Goal: Information Seeking & Learning: Learn about a topic

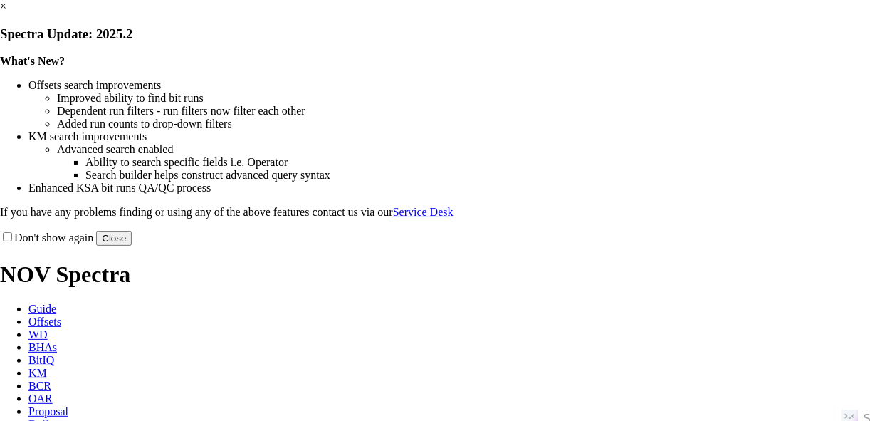
click at [132, 246] on button "Close" at bounding box center [114, 238] width 36 height 15
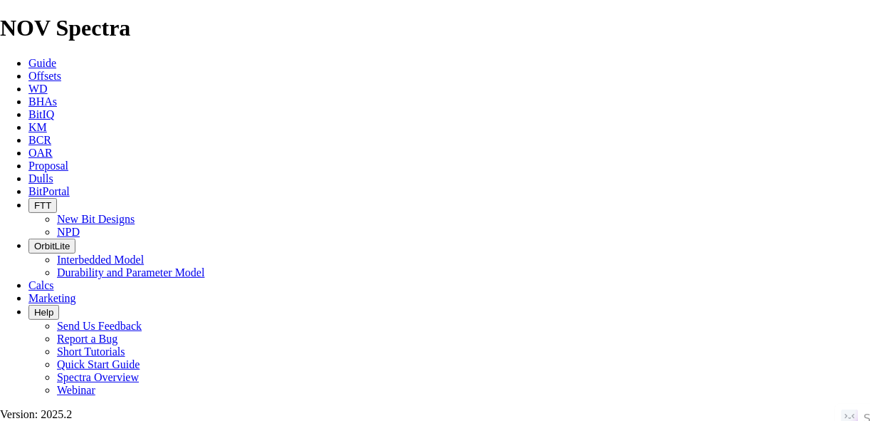
click at [61, 70] on link "Offsets" at bounding box center [44, 76] width 33 height 12
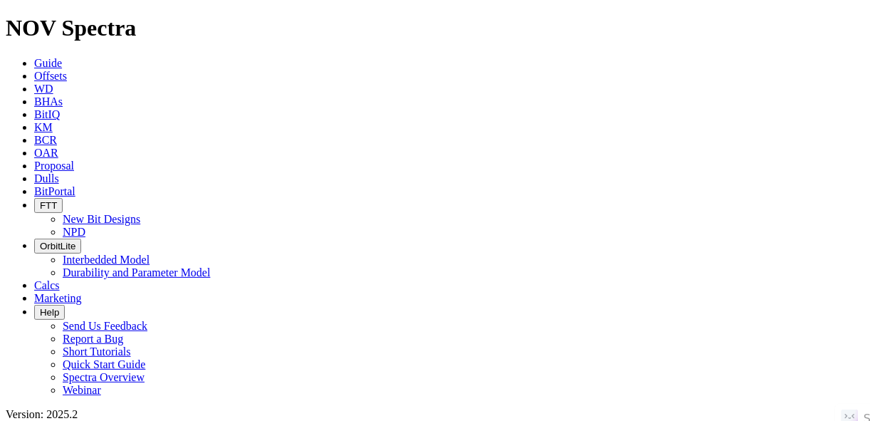
type input "DORCUS JANEY (SA) E 1821MS"
radio input "true"
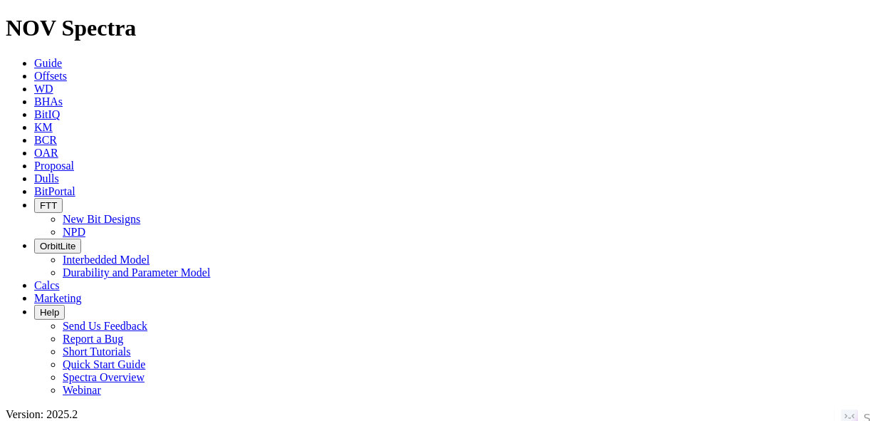
radio input "false"
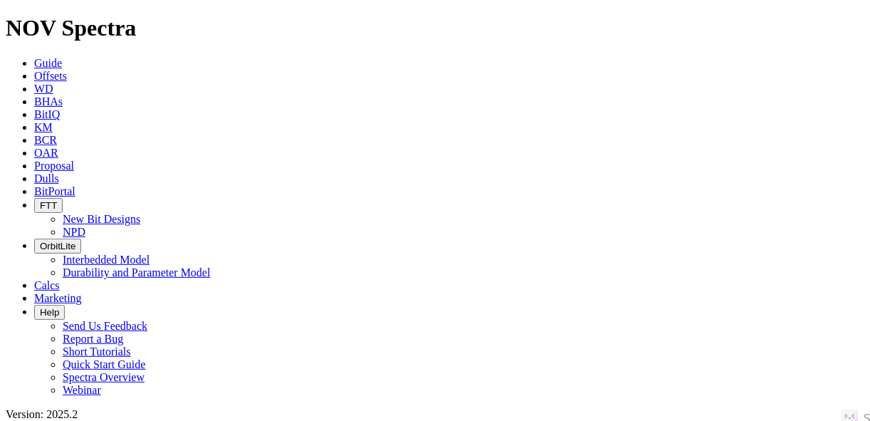
radio input "false"
radio input "true"
paste input "PINNACLES 33-45 B 6DN"
type input "PINNACLES 33-45 B 6DN"
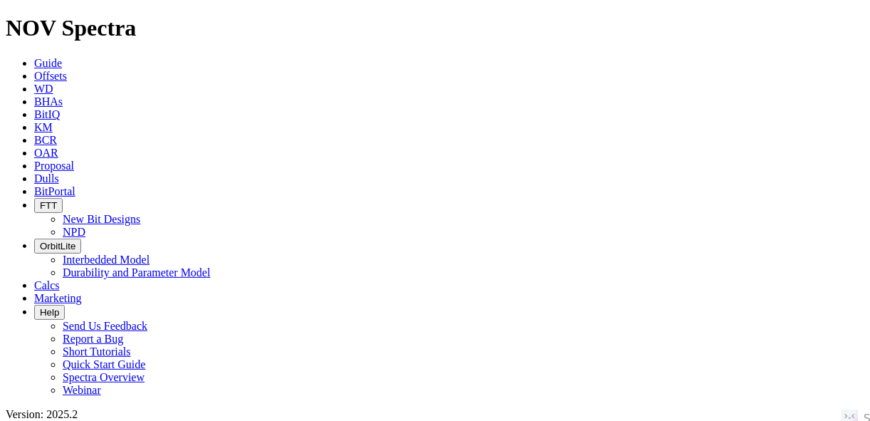
radio input "true"
radio input "false"
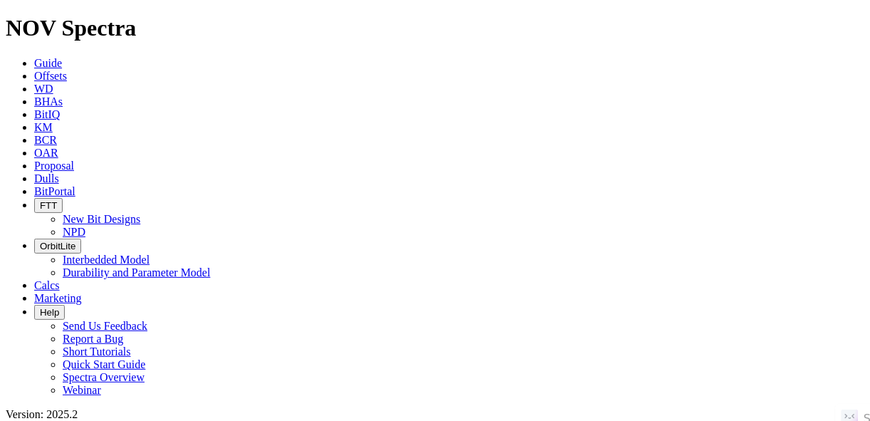
radio input "false"
radio input "true"
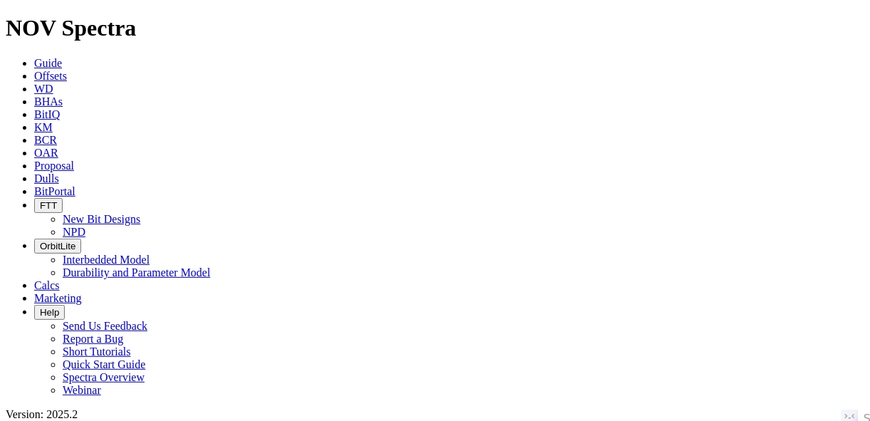
paste input "CHRISTI H 8H"
type input "CHRISTI H 8H"
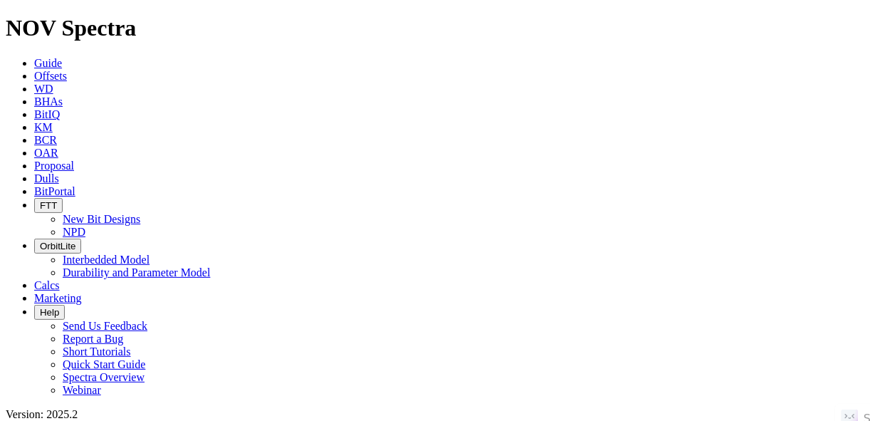
radio input "true"
radio input "false"
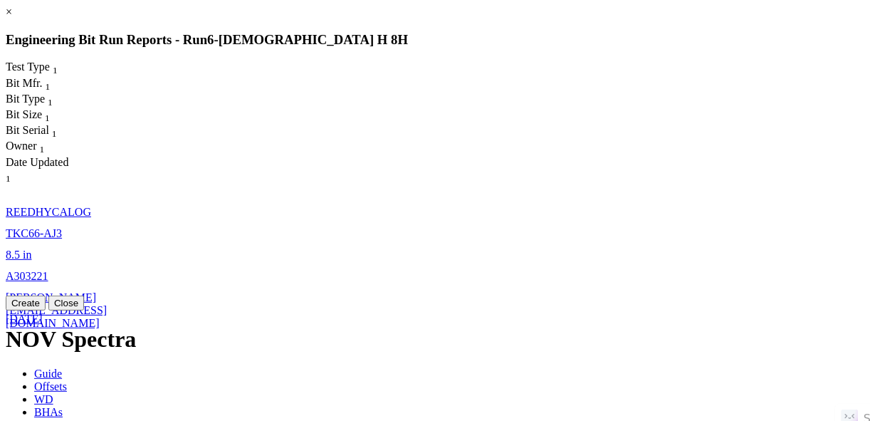
click at [43, 313] on link "13-Jan-2024" at bounding box center [24, 319] width 37 height 12
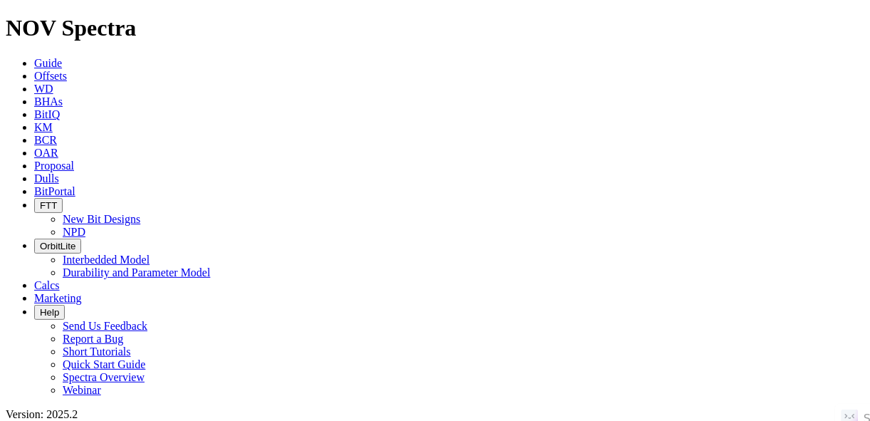
drag, startPoint x: 827, startPoint y: 327, endPoint x: 67, endPoint y: 352, distance: 760.8
radio input "false"
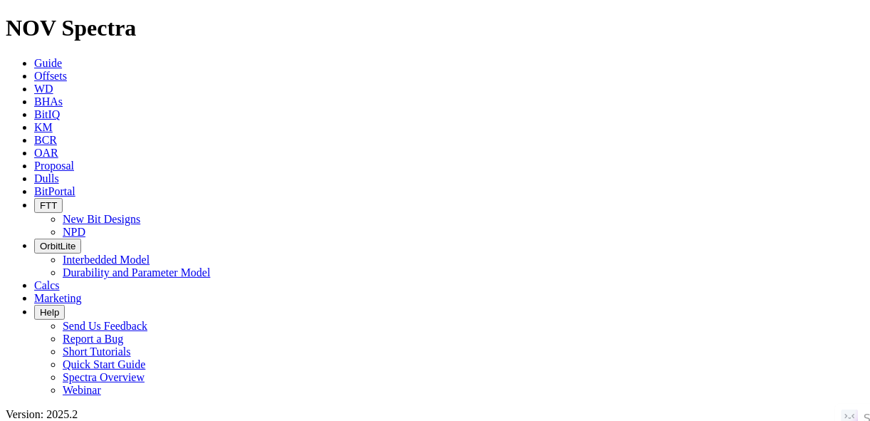
radio input "true"
paste input "JAMIE SARAH CHAN A 0420MS"
type input "JAMIE SARAH CHAN A 0420MS"
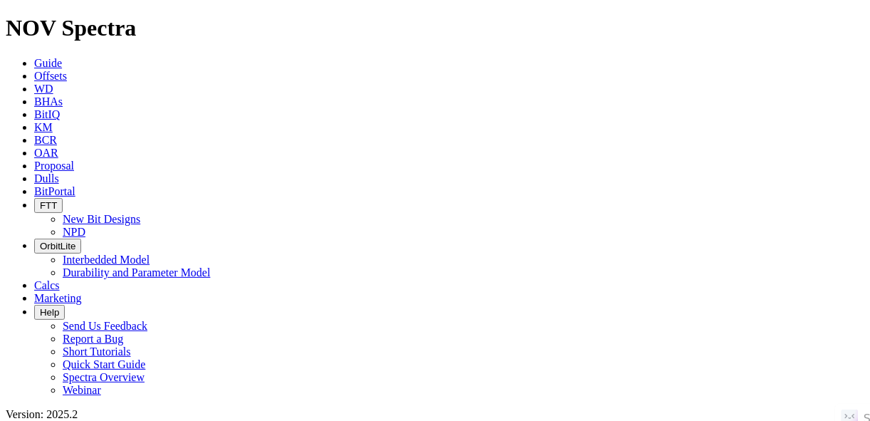
radio input "true"
radio input "false"
radio input "true"
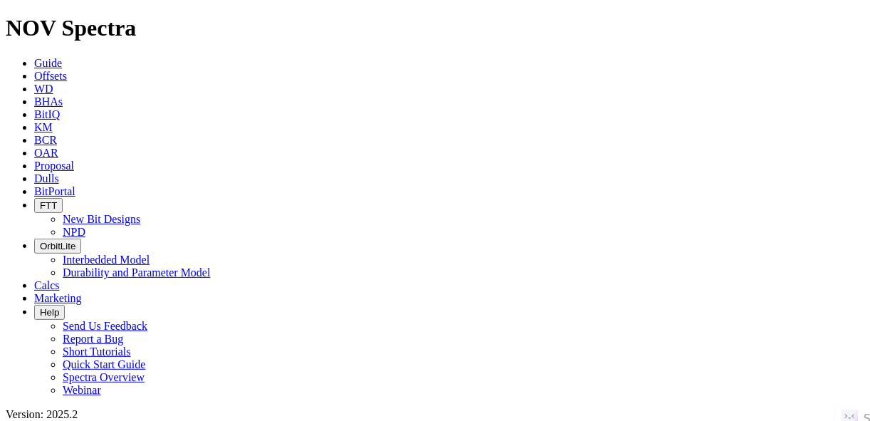
radio input "true"
radio input "false"
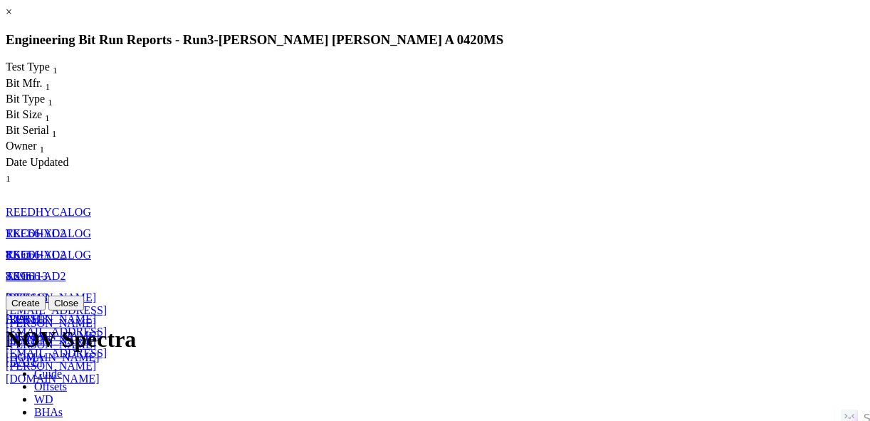
click at [12, 18] on link "×" at bounding box center [9, 12] width 6 height 12
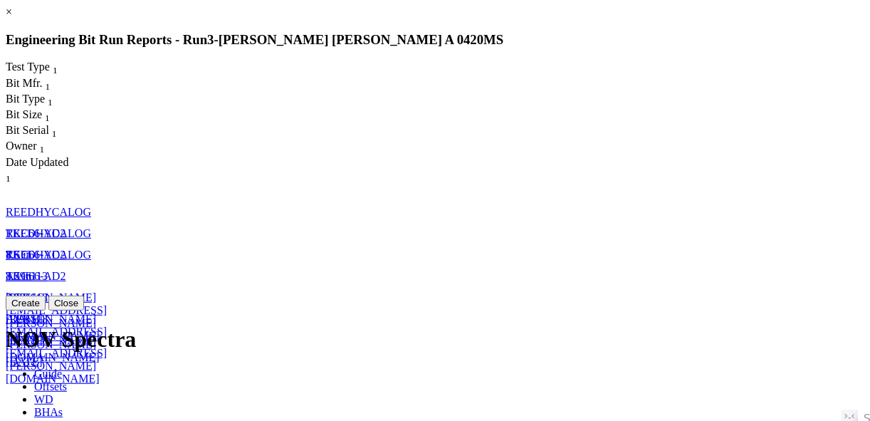
click at [107, 334] on link "jason.evans@nov.com" at bounding box center [56, 359] width 101 height 51
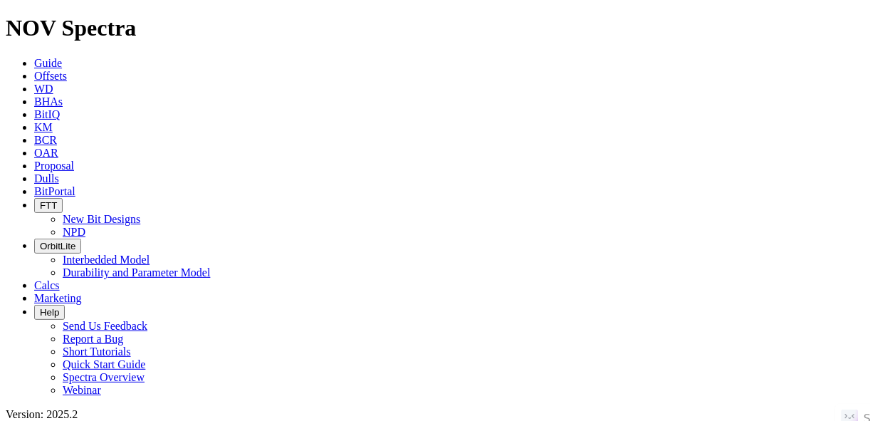
scroll to position [1481, 0]
click at [34, 57] on span "Guide" at bounding box center [48, 63] width 28 height 12
click at [67, 70] on span "Offsets" at bounding box center [50, 76] width 33 height 12
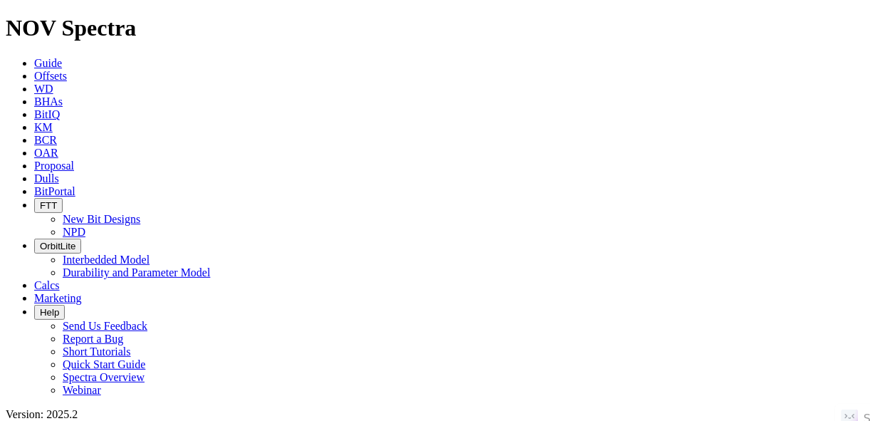
type input "PALM SPRINGS 1745DP 7H"
radio input "true"
radio input "false"
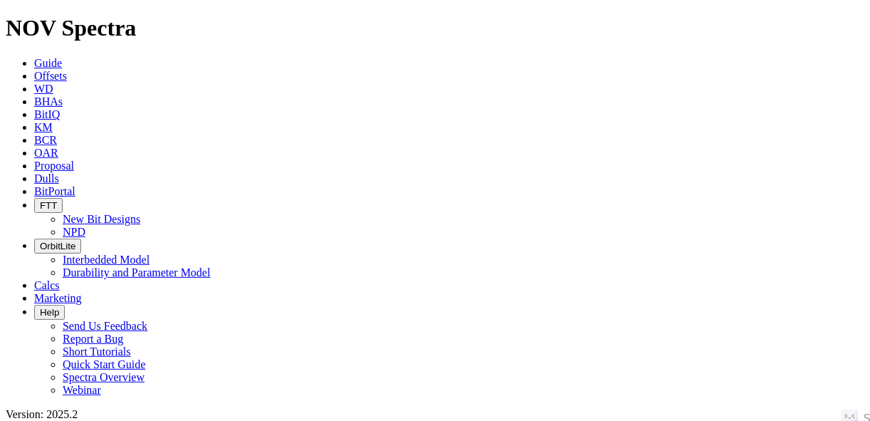
scroll to position [171, 0]
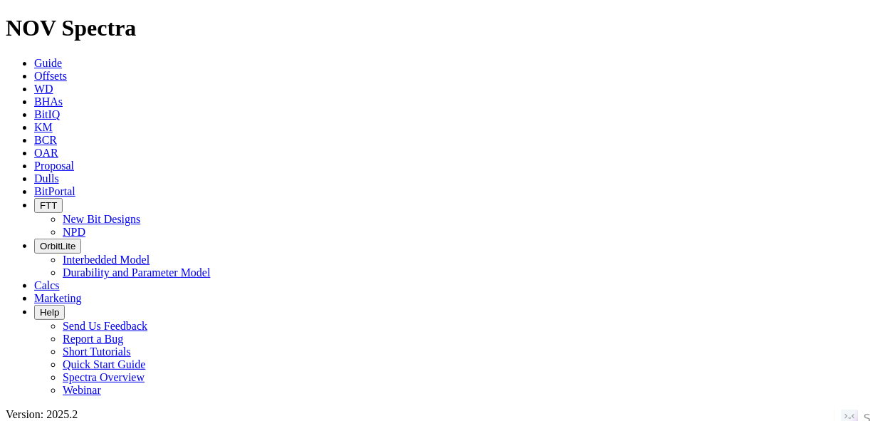
radio input "false"
radio input "true"
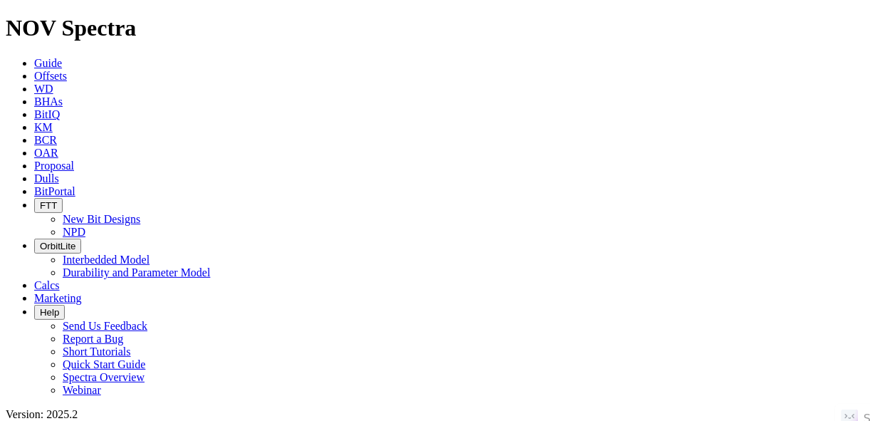
scroll to position [192, 0]
paste input "DORCUS JANEY (SA) B 1843LS"
type input "DORCUS JANEY (SA) B 1843LS"
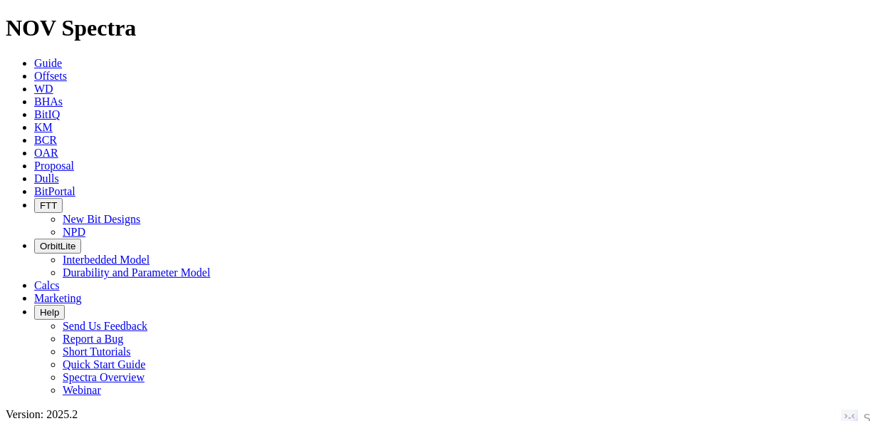
radio input "true"
radio input "false"
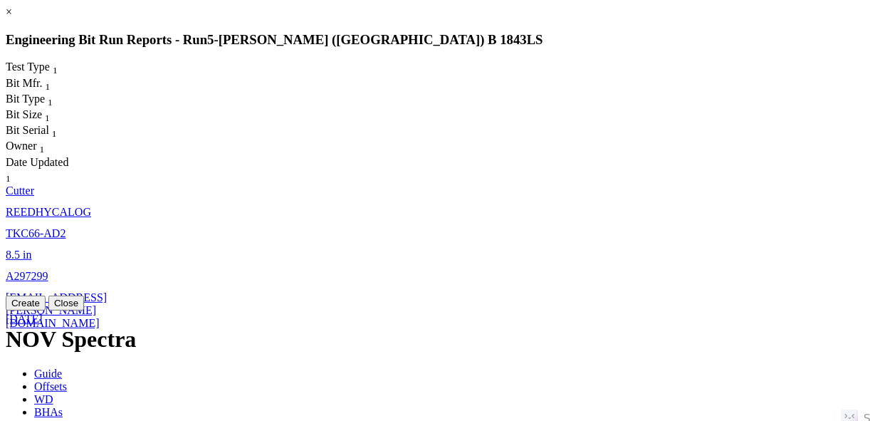
click at [43, 313] on link "27-Mar-2024" at bounding box center [24, 319] width 37 height 12
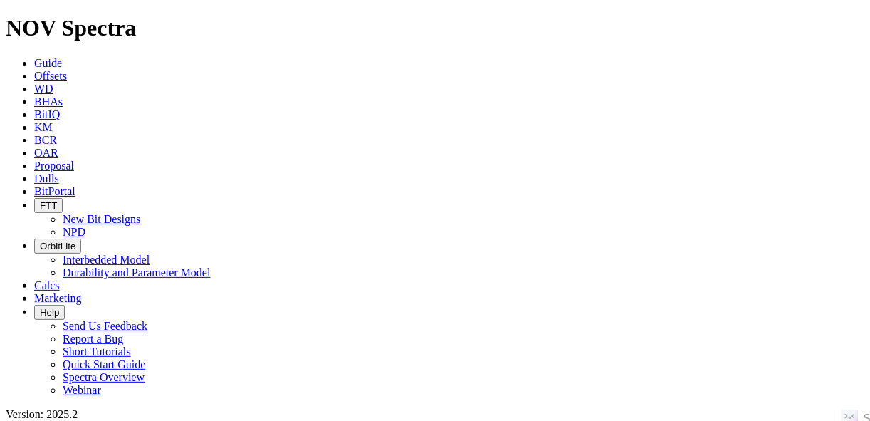
select select "Cutter"
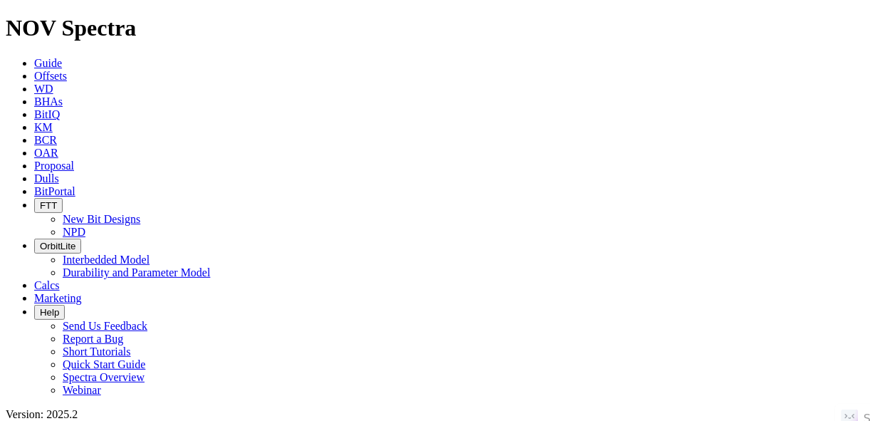
radio input "false"
radio input "true"
paste input "CAMILLE M 13H"
type input "CAMILLE M 13H"
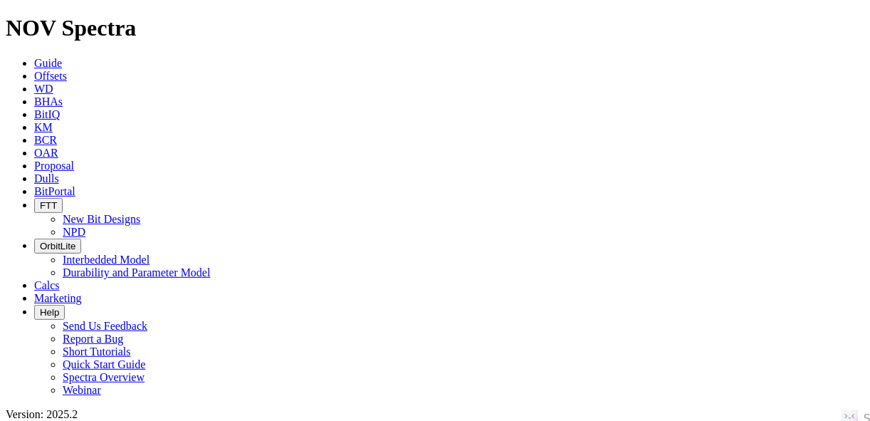
radio input "true"
radio input "false"
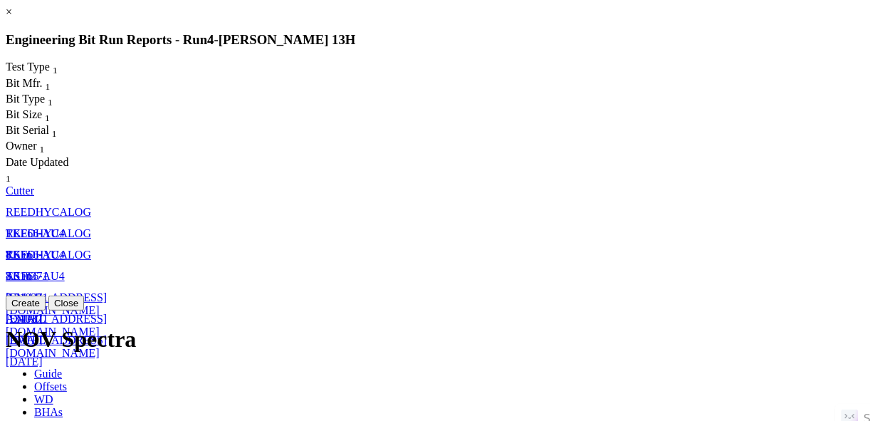
click at [107, 291] on span "moustafa.saleh@nov.com" at bounding box center [56, 303] width 101 height 25
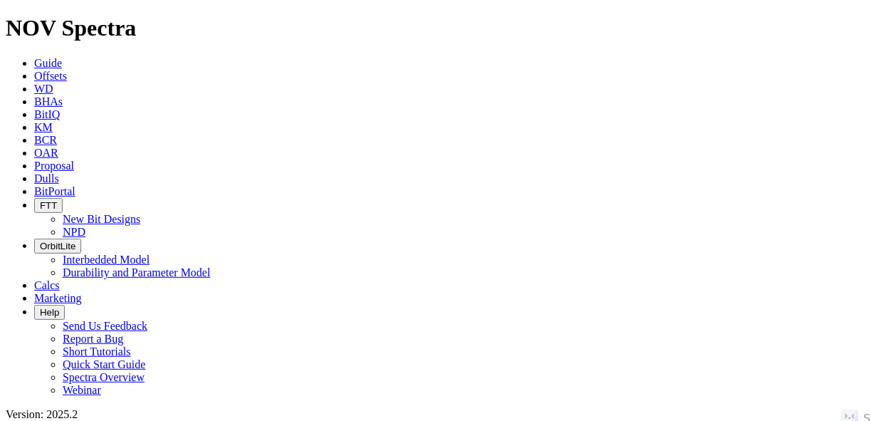
select select "Cutter"
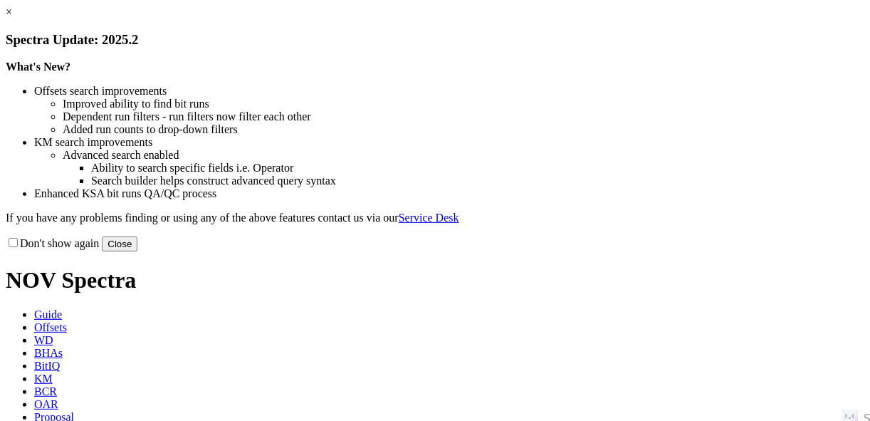
click at [137, 251] on button "Close" at bounding box center [120, 243] width 36 height 15
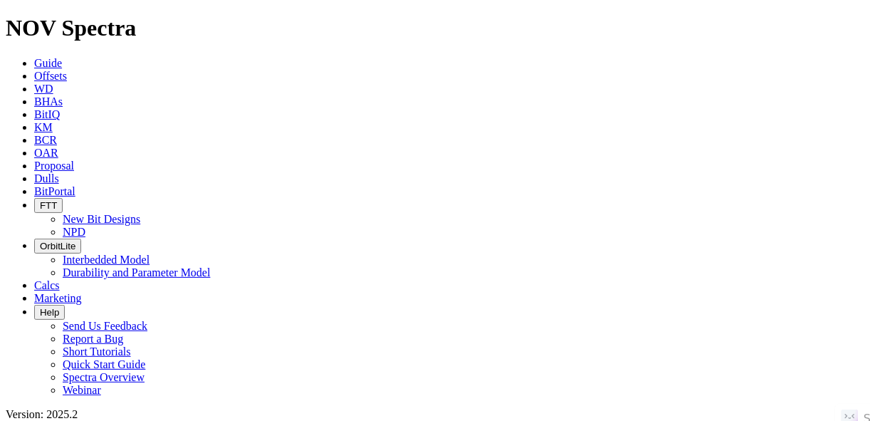
paste input "PALM SPRINGS 1741DP 2H"
type input "PALM SPRINGS 1741DP 2H"
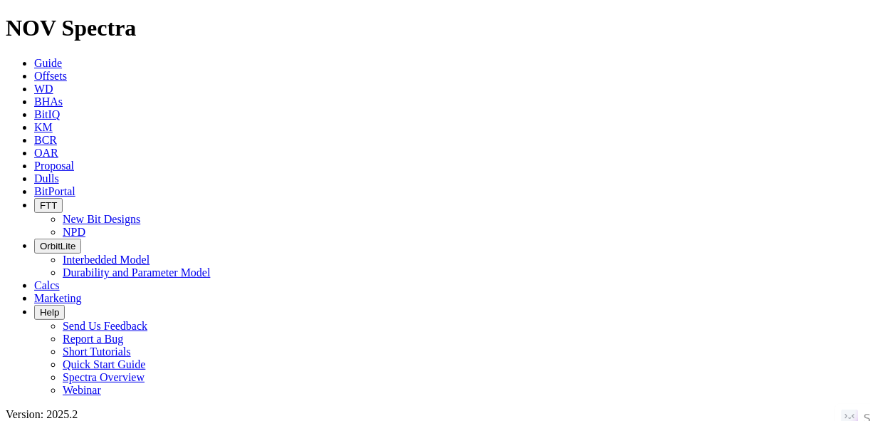
radio input "true"
radio input "false"
checkbox input "true"
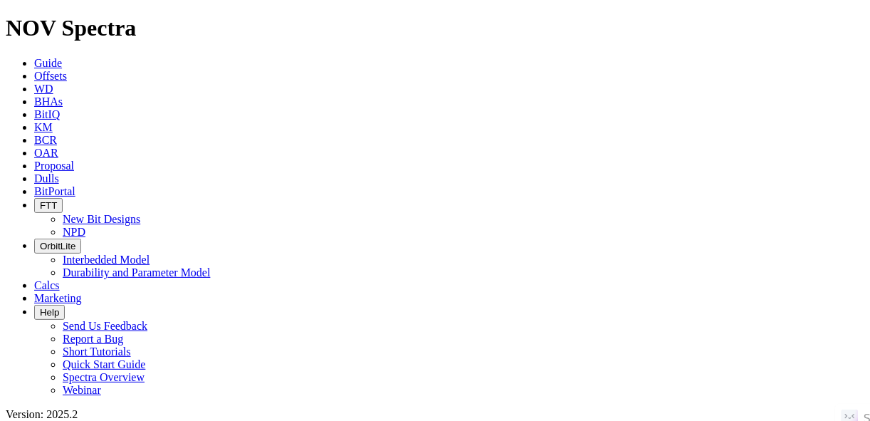
select select
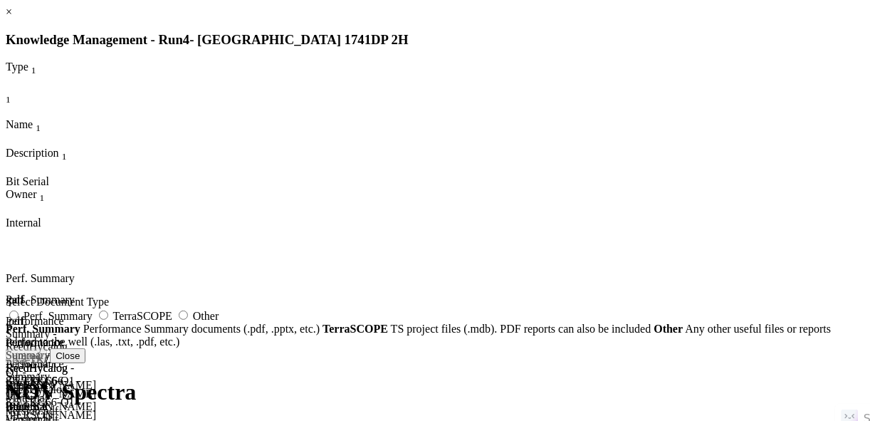
click at [56, 400] on div "true" at bounding box center [31, 406] width 51 height 13
click at [6, 229] on icon at bounding box center [6, 229] width 0 height 0
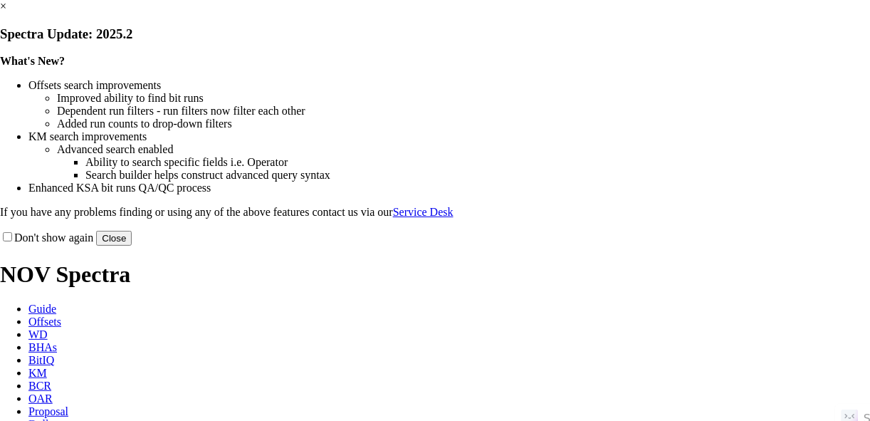
click at [132, 246] on button "Close" at bounding box center [114, 238] width 36 height 15
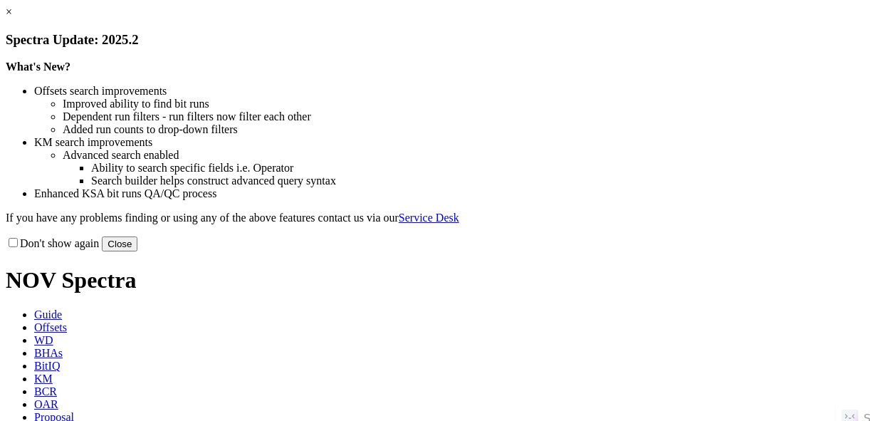
radio input "false"
radio input "true"
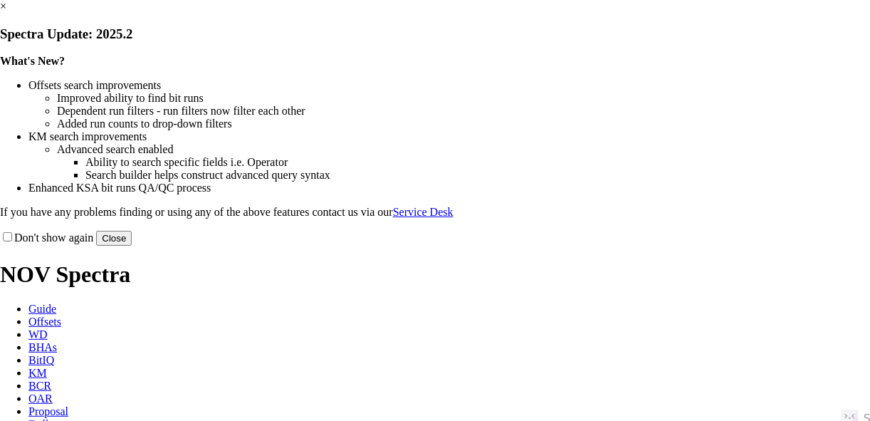
click at [132, 246] on button "Close" at bounding box center [114, 238] width 36 height 15
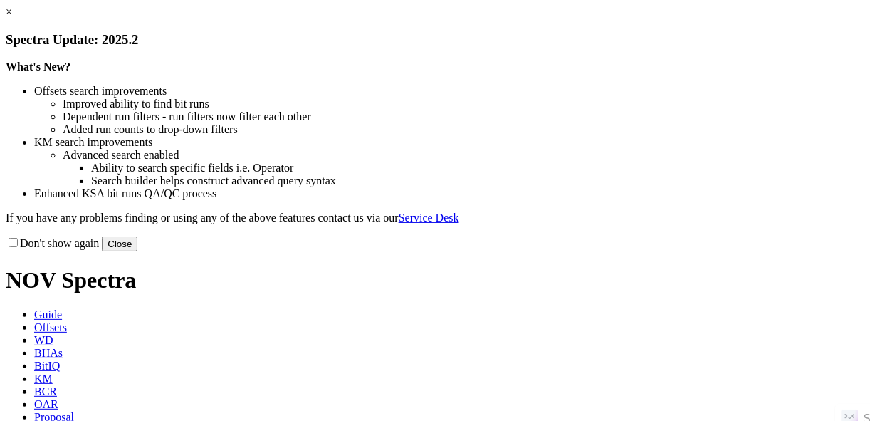
click at [137, 251] on button "Close" at bounding box center [120, 243] width 36 height 15
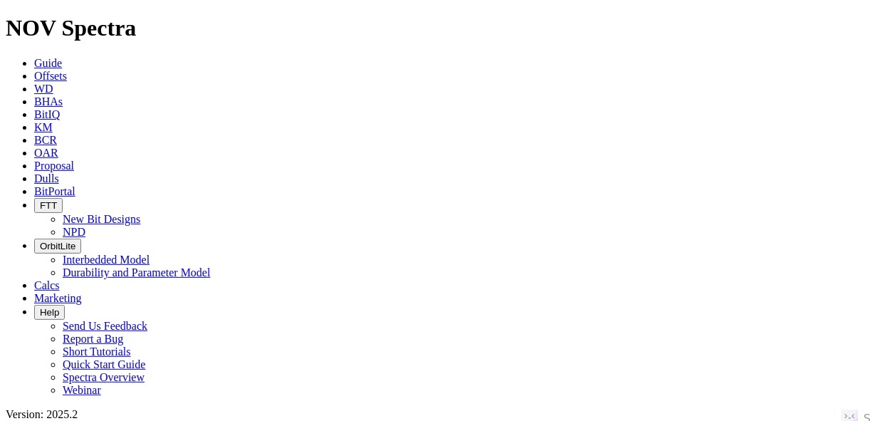
scroll to position [342, 0]
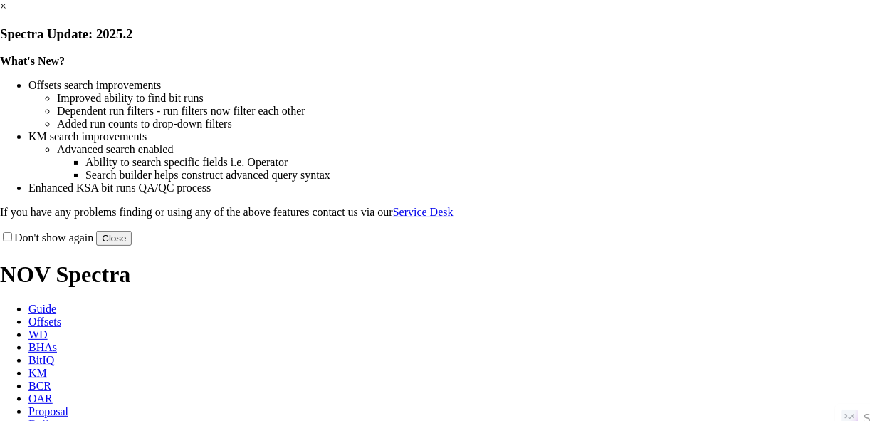
click at [132, 246] on button "Close" at bounding box center [114, 238] width 36 height 15
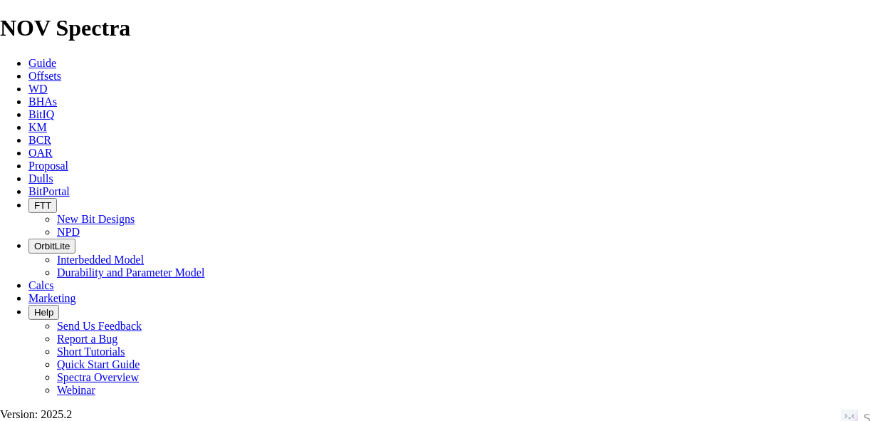
copy div "CAMILLE P 16H"
click at [28, 70] on icon at bounding box center [28, 76] width 0 height 12
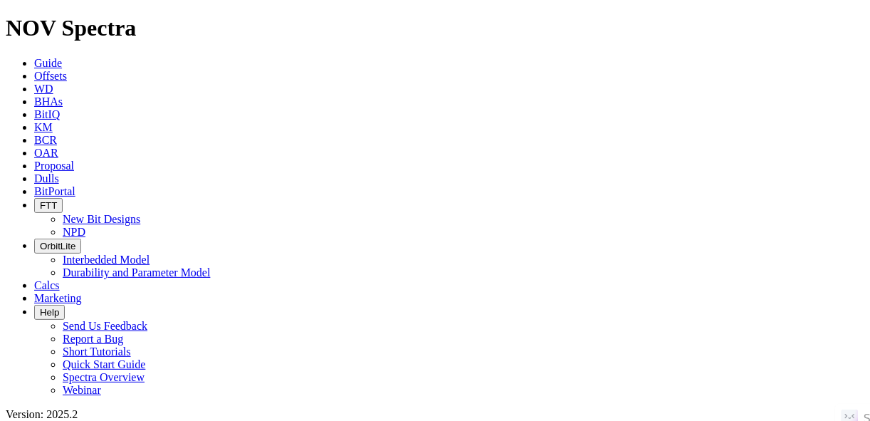
type input "CAMILLE P 16H"
radio input "true"
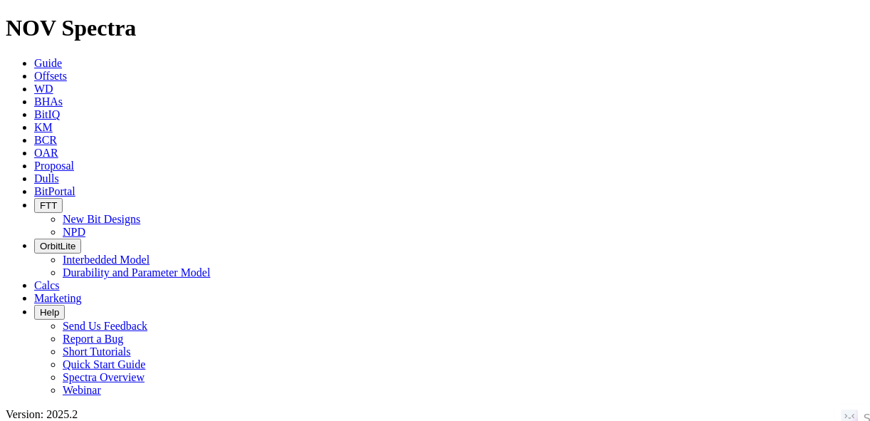
radio input "false"
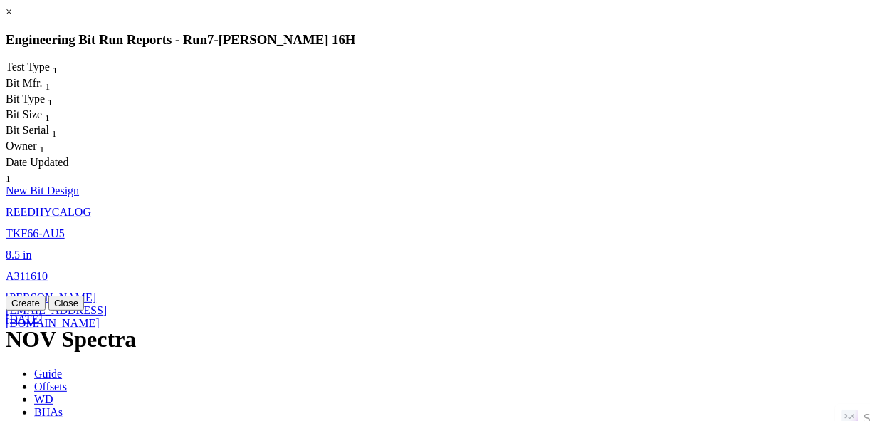
click at [48, 270] on link "A311610" at bounding box center [27, 276] width 42 height 12
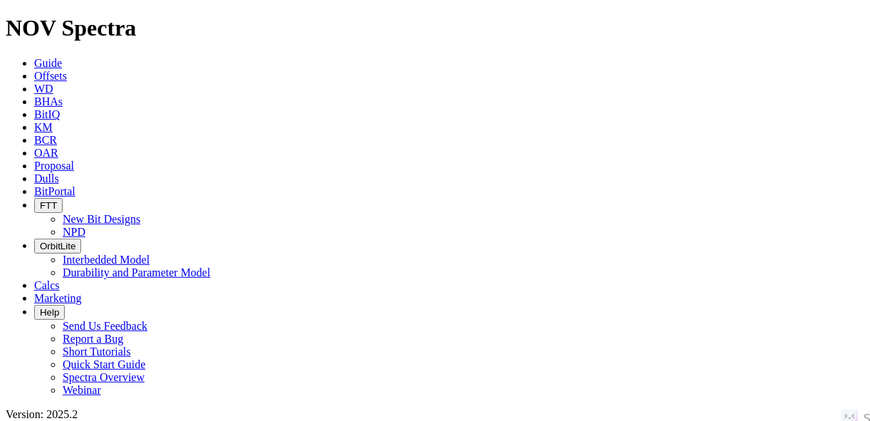
select select "New Bit Design"
radio input "false"
radio input "true"
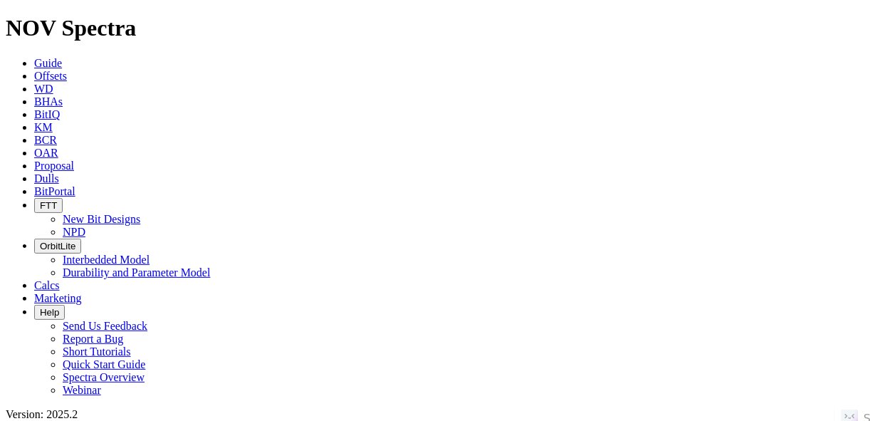
paste input "NOONAN C 2202MS"
type input "NOONAN C 2202MS"
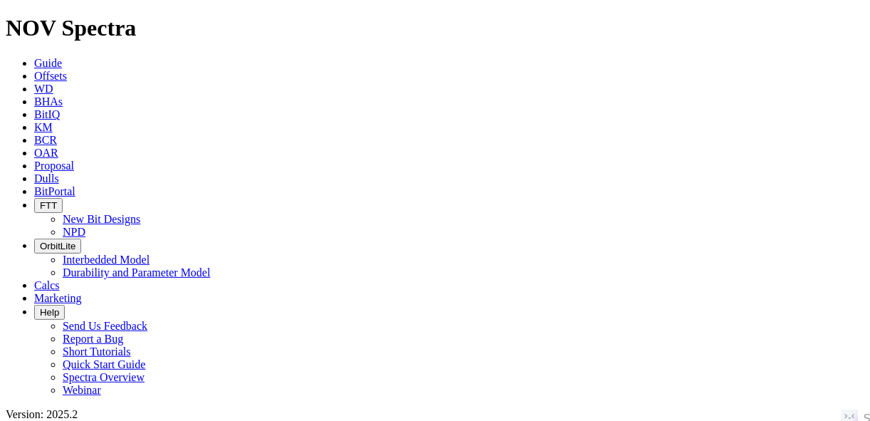
radio input "true"
radio input "false"
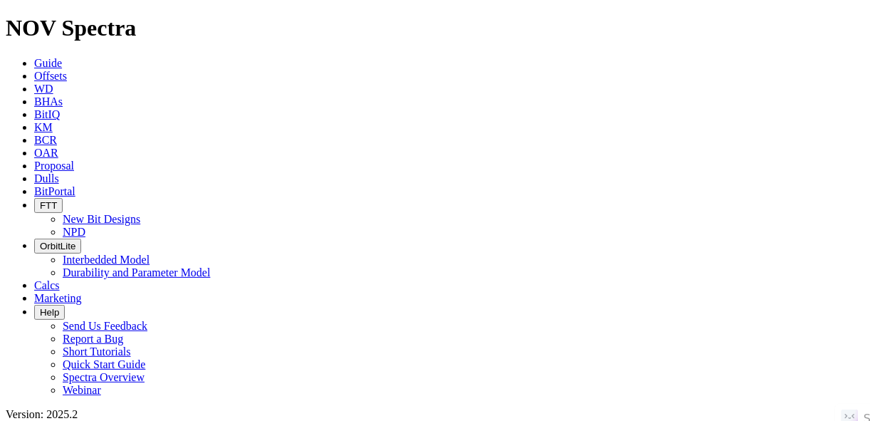
radio input "false"
radio input "true"
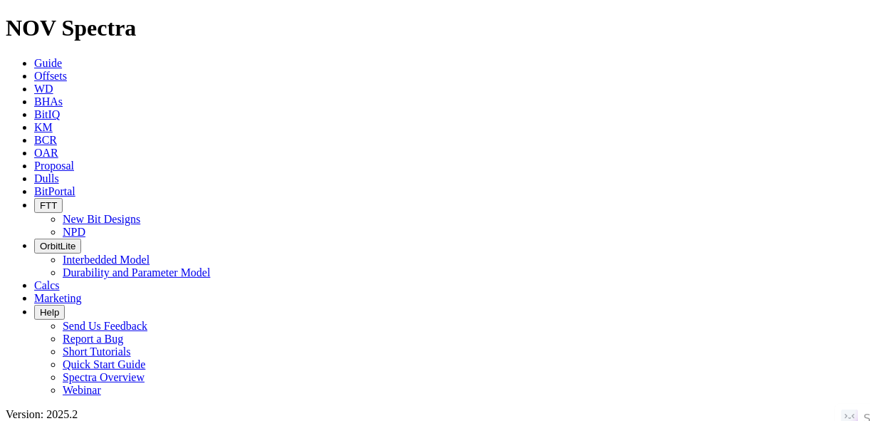
paste input "ROBYN LEE I 9H"
type input "ROBYN LEE I 9H"
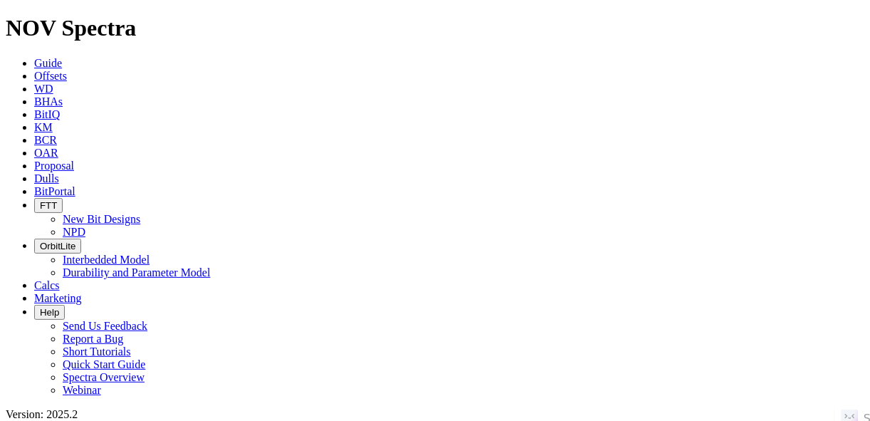
radio input "true"
radio input "false"
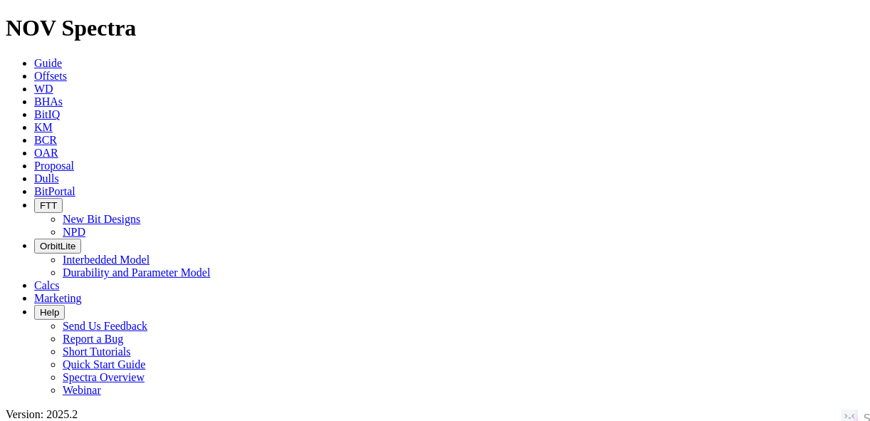
scroll to position [199, 0]
radio input "false"
radio input "true"
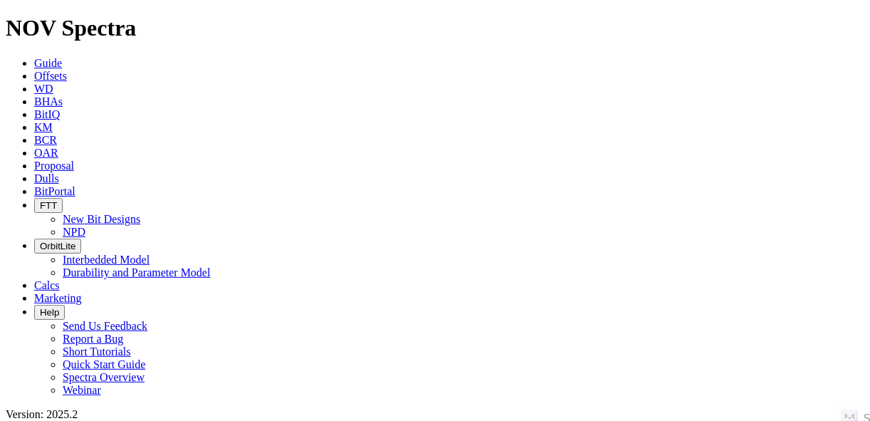
paste input "POWELL 26-14 A UNIT H 1H"
type input "POWELL 26-14 A UNIT H 1H"
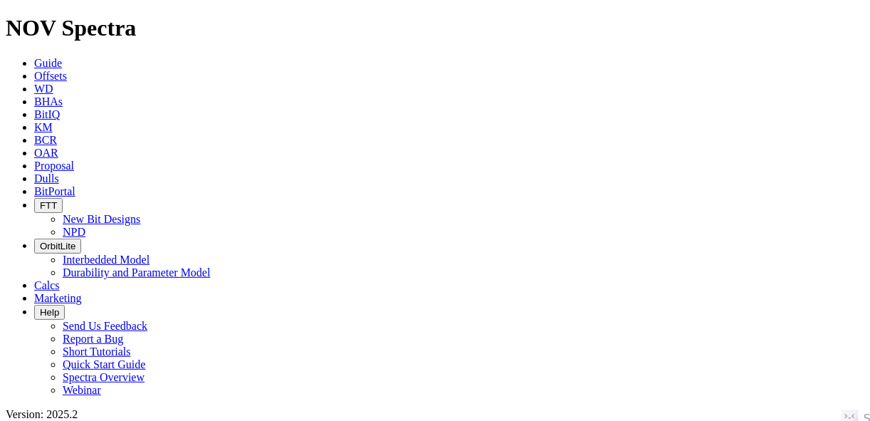
type input "[DATE]"
paste input "POWELL 26-14 A UNIT H 1H"
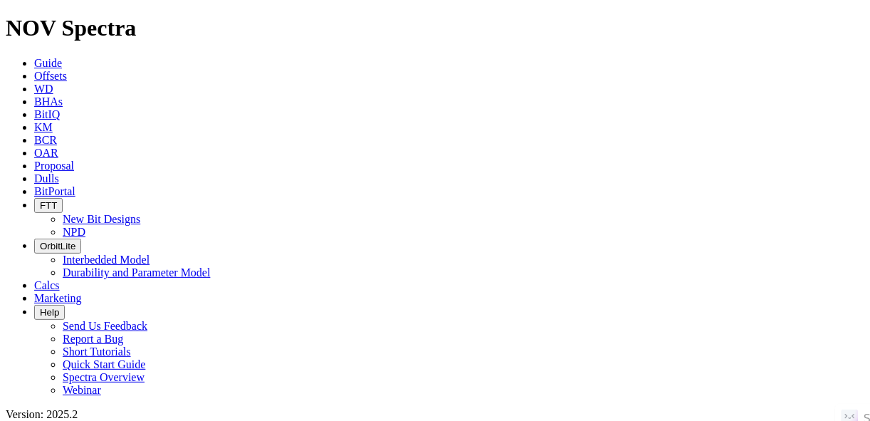
type input "POWELL 26-14 A UNIT H 1H"
radio input "true"
radio input "false"
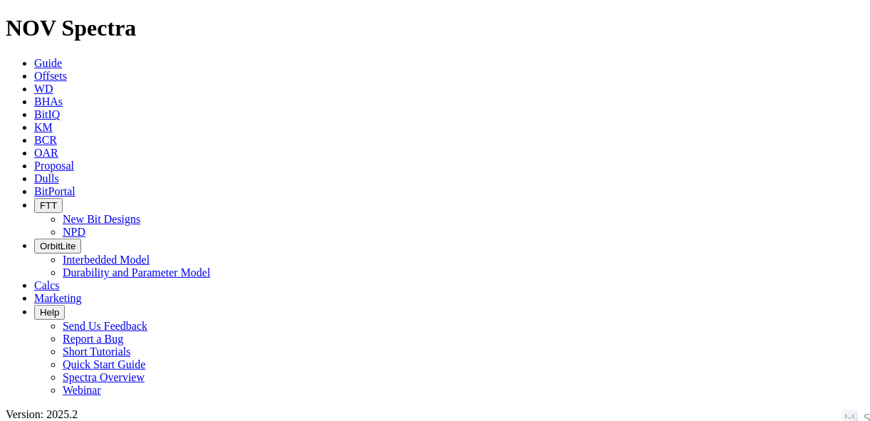
radio input "false"
radio input "true"
paste input "UL HUTTON X 24H"
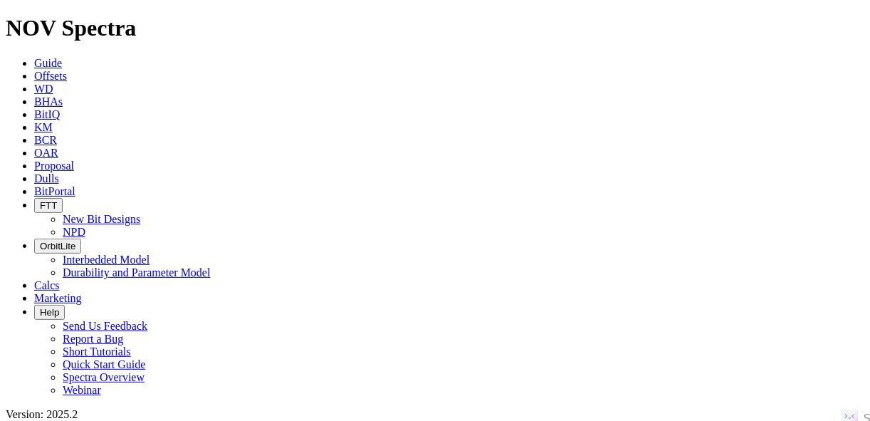
type input "UL HUTTON X 24H"
radio input "true"
radio input "false"
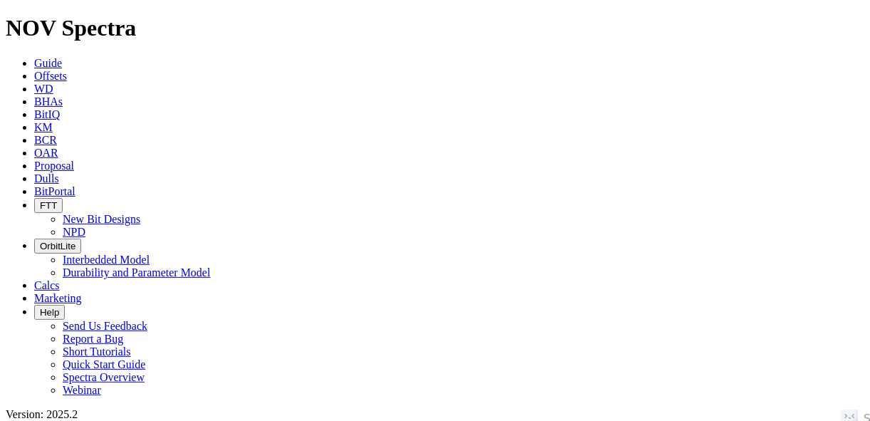
scroll to position [285, 0]
radio input "false"
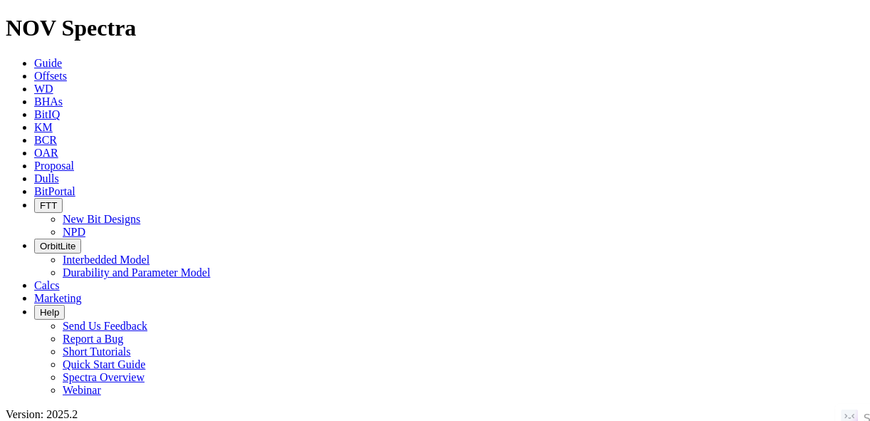
radio input "true"
paste input "PIEROGI BS FEDERAL COM 502H"
type input "PIEROGI BS FEDERAL COM 502H"
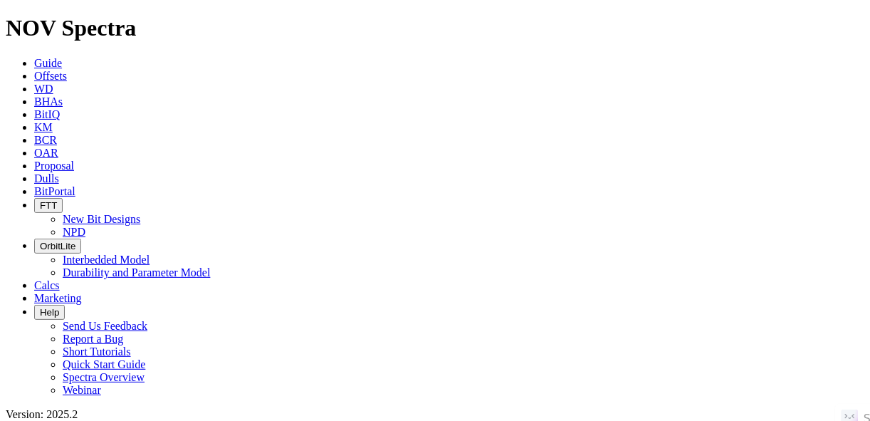
radio input "true"
radio input "false"
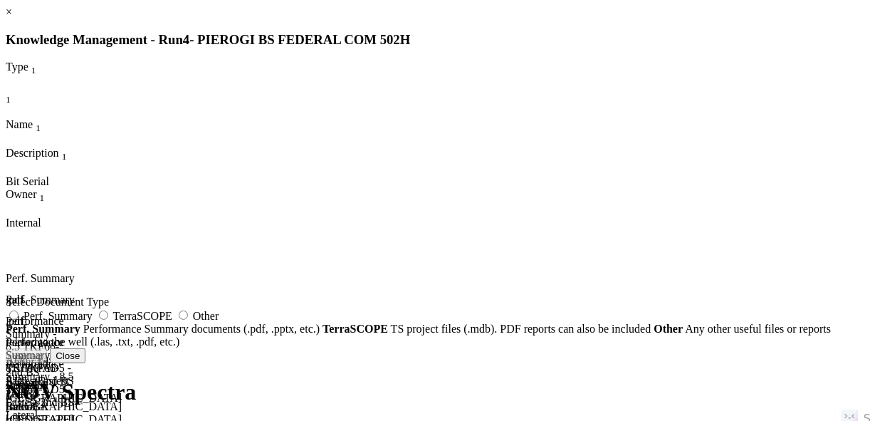
click at [6, 251] on icon at bounding box center [6, 251] width 0 height 0
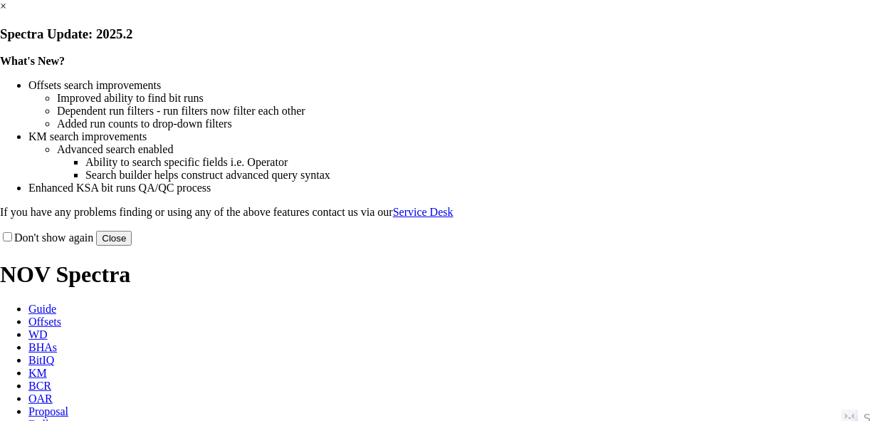
click at [132, 246] on button "Close" at bounding box center [114, 238] width 36 height 15
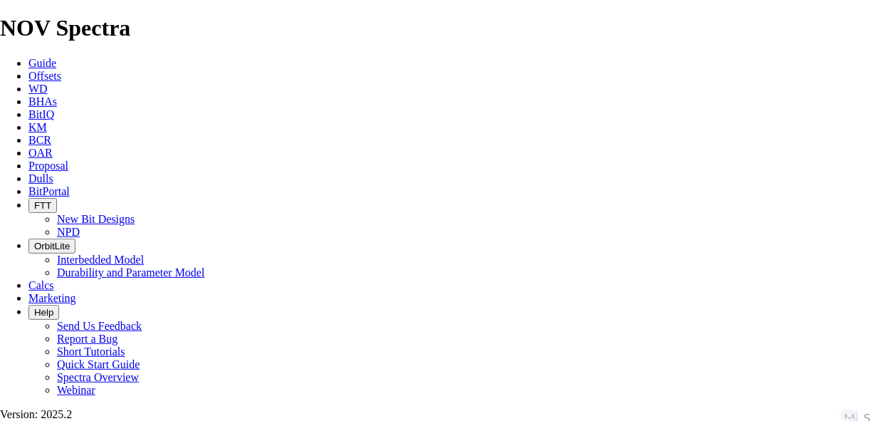
scroll to position [401, 0]
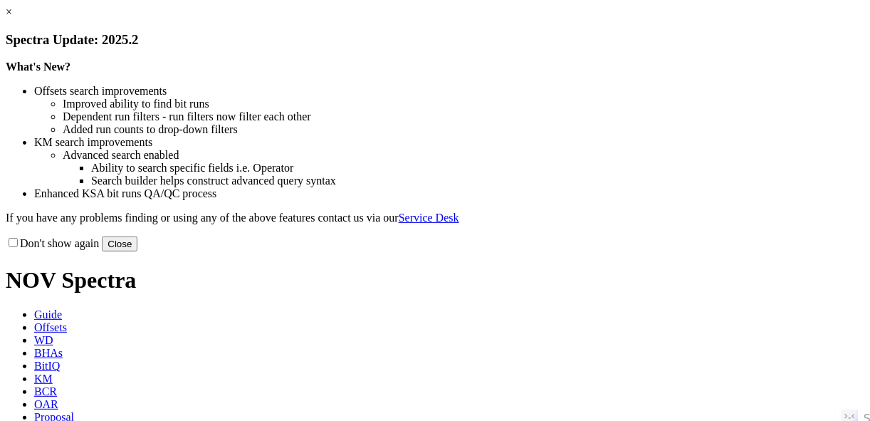
drag, startPoint x: 724, startPoint y: 389, endPoint x: 713, endPoint y: 375, distance: 17.2
click at [137, 251] on button "Close" at bounding box center [120, 243] width 36 height 15
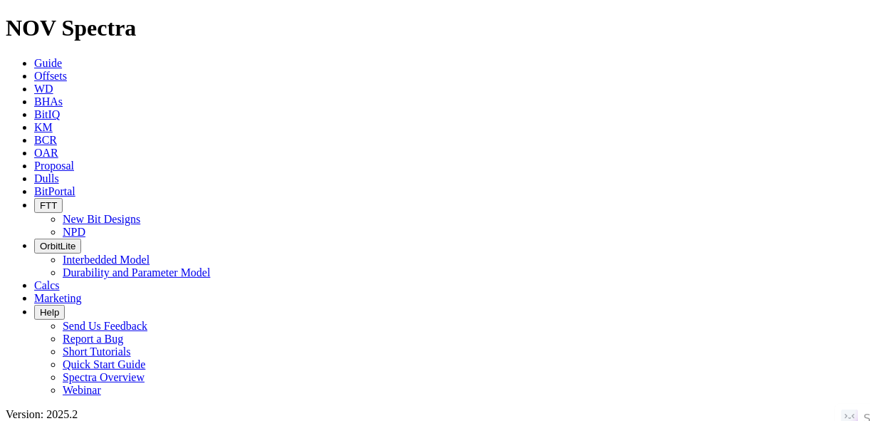
click at [67, 70] on link "Offsets" at bounding box center [50, 76] width 33 height 12
paste input "RIO GRANDE 12-24-C 36WB"
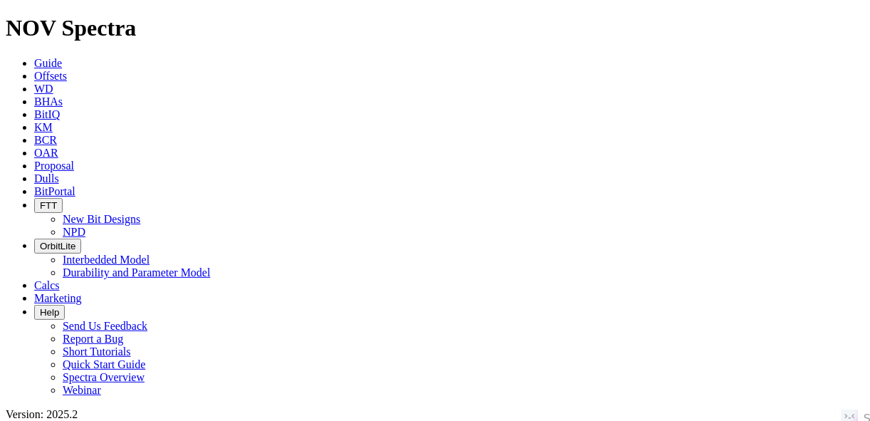
type input "RIO GRANDE 12-24-C 36WB"
radio input "true"
radio input "false"
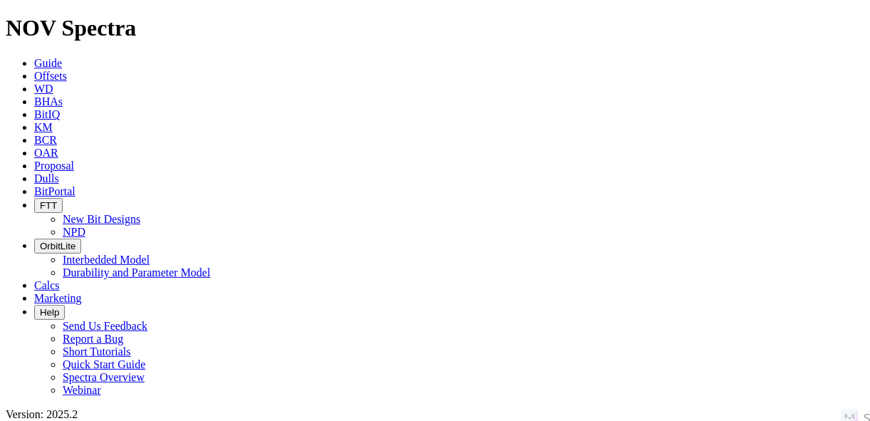
radio input "false"
radio input "true"
radio input "false"
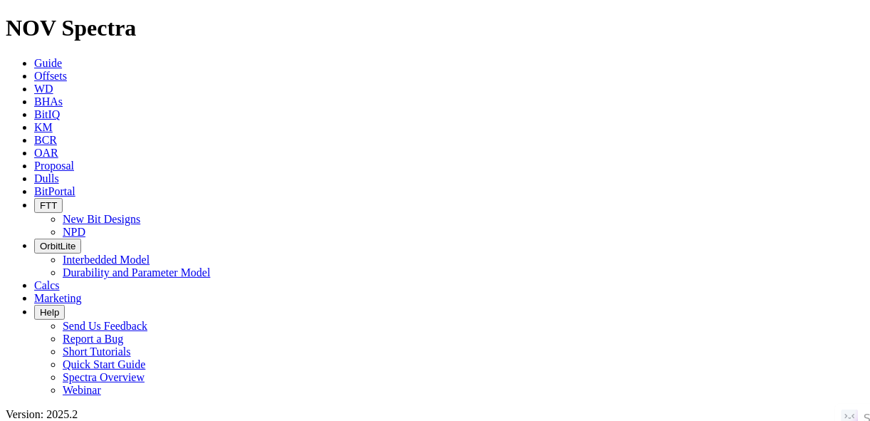
scroll to position [171, 0]
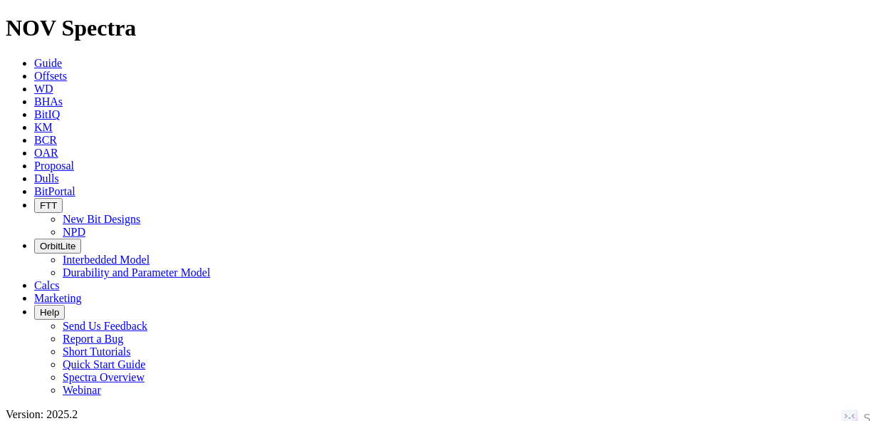
radio input "false"
radio input "true"
paste input "STATE SEVENTY HOLES 31-34-5HNB"
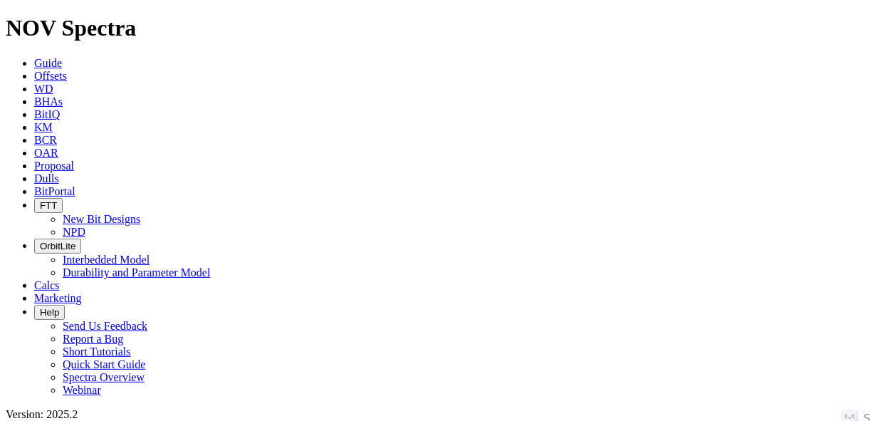
scroll to position [0, 5]
type input "STATE SEVENTY HOLES 31-34-5HNB"
radio input "true"
radio input "false"
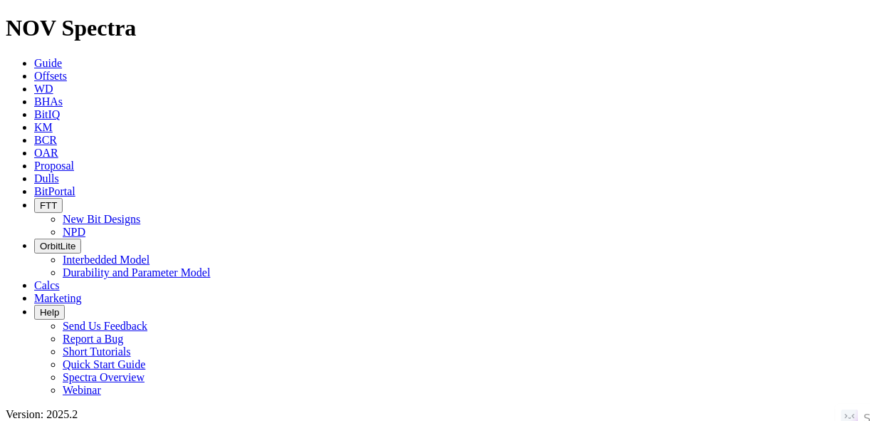
scroll to position [1139, 0]
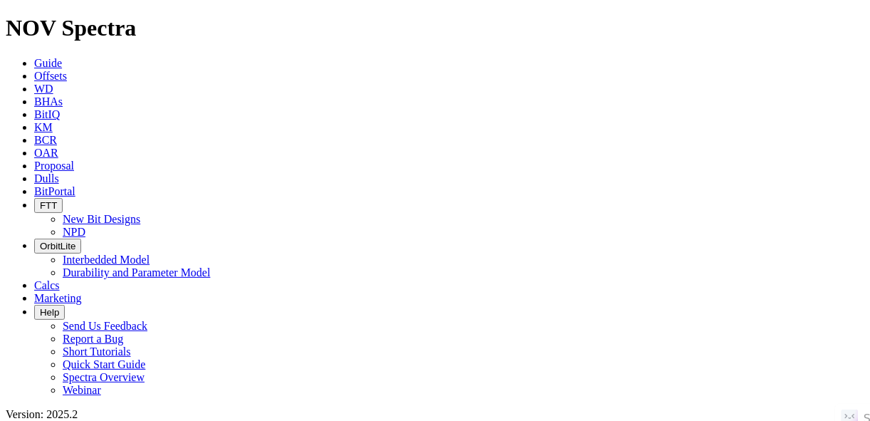
radio input "false"
radio input "true"
paste input "POKER LAKE UNIT 19 DTD 111H"
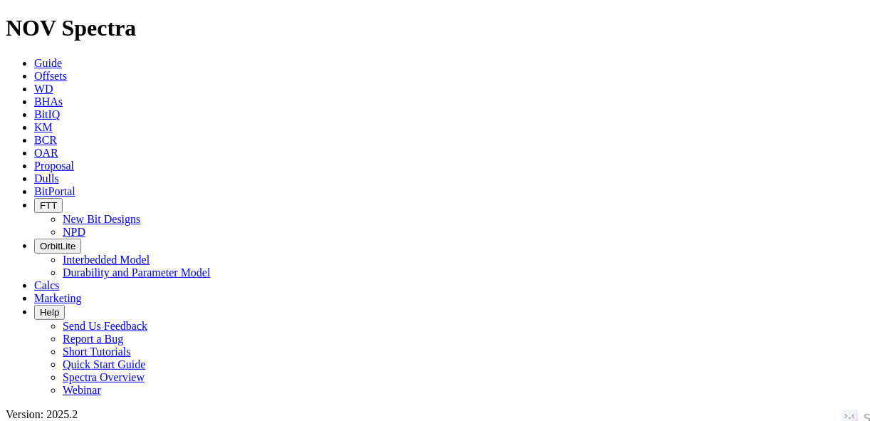
type input "POKER LAKE UNIT 19 DTD 111H"
radio input "true"
radio input "false"
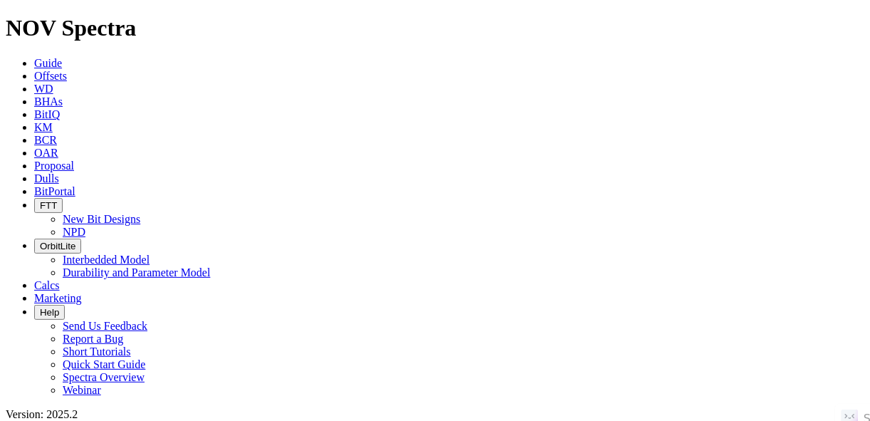
scroll to position [105, 0]
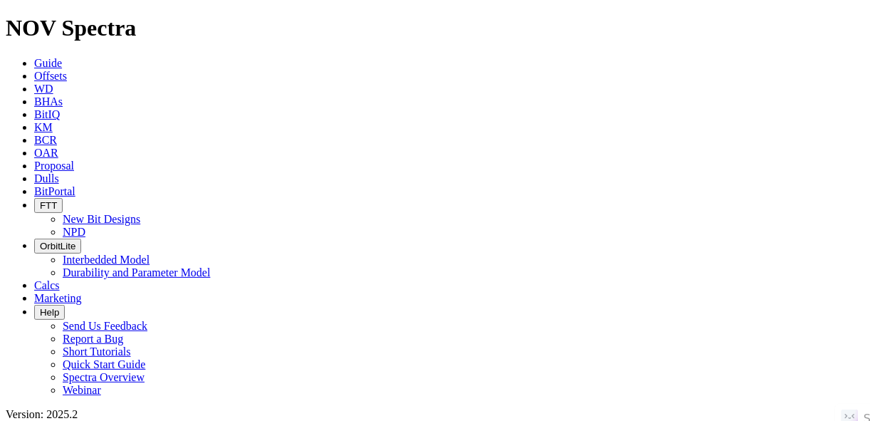
radio input "false"
radio input "true"
paste input "STATE ANTELOPE O34-K31-32HNB"
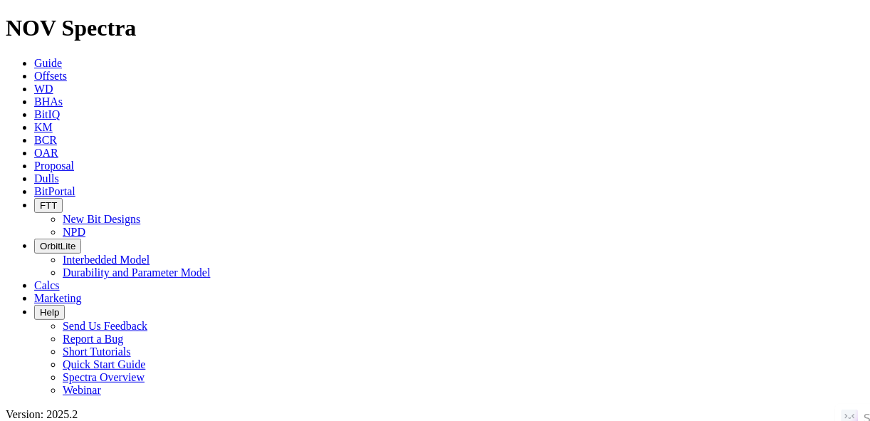
type input "STATE ANTELOPE O34-K31-32HNB"
radio input "true"
radio input "false"
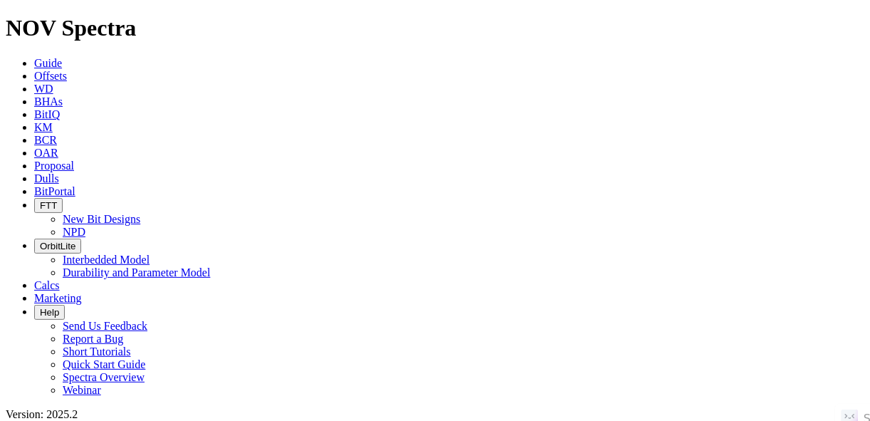
radio input "false"
radio input "true"
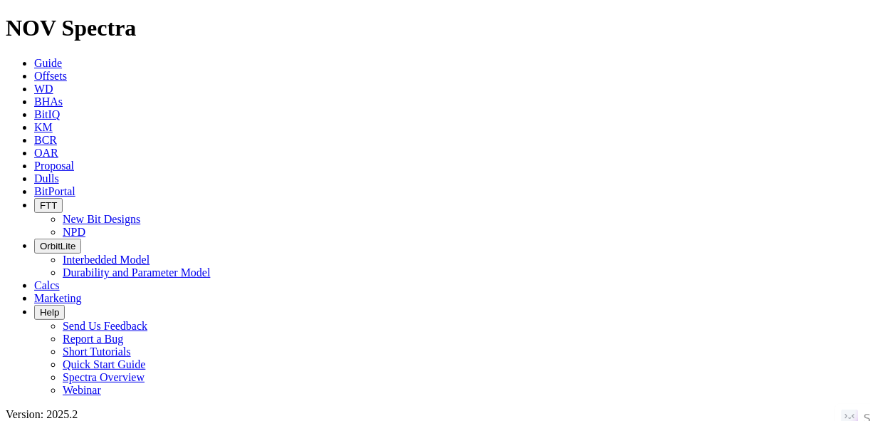
paste input "MNIF-198"
type input "MNIF-198"
radio input "true"
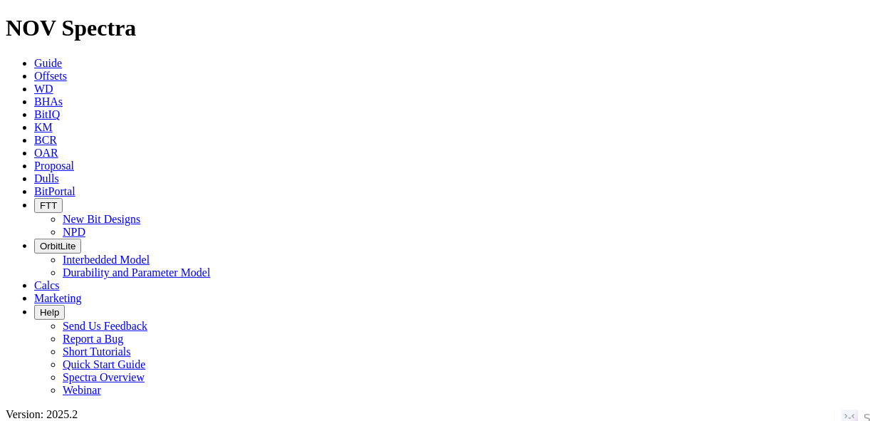
radio input "false"
radio input "true"
drag, startPoint x: 69, startPoint y: 228, endPoint x: 78, endPoint y: 204, distance: 25.0
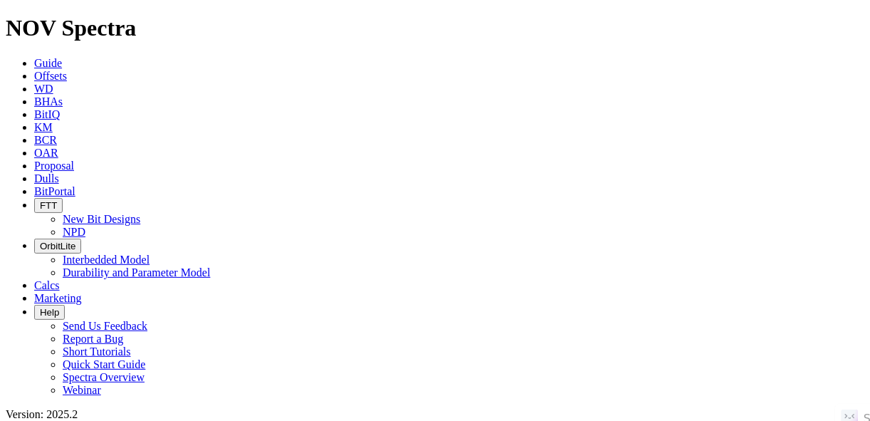
radio input "true"
radio input "false"
paste input "WEST 211937 1B"
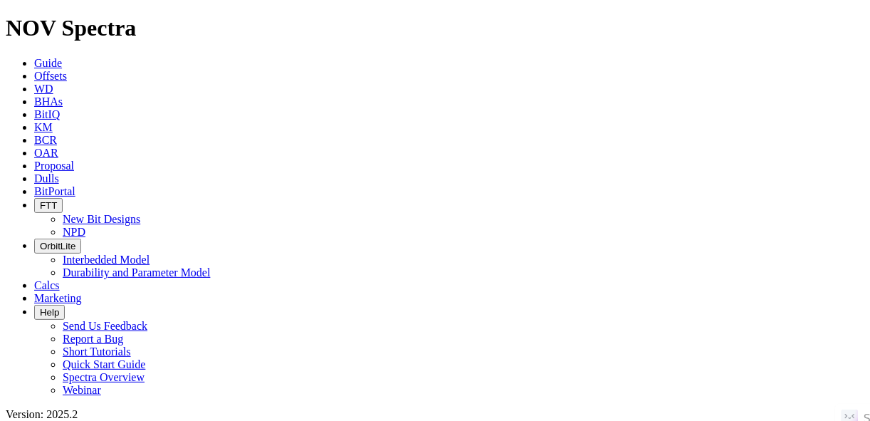
type input "WEST 211937 1B"
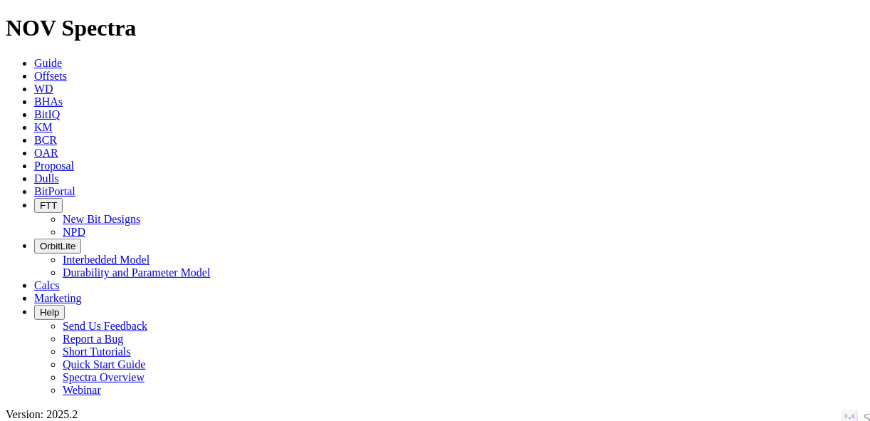
scroll to position [199, 0]
radio input "false"
radio input "true"
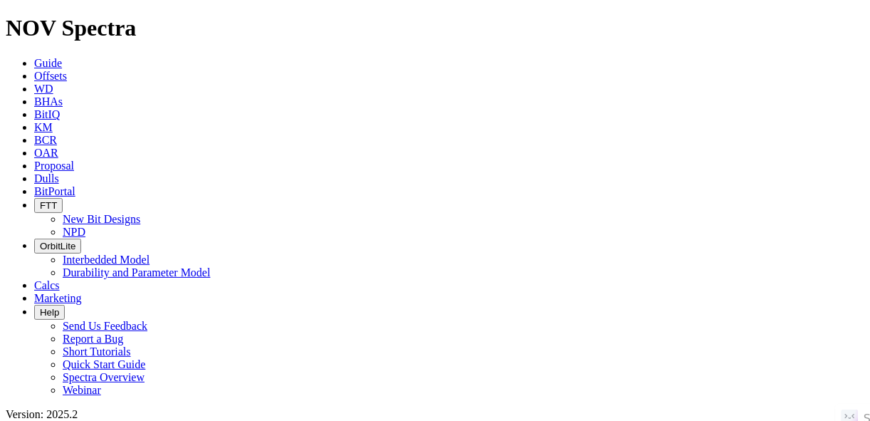
paste input "HOLLY K 11H"
type input "HOLLY K 11H"
radio input "true"
radio input "false"
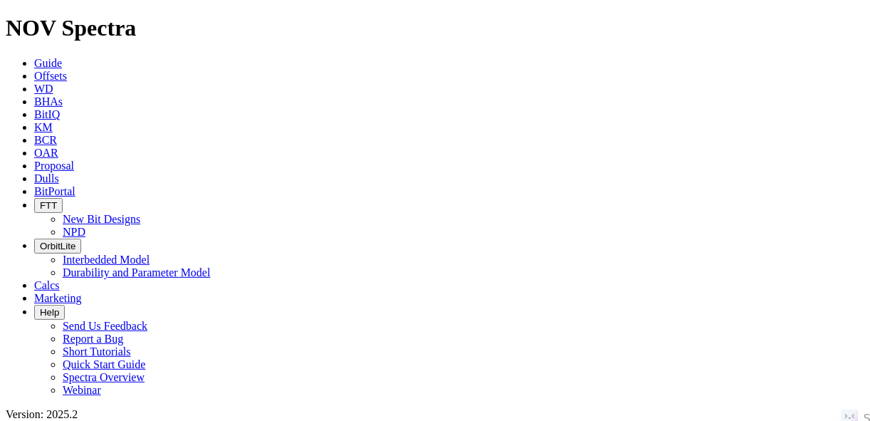
radio input "false"
radio input "true"
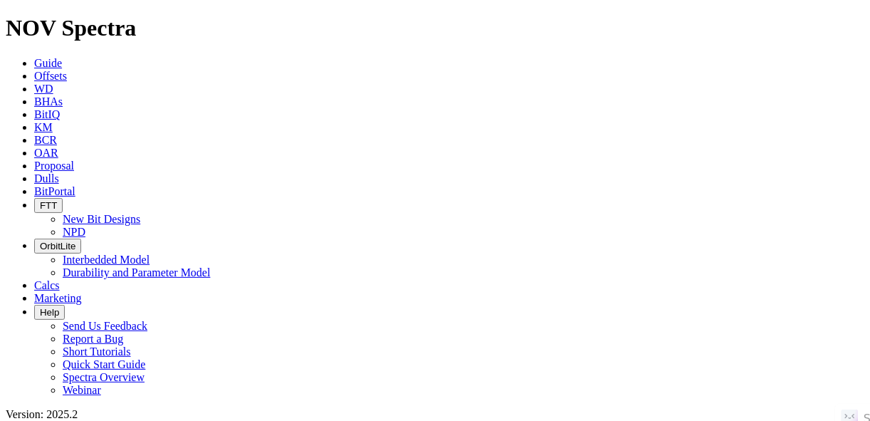
paste input "UL ΗUTTON R 18Η"
type input "UL ΗUTTON R 18Η"
radio input "true"
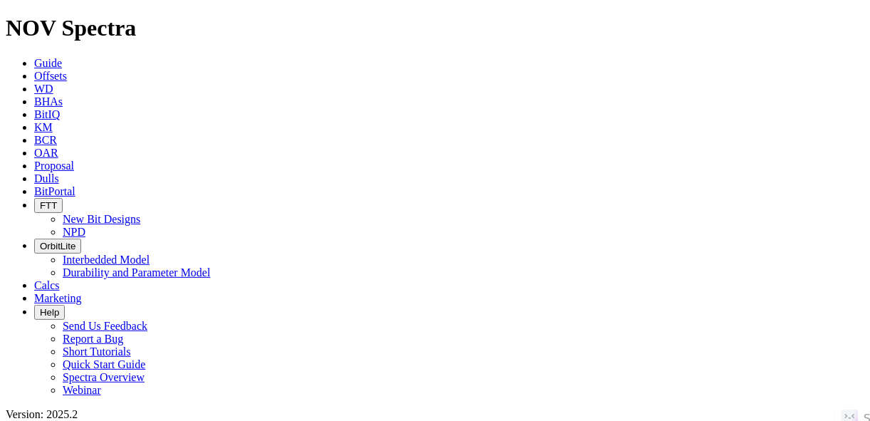
radio input "false"
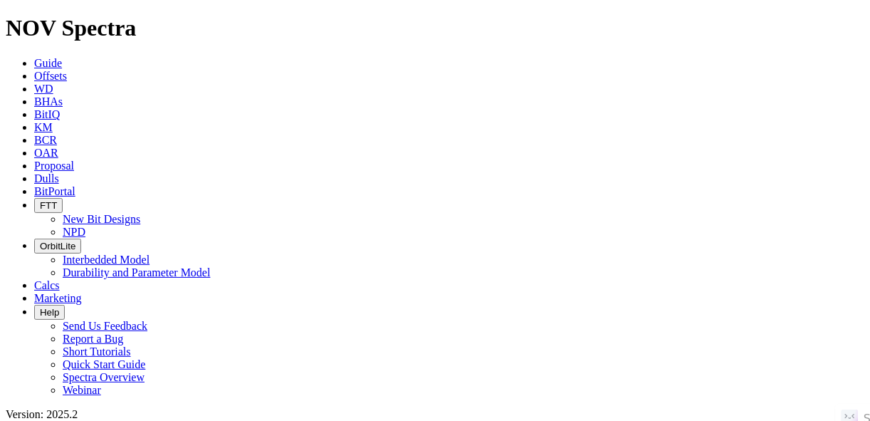
radio input "true"
paste input "UL HUTTON R 18H"
type input "UL HUTTON R 18H"
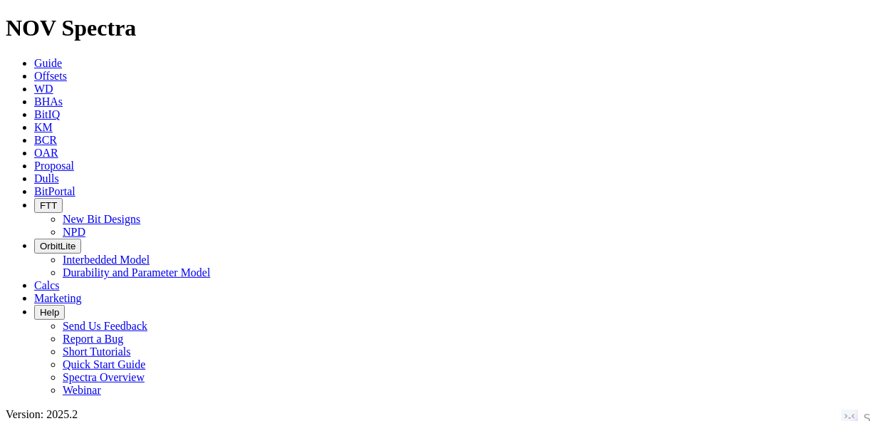
radio input "true"
radio input "false"
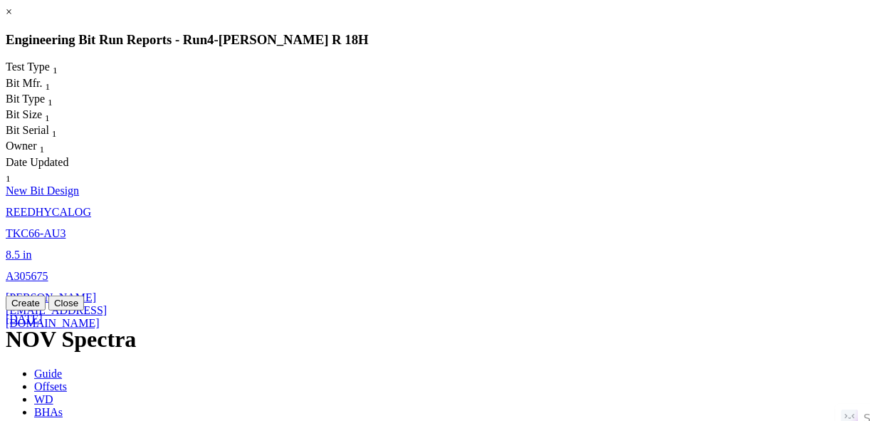
click at [43, 313] on span "17-Apr-2024" at bounding box center [24, 319] width 37 height 12
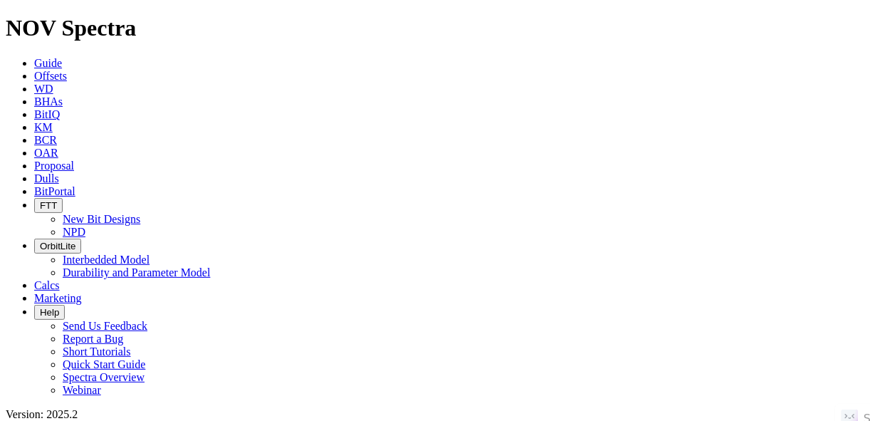
select select "New Bit Design"
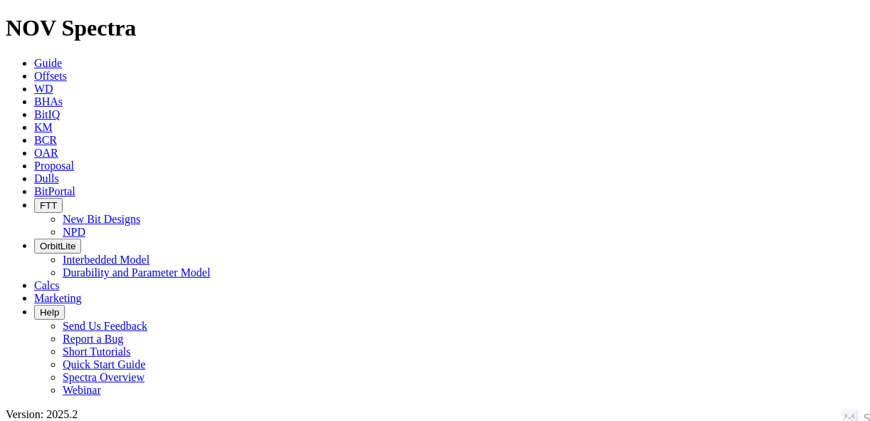
radio input "false"
radio input "true"
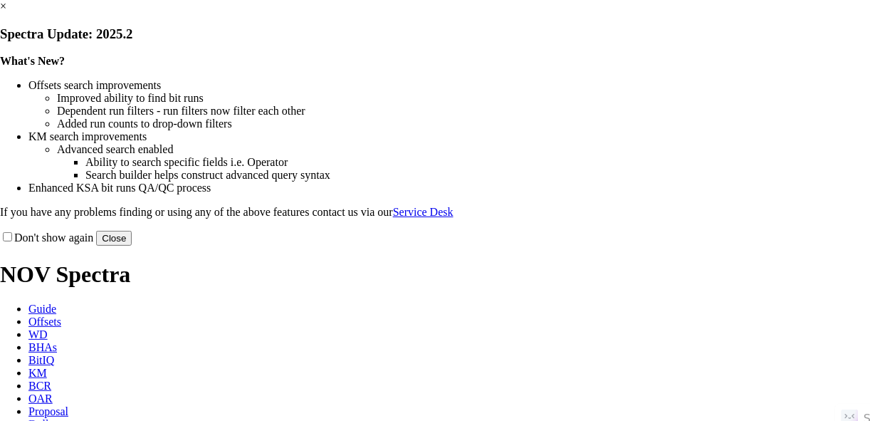
click at [132, 246] on button "Close" at bounding box center [114, 238] width 36 height 15
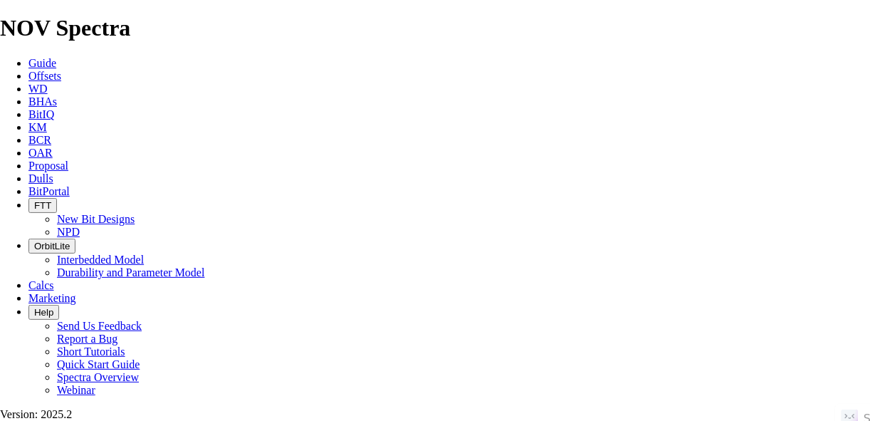
scroll to position [401, 0]
drag, startPoint x: 843, startPoint y: 141, endPoint x: 86, endPoint y: 357, distance: 787.2
click at [51, 134] on link "BCR" at bounding box center [39, 140] width 23 height 12
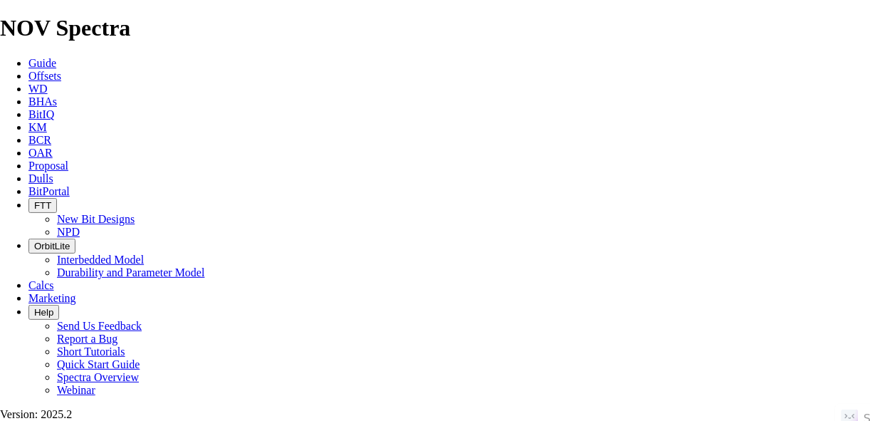
click at [61, 70] on span "Offsets" at bounding box center [44, 76] width 33 height 12
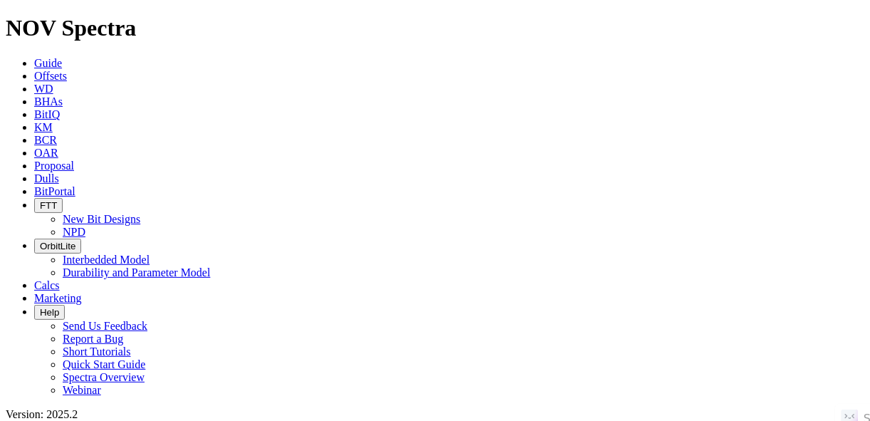
paste input "[PERSON_NAME] R 18H"
type input "[PERSON_NAME] R 18H"
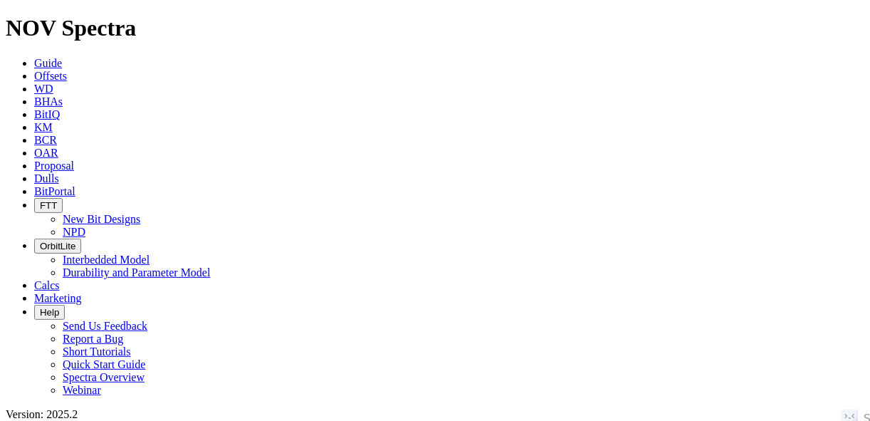
radio input "true"
radio input "false"
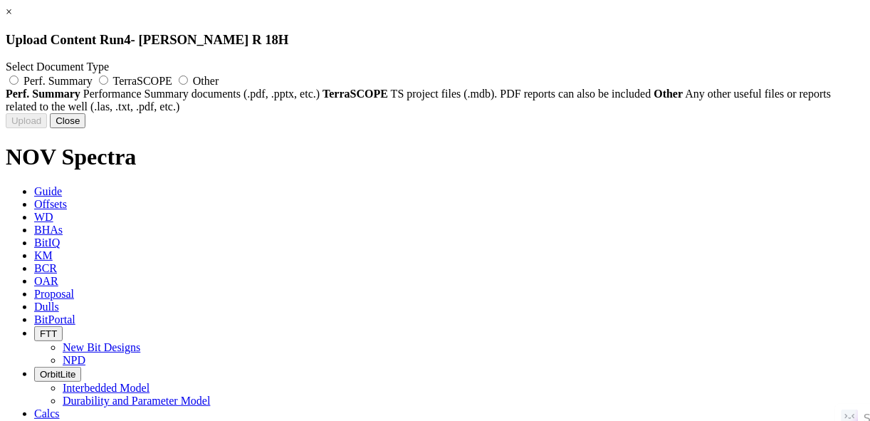
click at [12, 18] on link "×" at bounding box center [9, 12] width 6 height 12
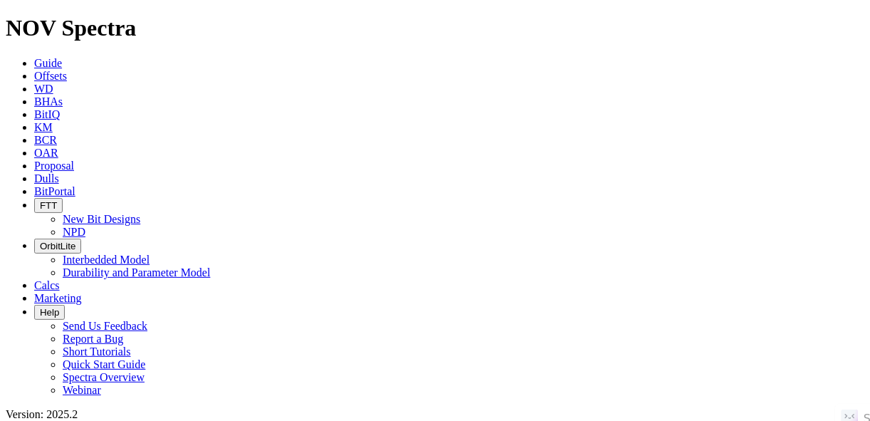
drag, startPoint x: 167, startPoint y: 70, endPoint x: 145, endPoint y: 68, distance: 21.4
radio input "false"
radio input "true"
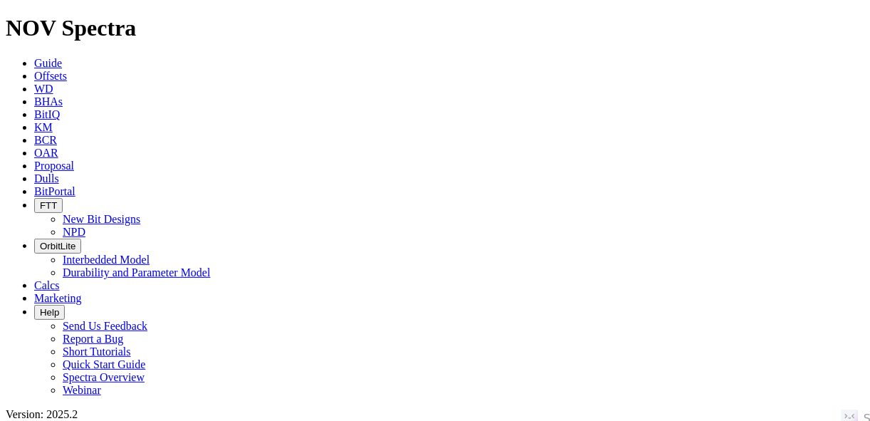
paste input "UL HUTTON Q 17H"
type input "UL HUTTON Q 17H"
radio input "true"
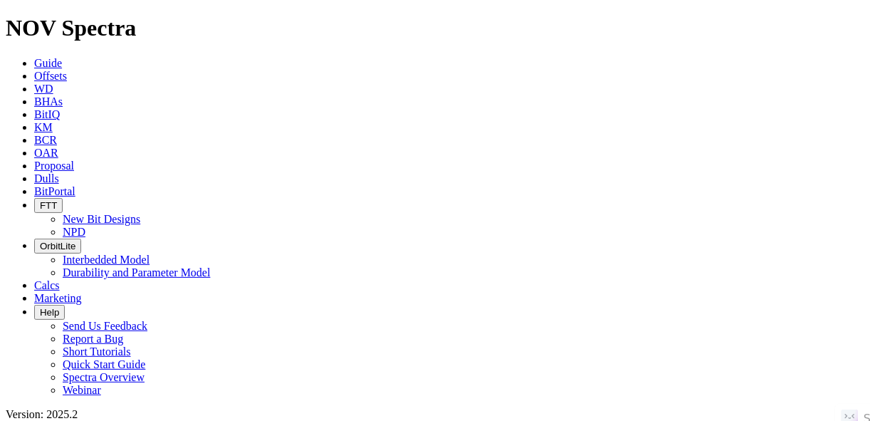
radio input "false"
radio input "true"
radio input "false"
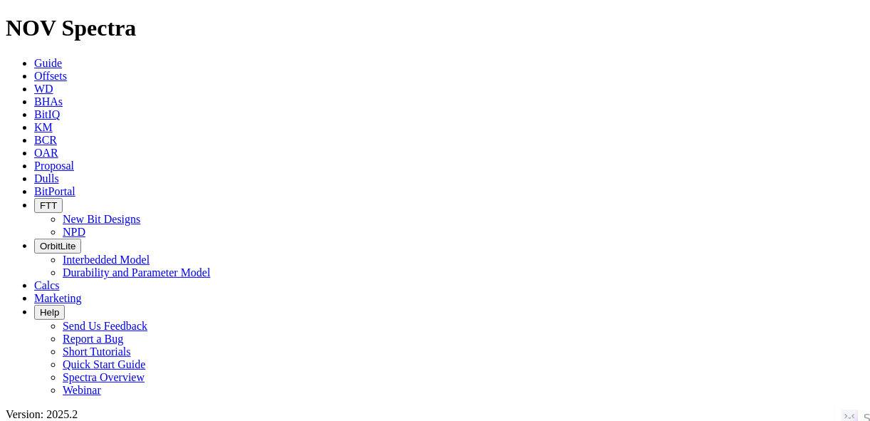
radio input "false"
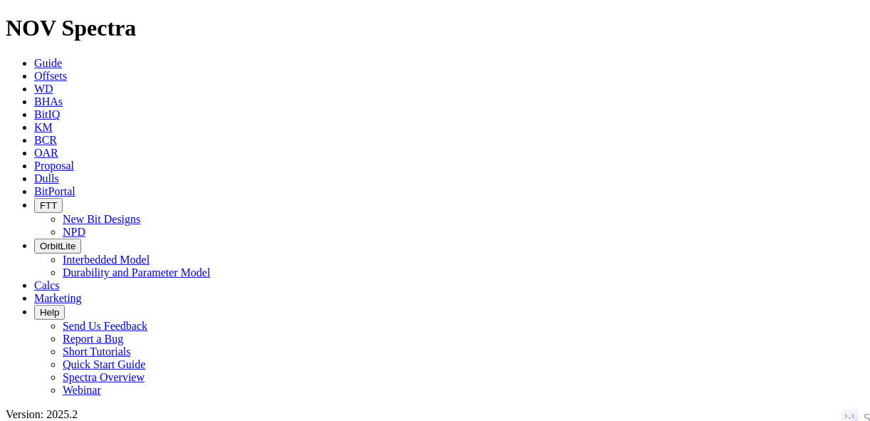
radio input "true"
paste input "TONY 18-34 B UNIT A 7H"
type input "TONY 18-34 B UNIT A 7H"
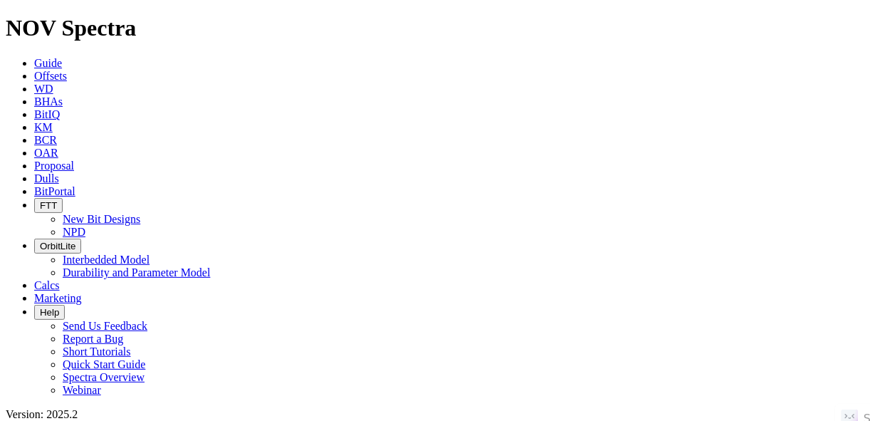
radio input "true"
radio input "false"
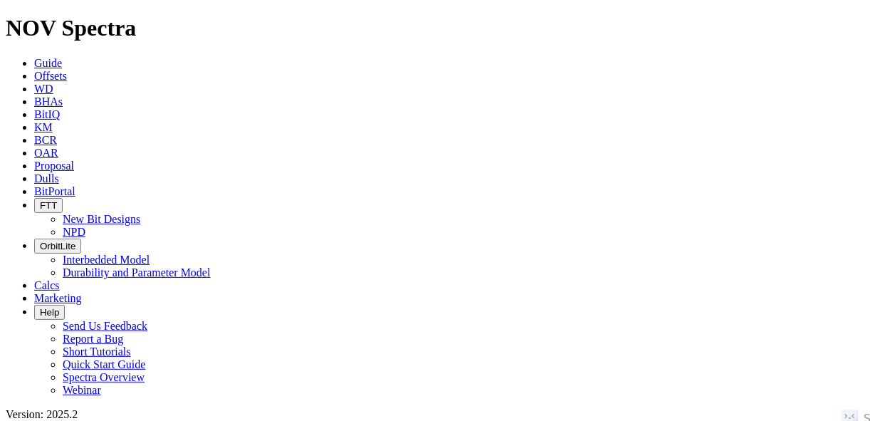
radio input "false"
radio input "true"
paste input "[PERSON_NAME] N 14H"
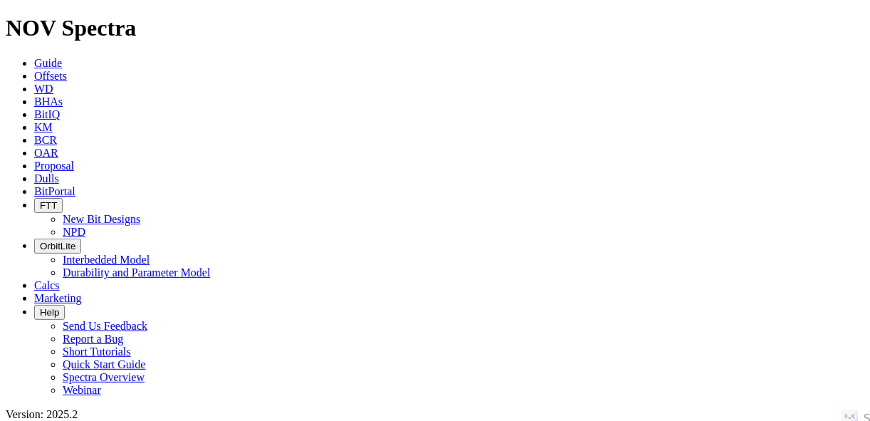
type input "[PERSON_NAME] N 14H"
radio input "true"
radio input "false"
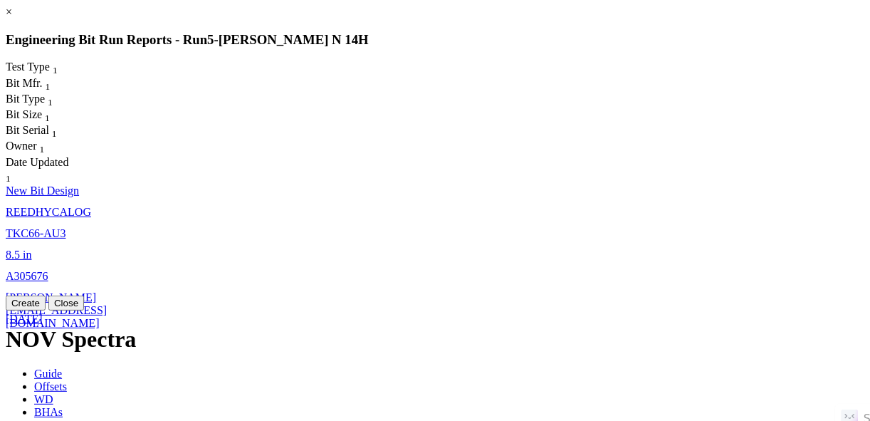
click at [43, 313] on span "2-Mar-2024" at bounding box center [24, 319] width 37 height 12
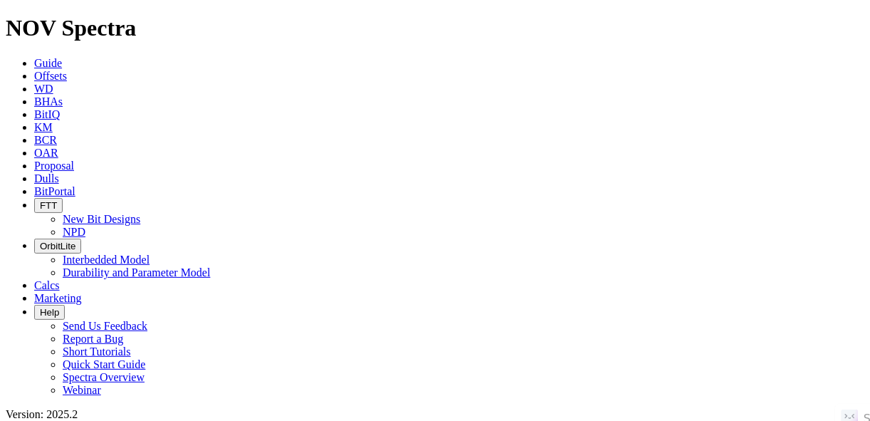
select select "New Bit Design"
radio input "false"
radio input "true"
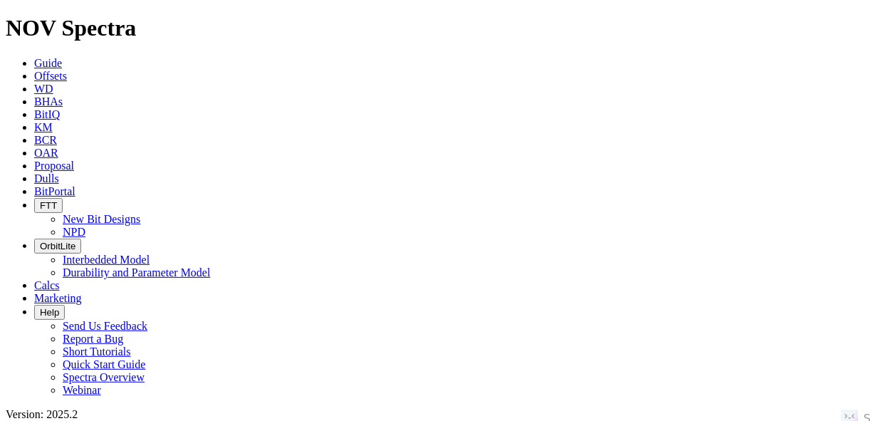
paste input "INTERCHANGE A S22-30-21N"
type input "INTERCHANGE A S22-30-21N"
radio input "true"
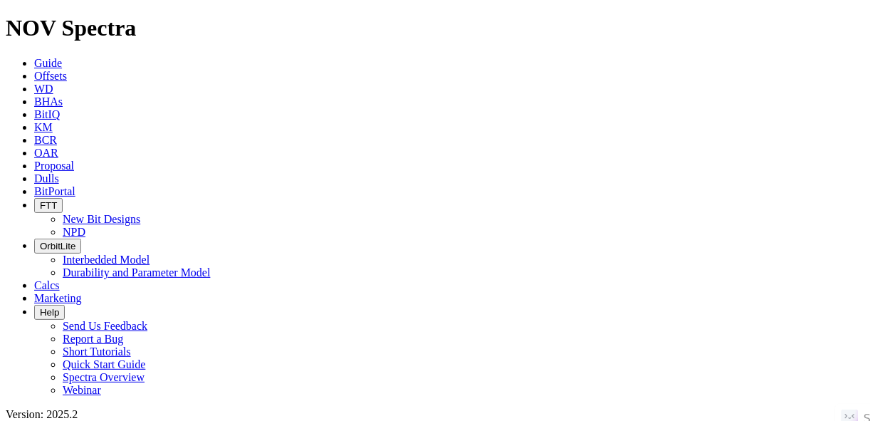
radio input "false"
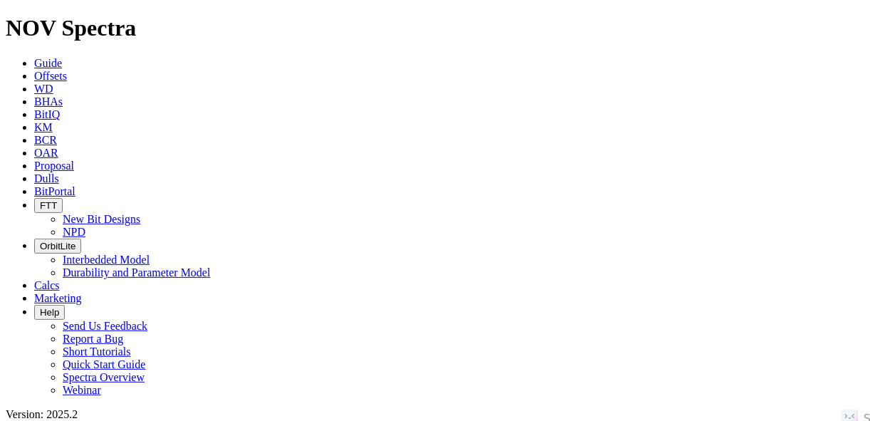
radio input "false"
radio input "true"
paste input "DONOVAN 29-52 A UNIT A 2H"
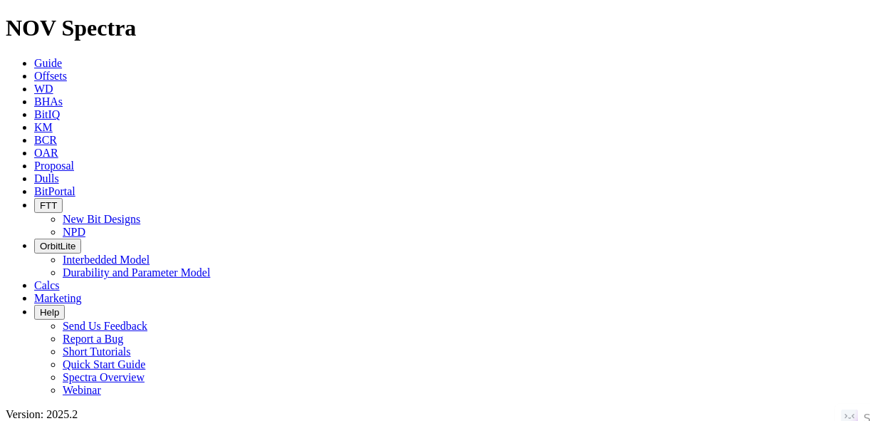
type input "DONOVAN 29-52 A UNIT A 2H"
radio input "true"
radio input "false"
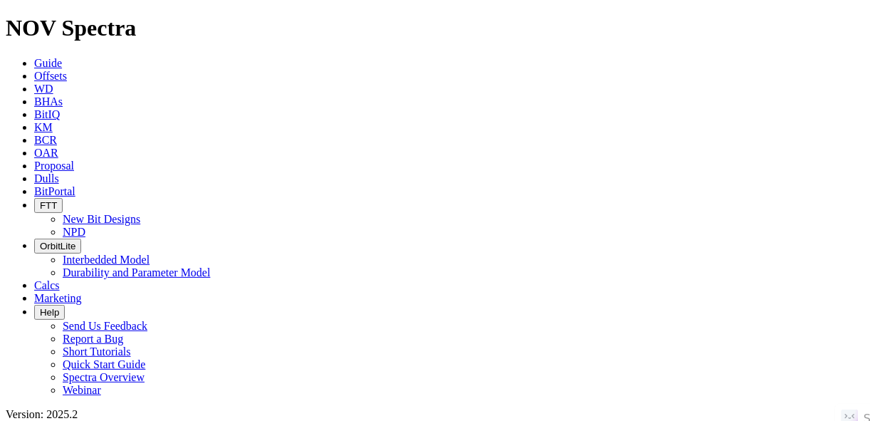
scroll to position [245, 0]
radio input "false"
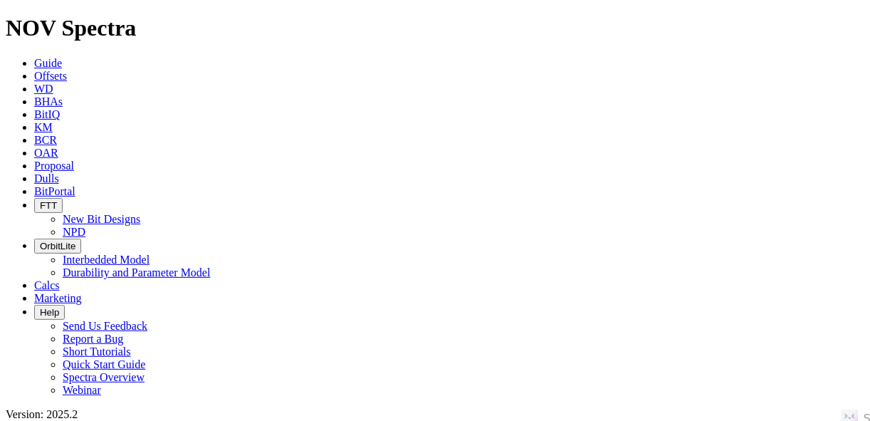
radio input "true"
paste input "TRINITY B UNIT M 2H"
type input "TRINITY B UNIT M 2H"
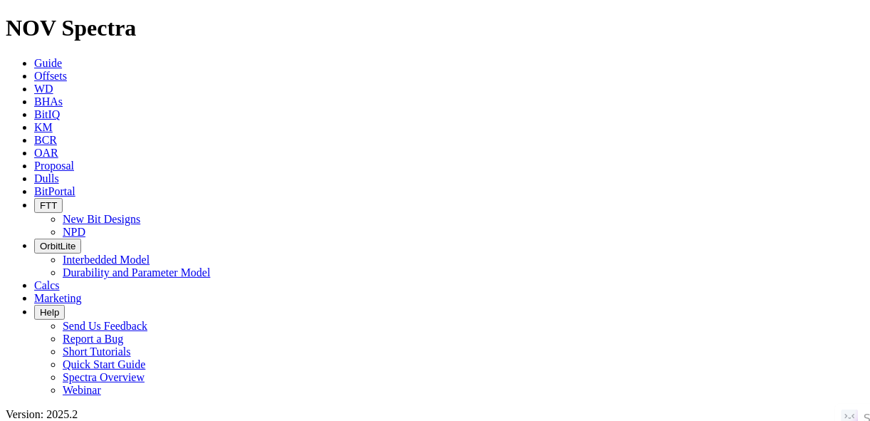
radio input "true"
radio input "false"
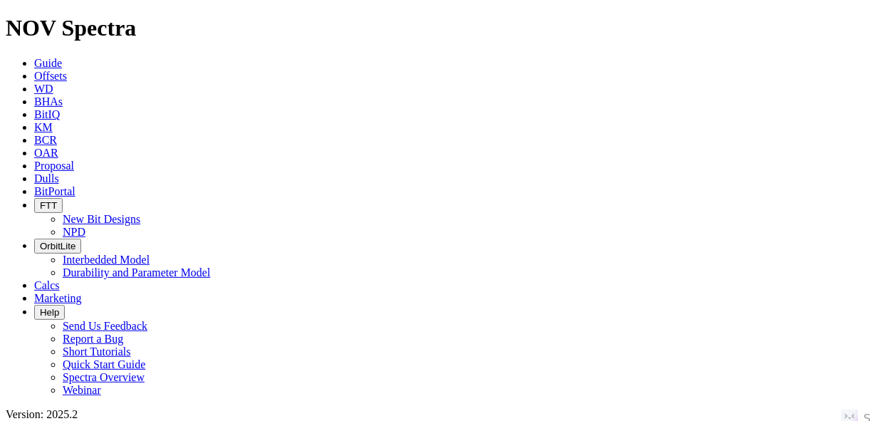
radio input "false"
radio input "true"
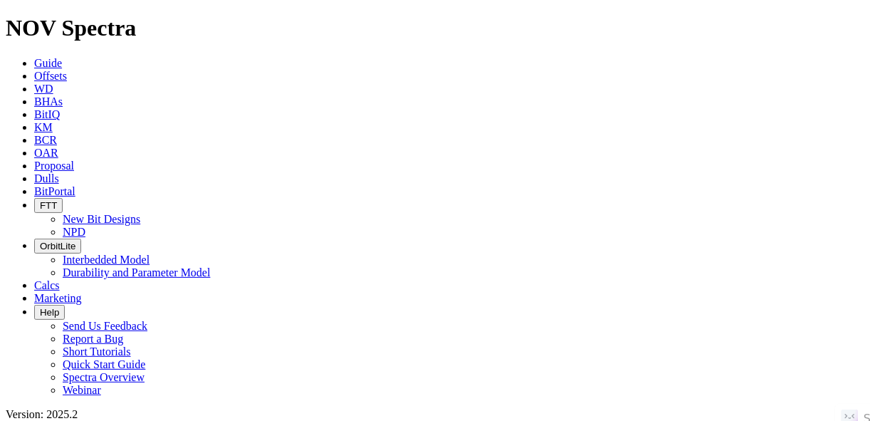
paste input "POKER LAKE UNIT 19 DTD SOUTH 422H"
type input "POKER LAKE UNIT 19 DTD SOUTH 422H"
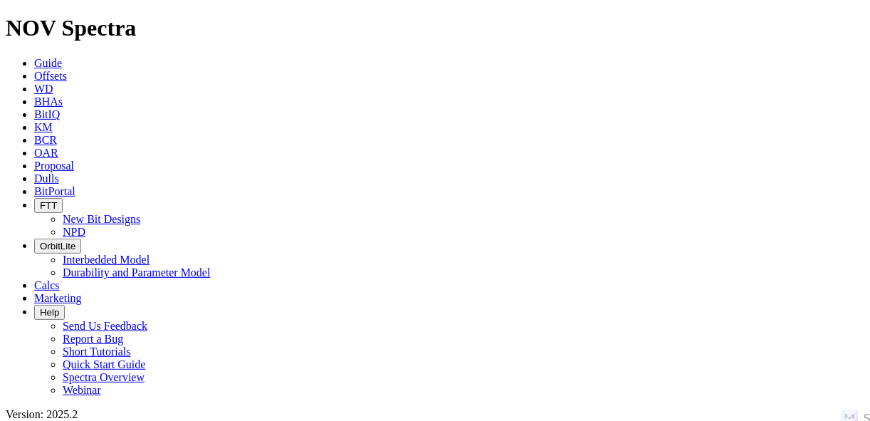
radio input "true"
radio input "false"
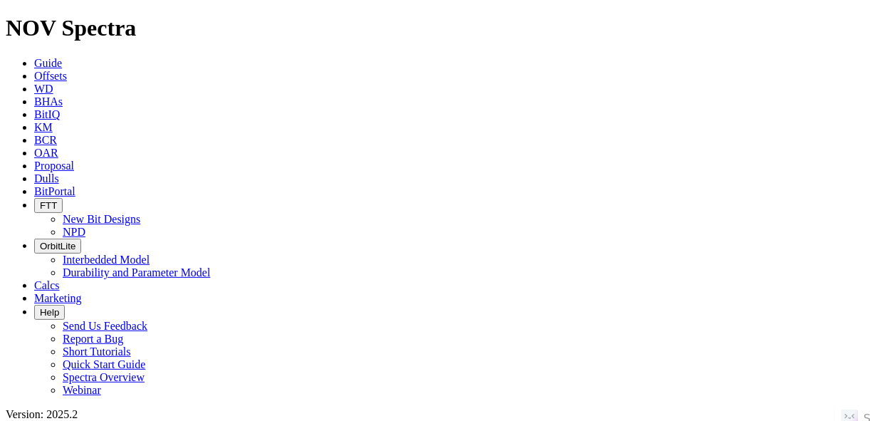
scroll to position [219, 0]
radio input "false"
radio input "true"
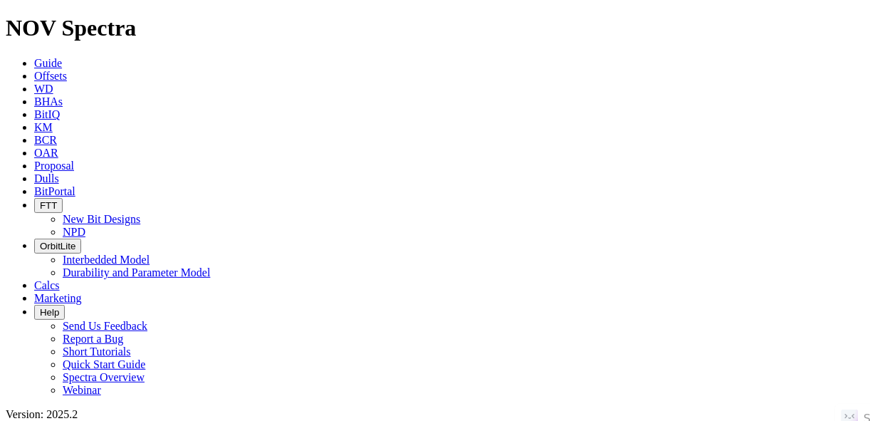
paste input "ROCK JELLY FEDERAL COM 703H"
type input "ROCK JELLY FEDERAL COM 703H"
radio input "true"
radio input "false"
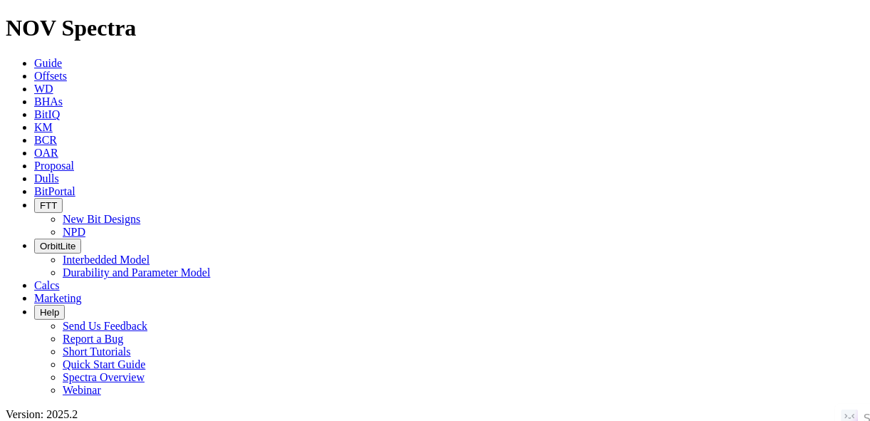
radio input "false"
radio input "true"
paste input "OWENS-CRAVENS W31C 3H"
type input "OWENS-CRAVENS W31C 3H"
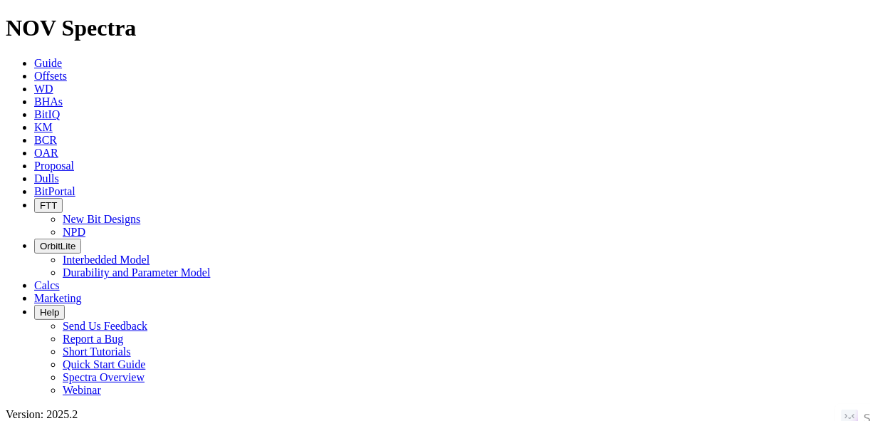
radio input "true"
radio input "false"
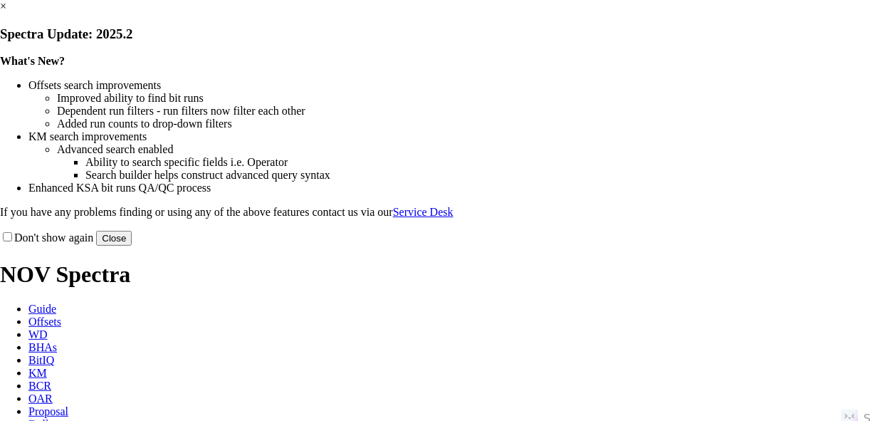
click at [132, 246] on button "Close" at bounding box center [114, 238] width 36 height 15
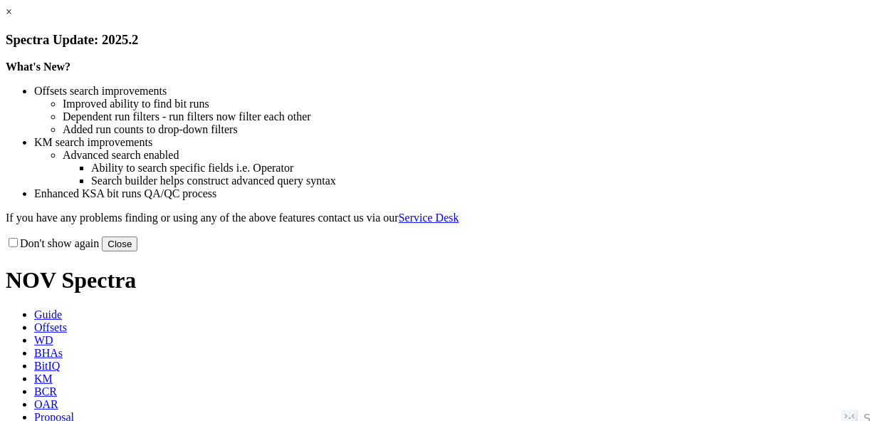
click at [137, 251] on button "Close" at bounding box center [120, 243] width 36 height 15
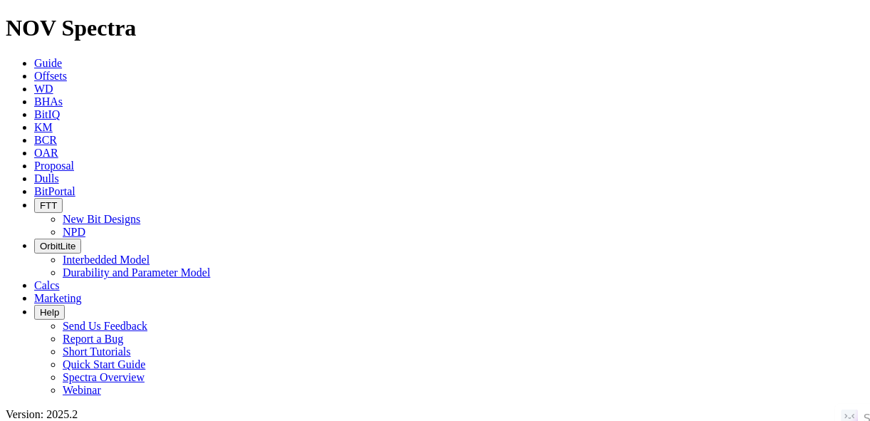
scroll to position [228, 0]
click at [67, 70] on link "Offsets" at bounding box center [50, 76] width 33 height 12
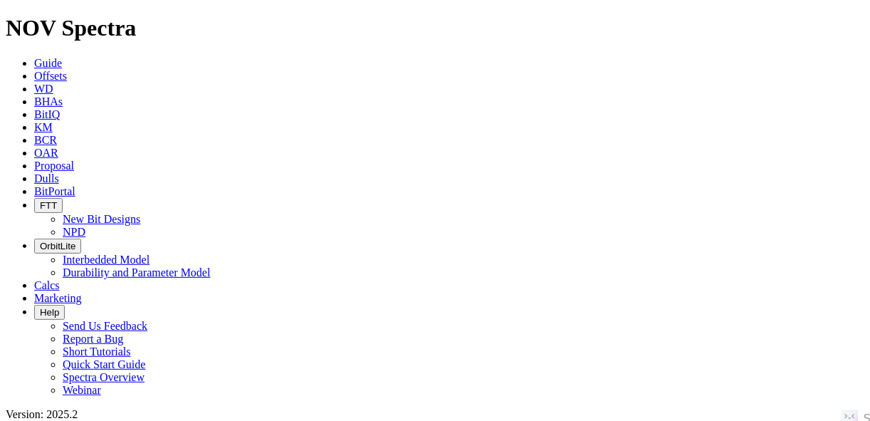
paste input "[PERSON_NAME] H 8H"
type input "[PERSON_NAME] H 8H"
radio input "true"
radio input "false"
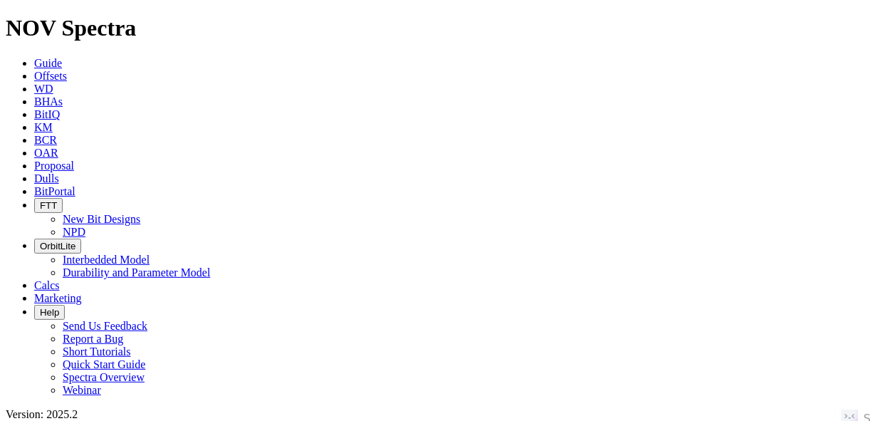
scroll to position [54, 0]
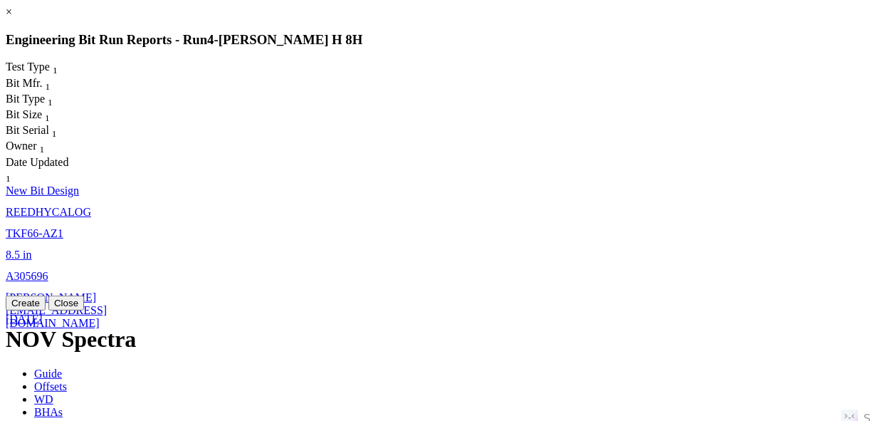
click at [31, 248] on link "8.5 in" at bounding box center [19, 254] width 26 height 12
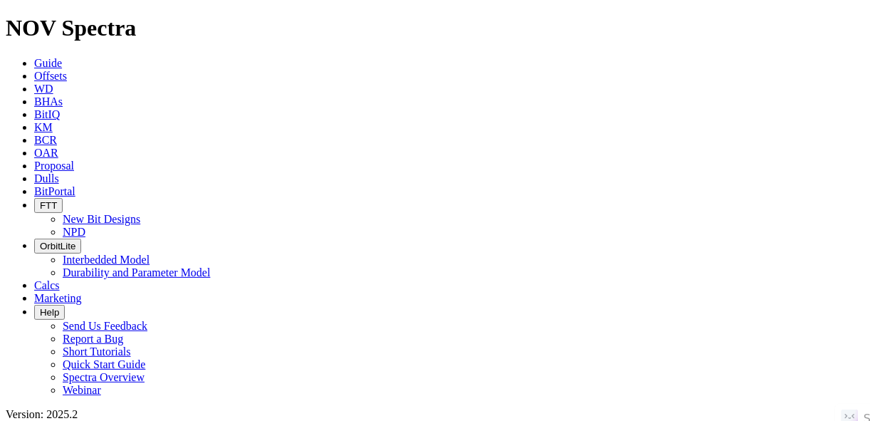
select select "New Bit Design"
click at [67, 70] on span "Offsets" at bounding box center [50, 76] width 33 height 12
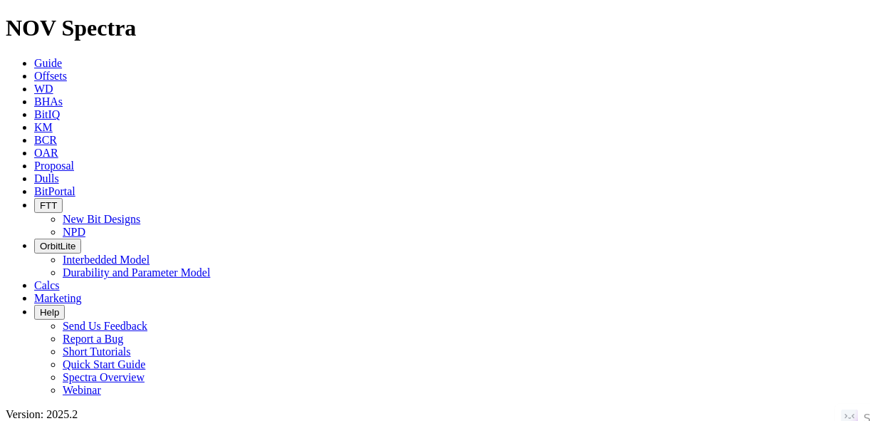
type input "ALETHA 8 16WA"
radio input "true"
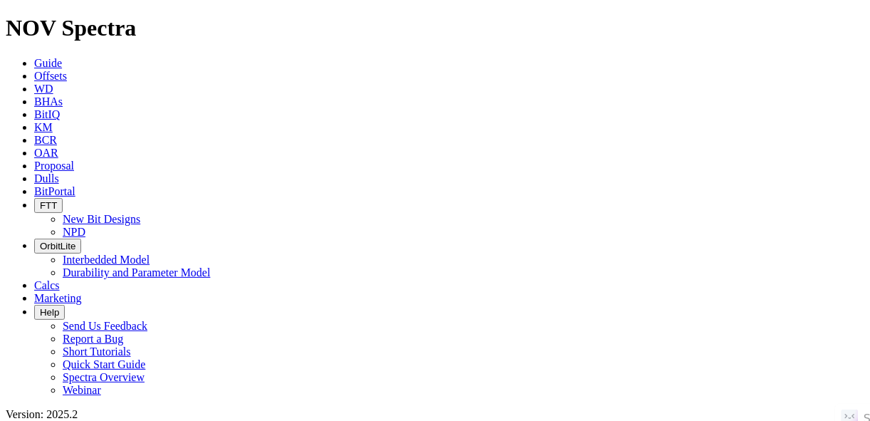
radio input "false"
drag, startPoint x: 89, startPoint y: 252, endPoint x: 16, endPoint y: 404, distance: 168.8
drag, startPoint x: 16, startPoint y: 404, endPoint x: 216, endPoint y: 189, distance: 293.2
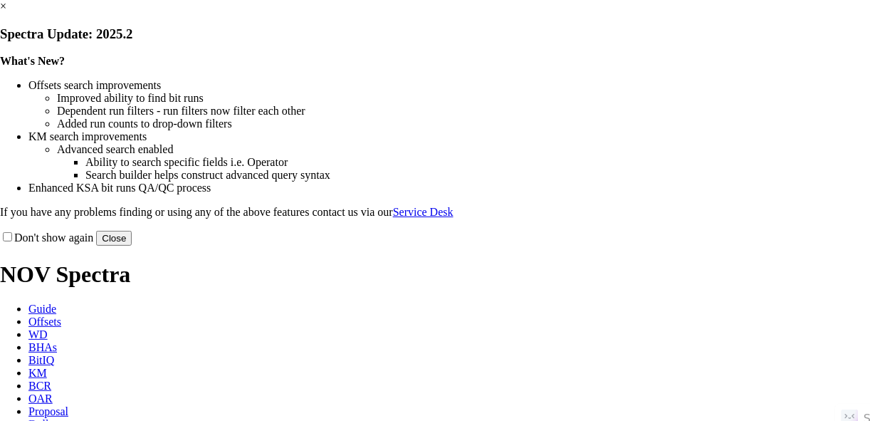
click at [132, 246] on button "Close" at bounding box center [114, 238] width 36 height 15
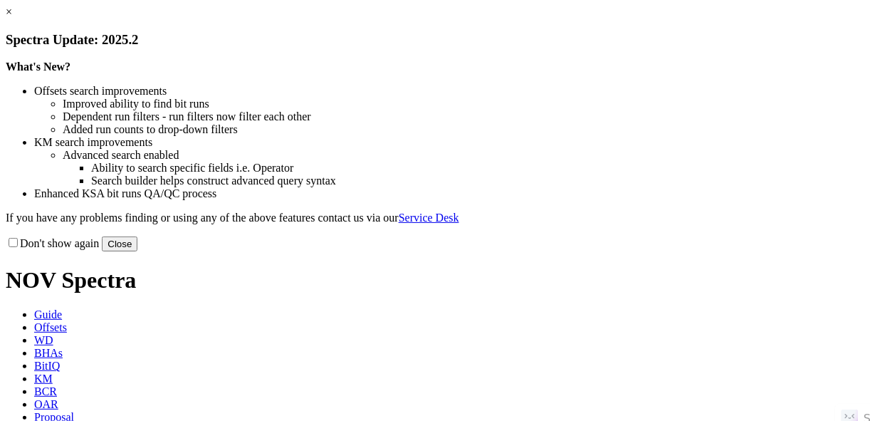
click at [137, 251] on button "Close" at bounding box center [120, 243] width 36 height 15
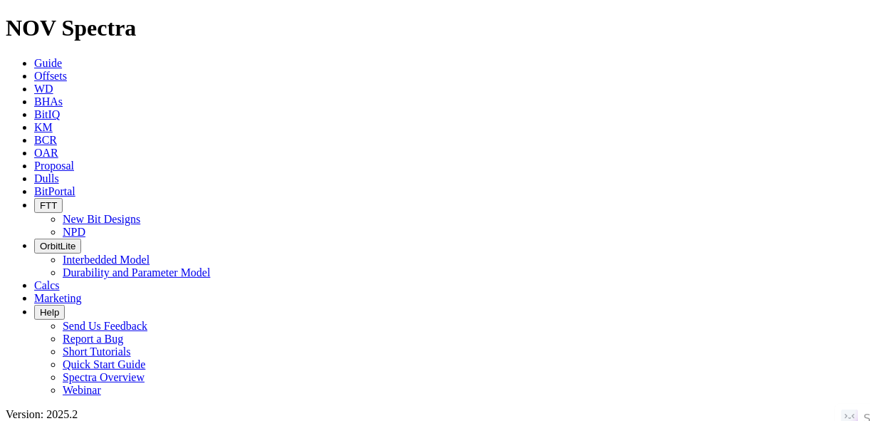
scroll to position [114, 0]
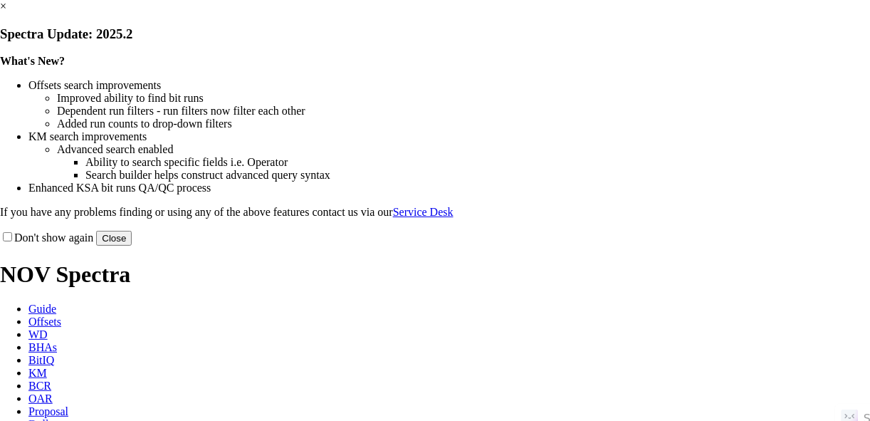
click at [132, 246] on button "Close" at bounding box center [114, 238] width 36 height 15
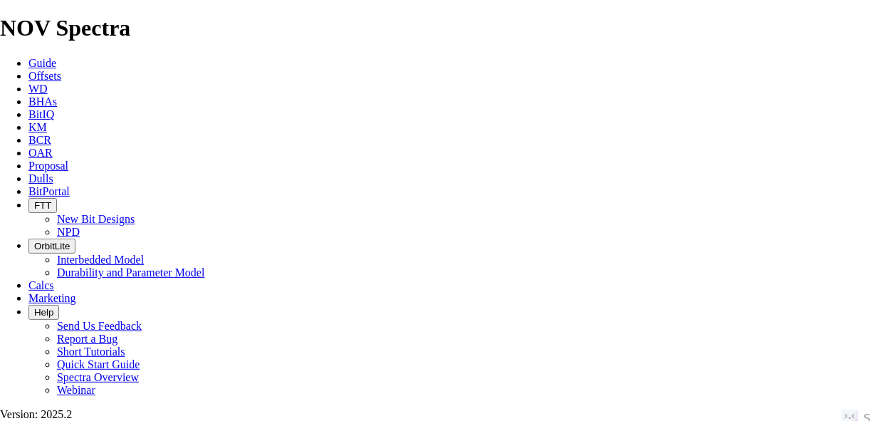
scroll to position [114, 0]
click at [61, 70] on span "Offsets" at bounding box center [44, 76] width 33 height 12
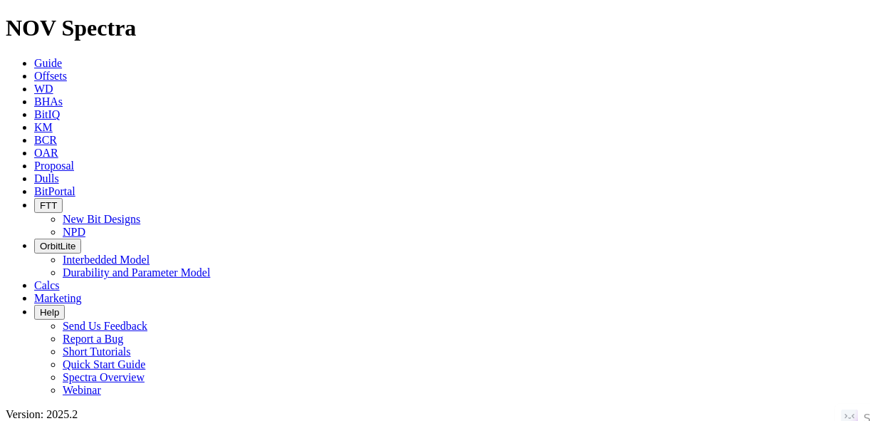
paste input "ELKIN 21N 14H"
type input "ELKIN 21N 14H"
radio input "true"
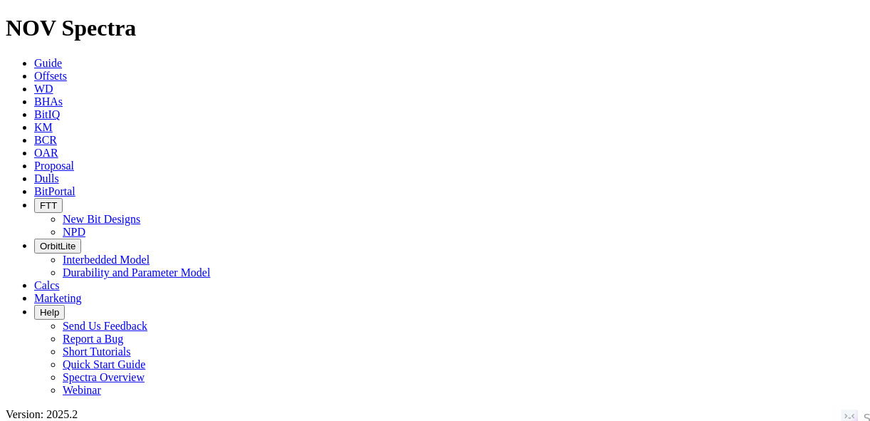
radio input "false"
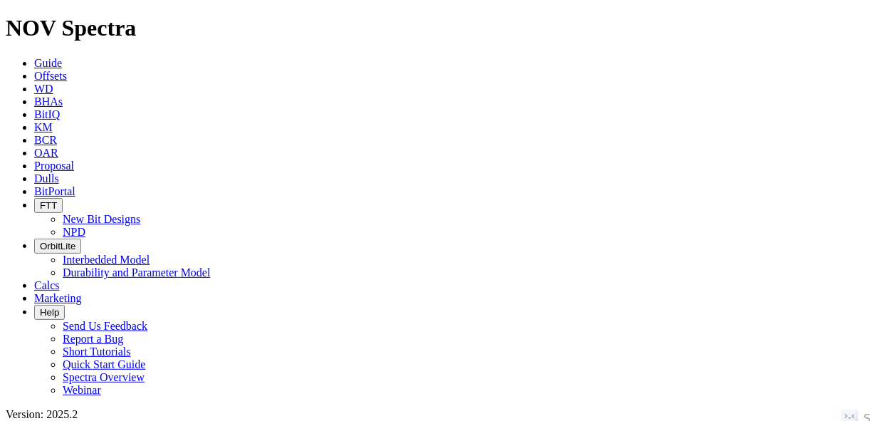
radio input "false"
radio input "true"
paste input "BROOK D-NW4A 1H"
type input "BROOK D-NW4A 1H"
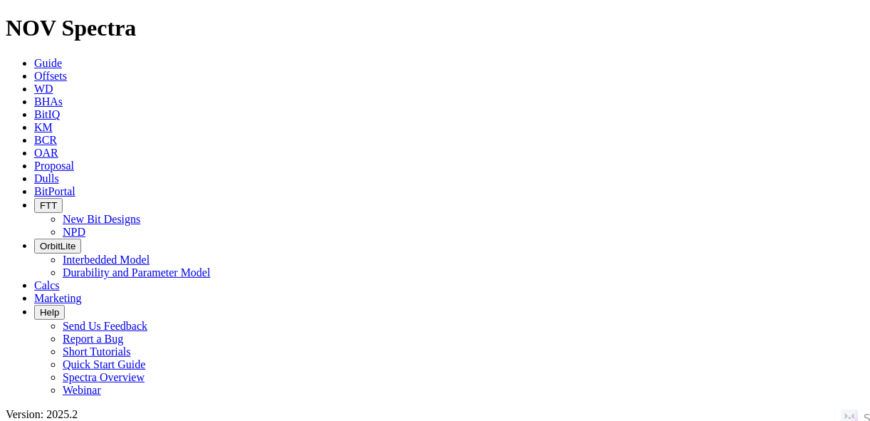
radio input "true"
radio input "false"
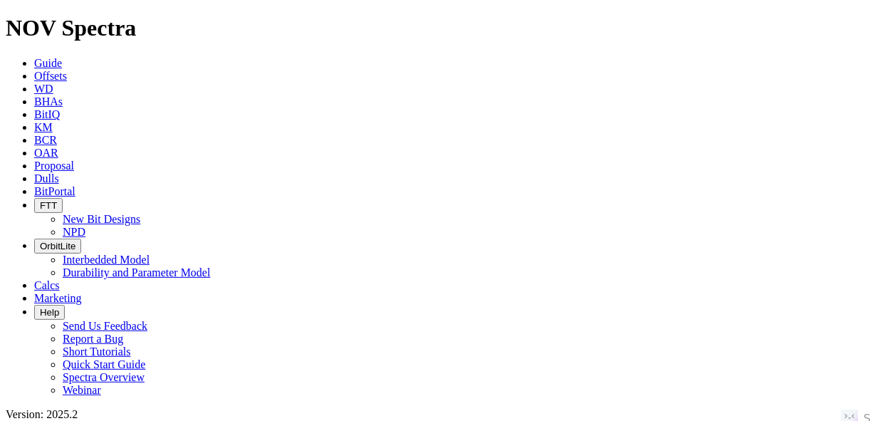
scroll to position [171, 0]
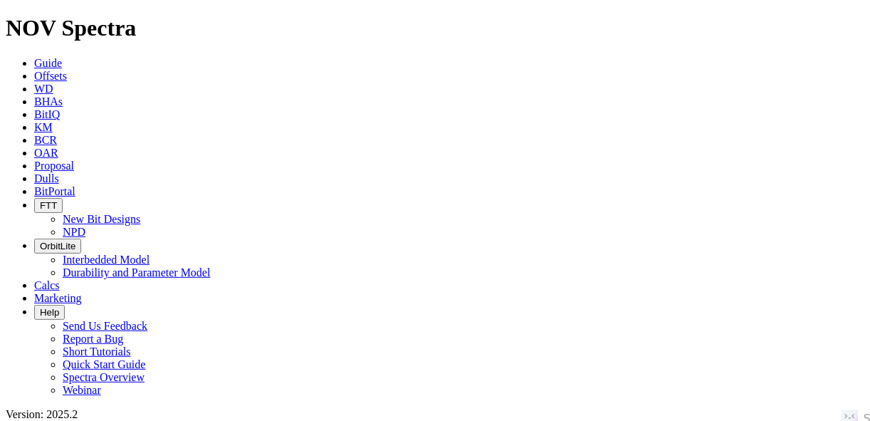
radio input "false"
radio input "true"
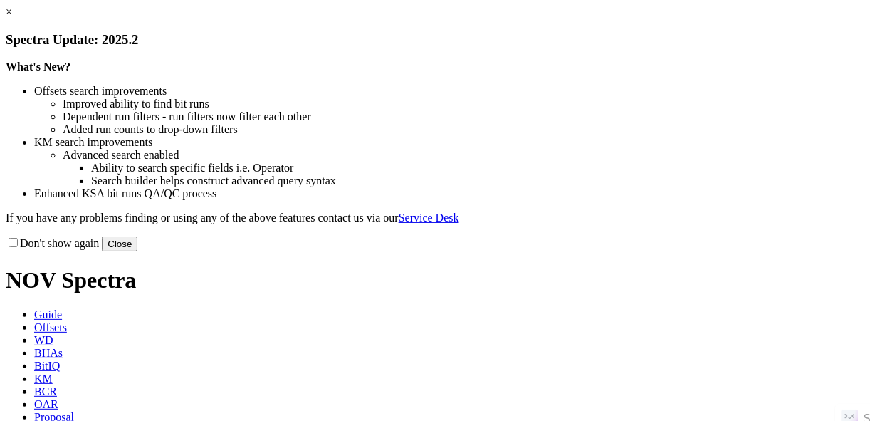
click at [137, 251] on button "Close" at bounding box center [120, 243] width 36 height 15
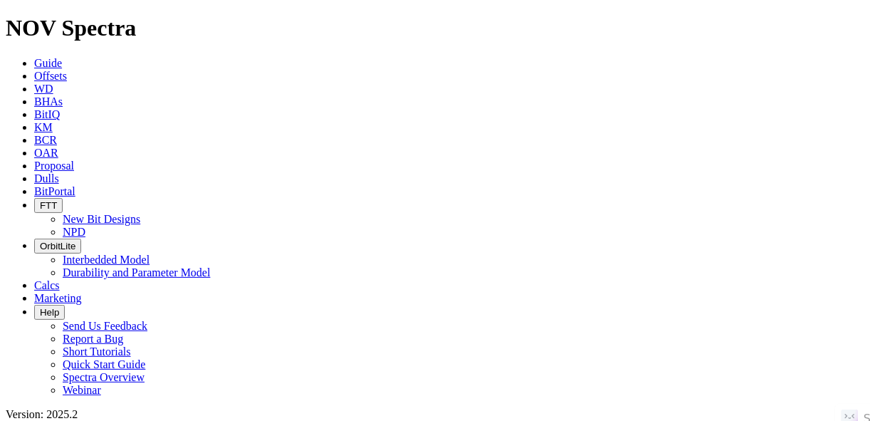
scroll to position [171, 0]
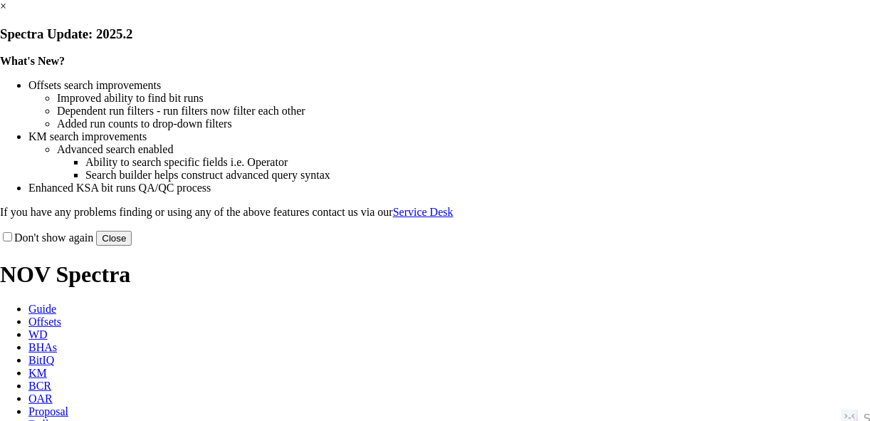
click at [132, 246] on button "Close" at bounding box center [114, 238] width 36 height 15
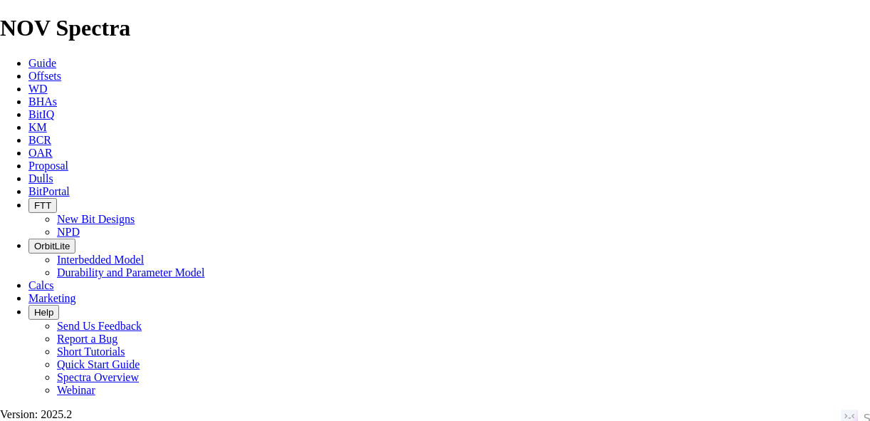
click at [61, 70] on span "Offsets" at bounding box center [44, 76] width 33 height 12
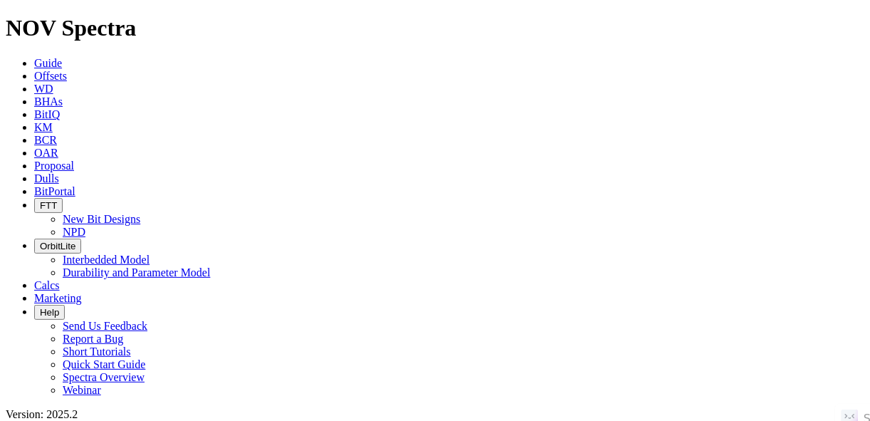
paste input "[PERSON_NAME][STREET_ADDRESS]"
type input "[PERSON_NAME][STREET_ADDRESS]"
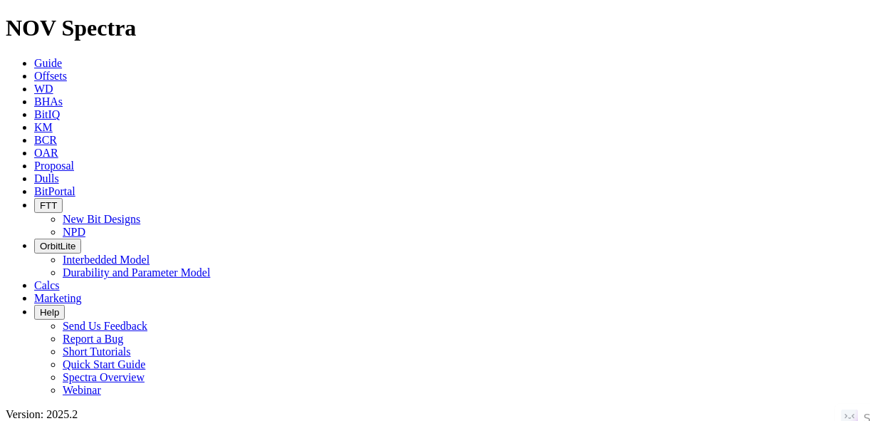
radio input "true"
radio input "false"
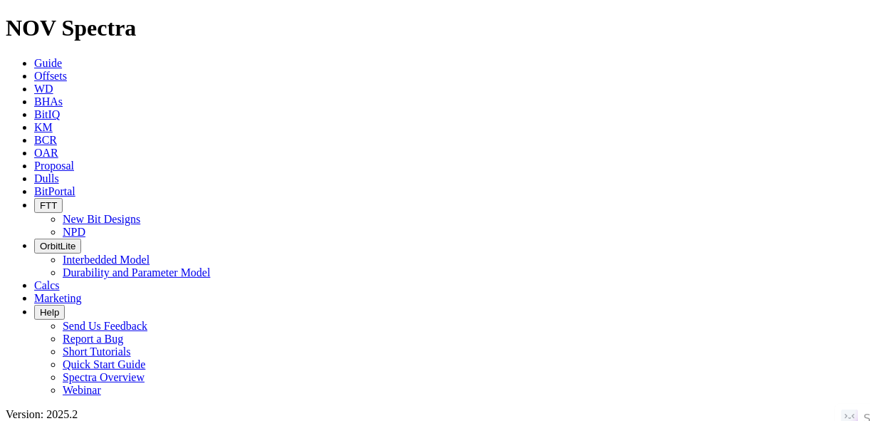
scroll to position [219, 0]
radio input "false"
radio input "true"
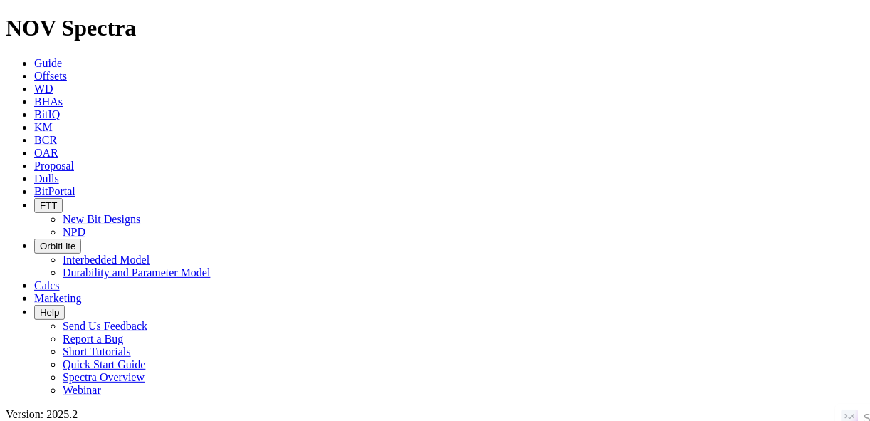
paste input "UZ706"
type input "UZ706"
radio input "true"
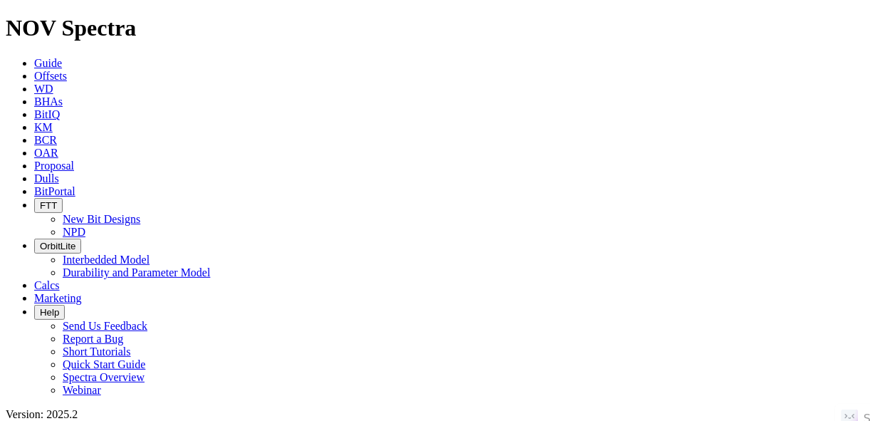
radio input "false"
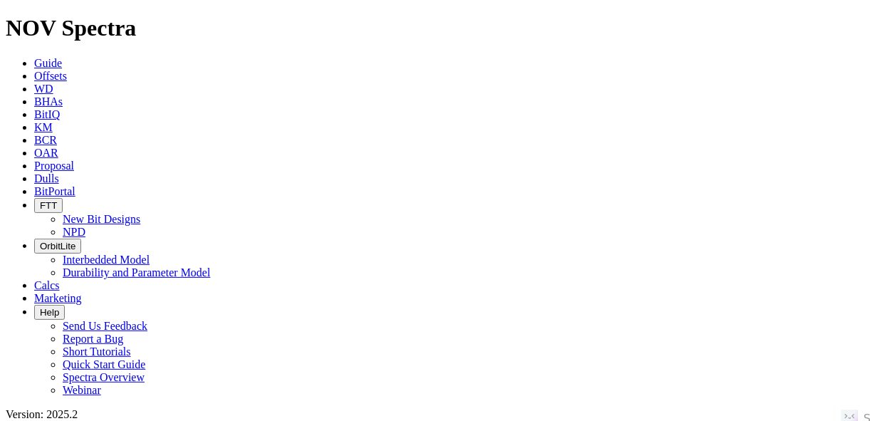
drag, startPoint x: 166, startPoint y: 60, endPoint x: 137, endPoint y: 65, distance: 28.9
radio input "false"
radio input "true"
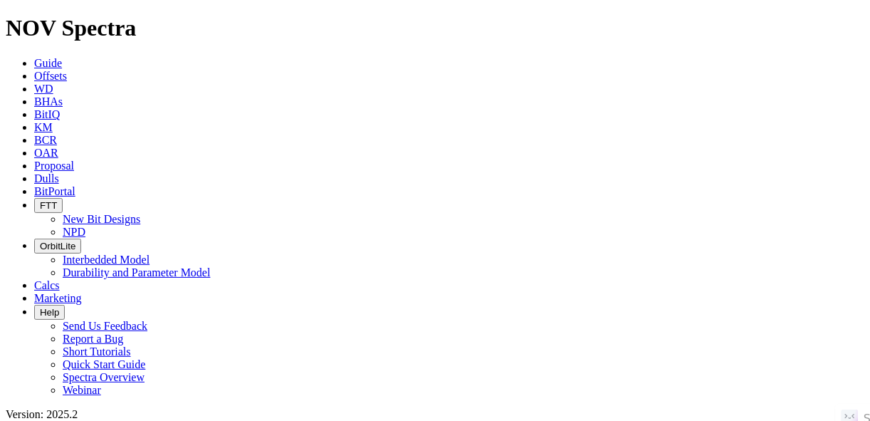
paste input "UNIVERSITY 7-20B 2H"
type input "UNIVERSITY 7-20B 2H"
radio input "true"
radio input "false"
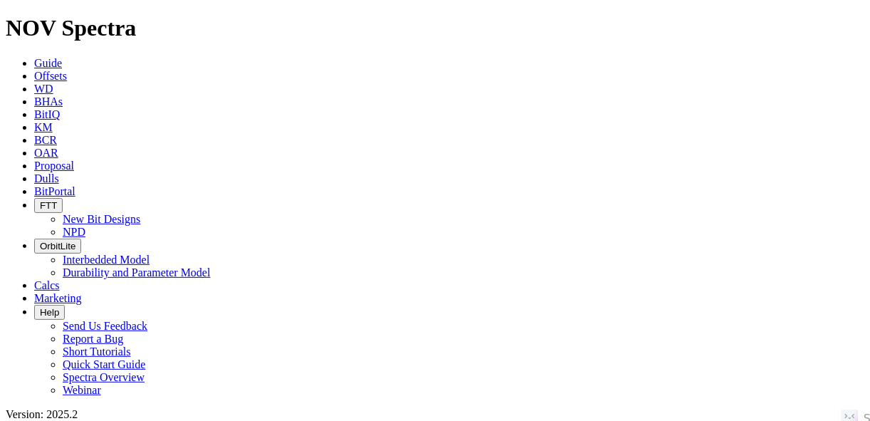
radio input "false"
radio input "true"
paste input "EISENHOWER 3 104"
type input "EISENHOWER 3 104"
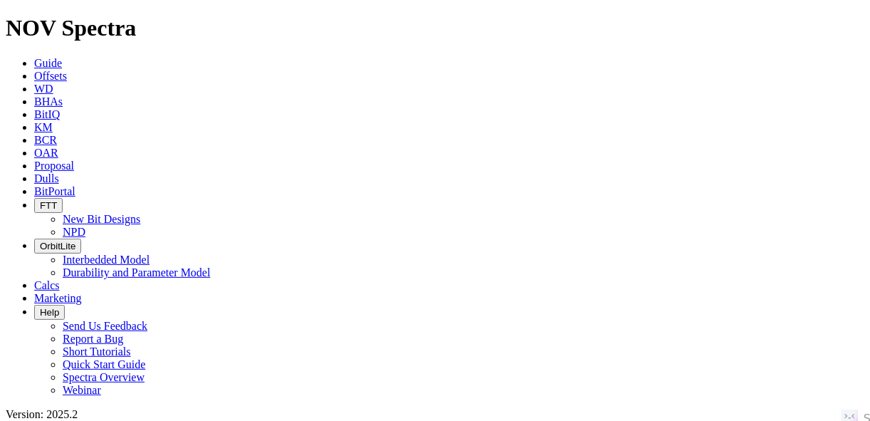
radio input "true"
radio input "false"
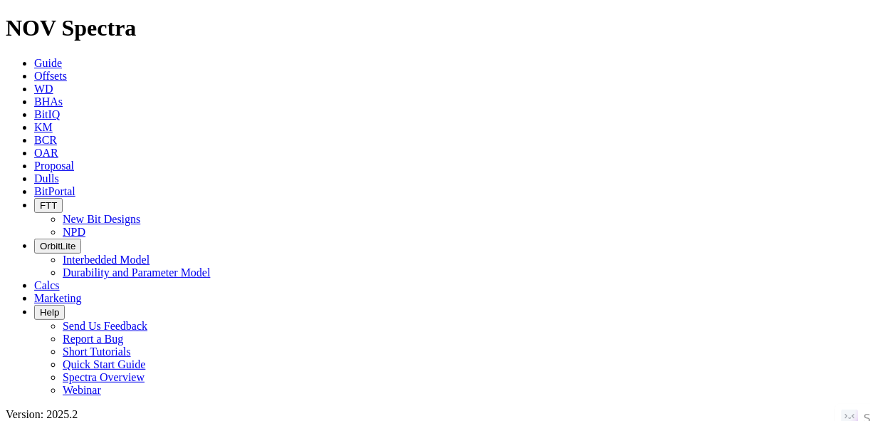
scroll to position [316, 0]
radio input "false"
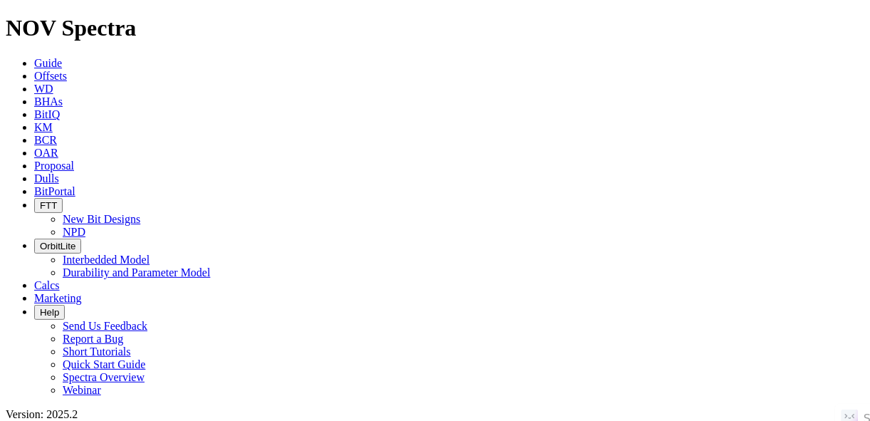
radio input "true"
paste input "ALETHA 2 04WB"
type input "ALETHA 2 04WB"
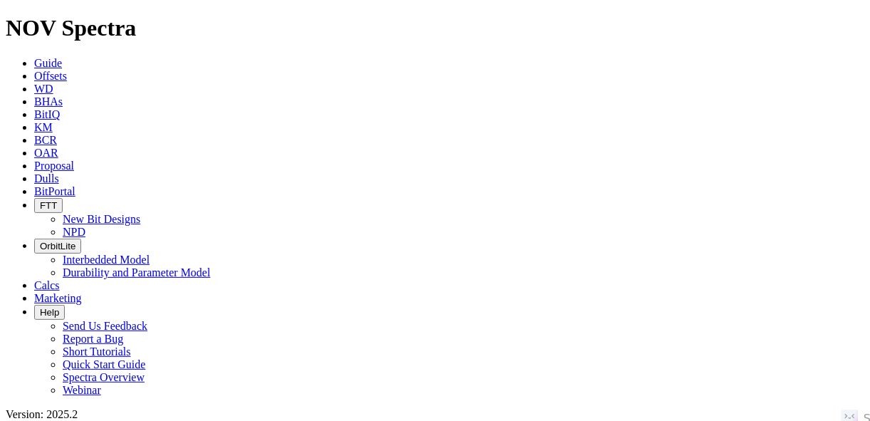
radio input "true"
radio input "false"
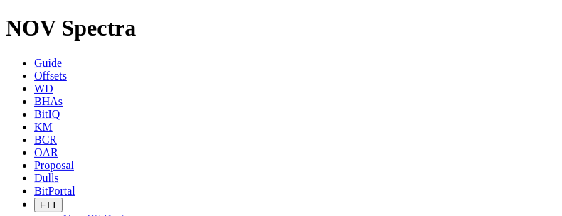
radio input "false"
radio input "true"
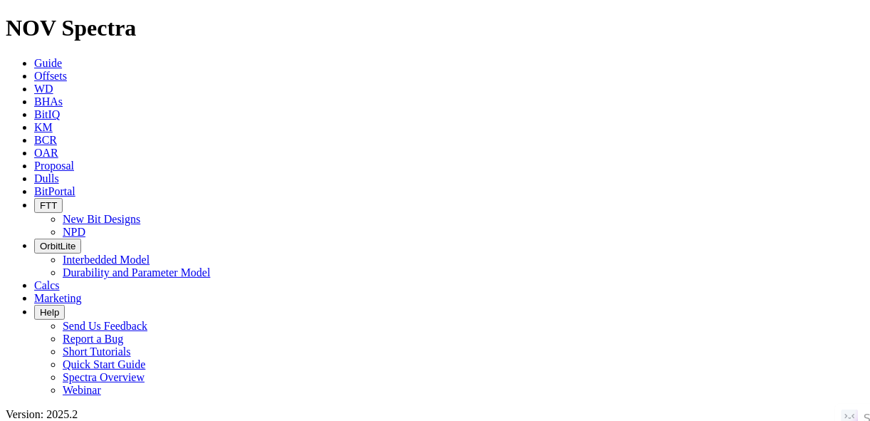
paste input "UZ697"
type input "UZ697"
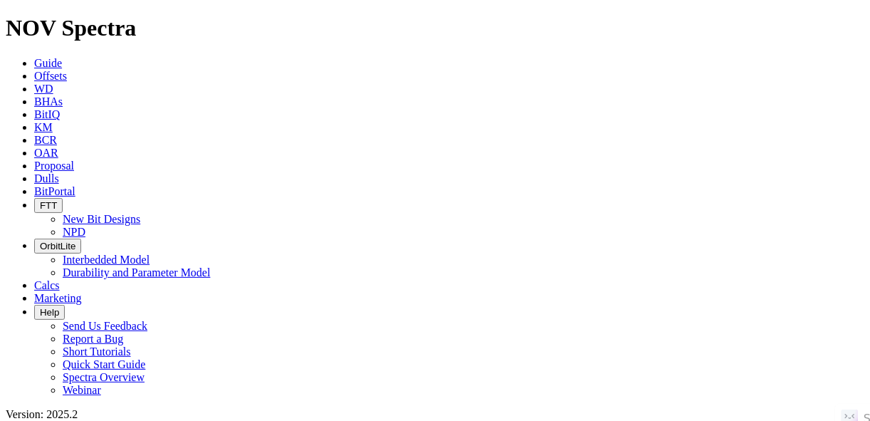
radio input "true"
radio input "false"
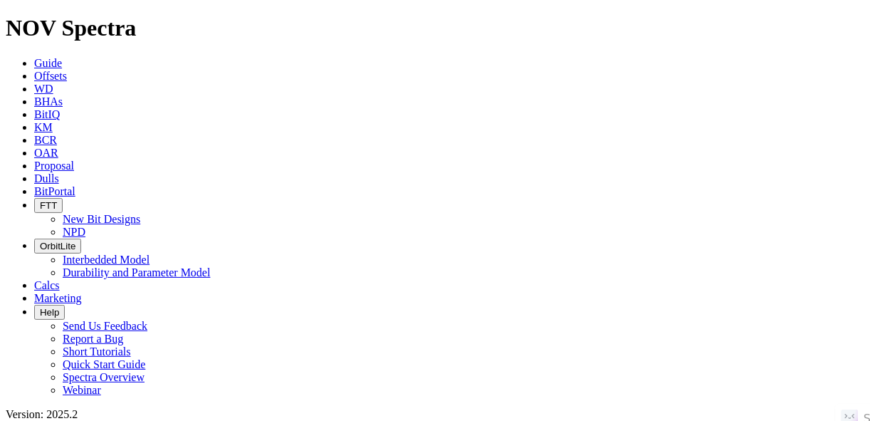
radio input "false"
radio input "true"
paste input "POKER LAKE UNIT 22 DTD 108H"
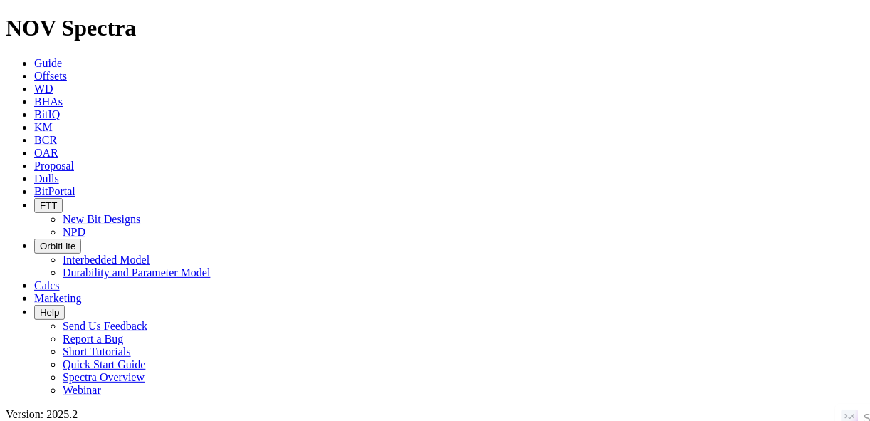
type input "POKER LAKE UNIT 22 DTD 108H"
radio input "true"
radio input "false"
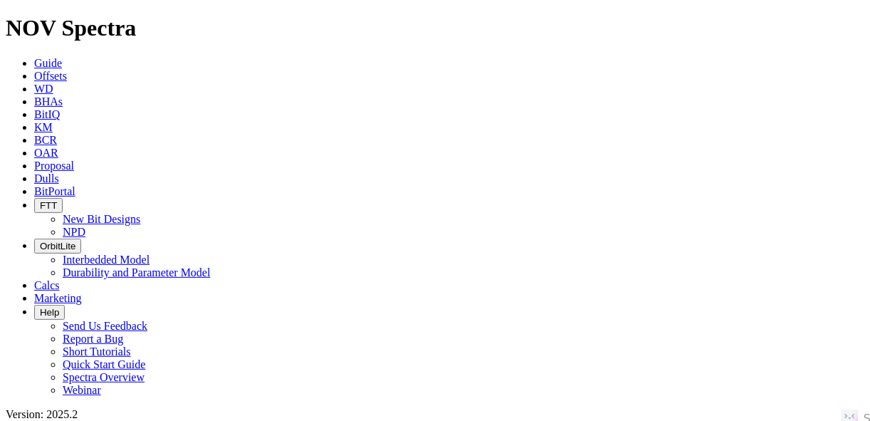
scroll to position [185, 0]
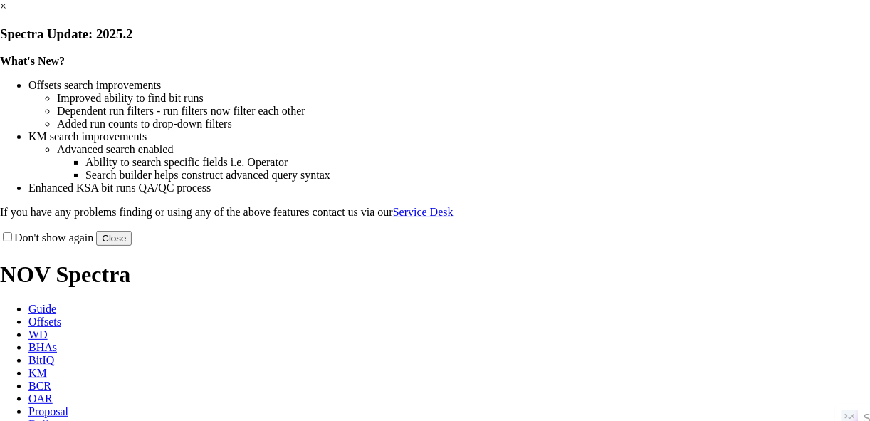
click at [132, 246] on button "Close" at bounding box center [114, 238] width 36 height 15
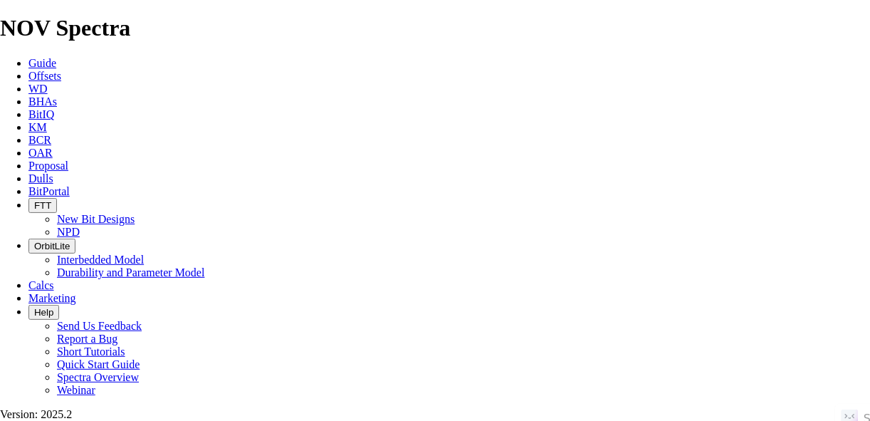
click at [61, 70] on span "Offsets" at bounding box center [44, 76] width 33 height 12
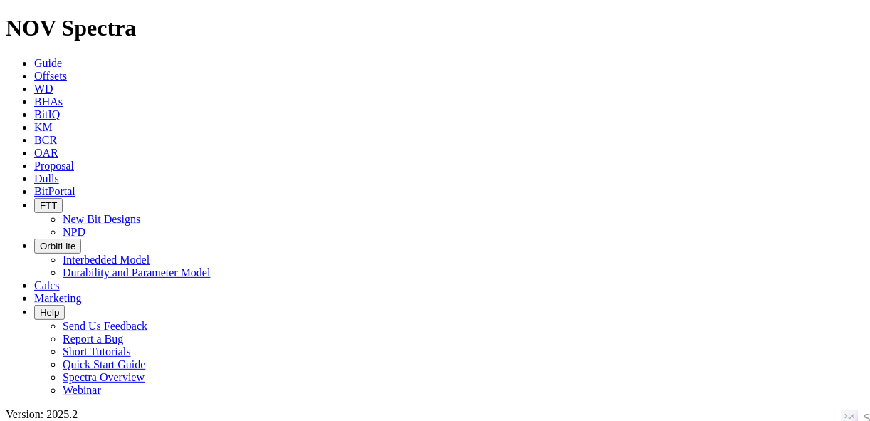
paste input "BRITAIN CINDY KAY (SA) E 3144LS"
type input "BRITAIN CINDY KAY (SA) E 3144LS"
radio input "true"
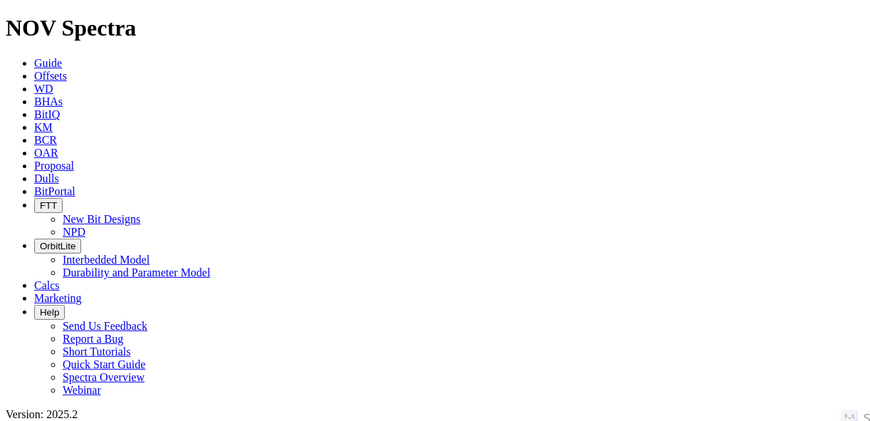
radio input "false"
radio input "true"
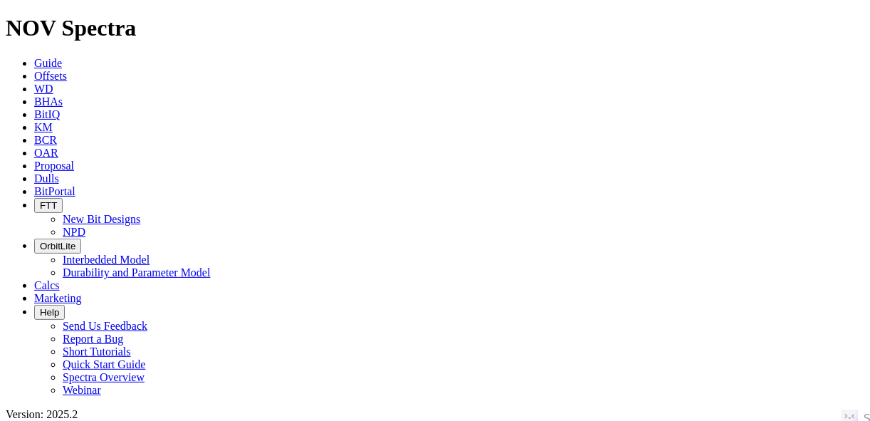
radio input "false"
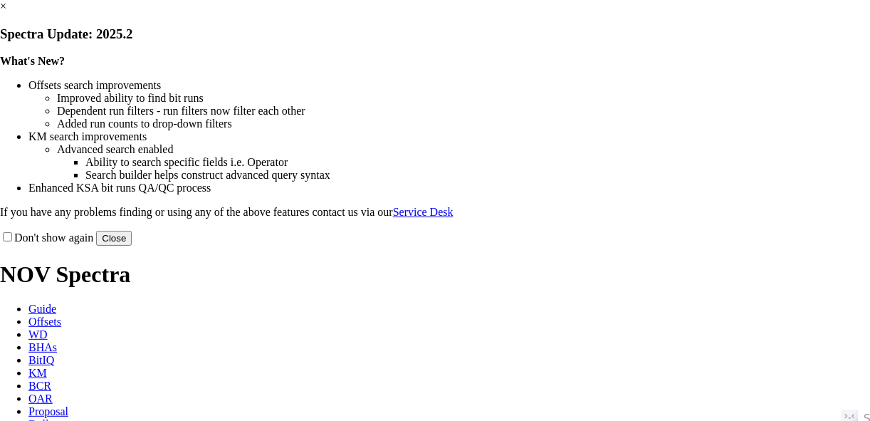
click at [132, 246] on button "Close" at bounding box center [114, 238] width 36 height 15
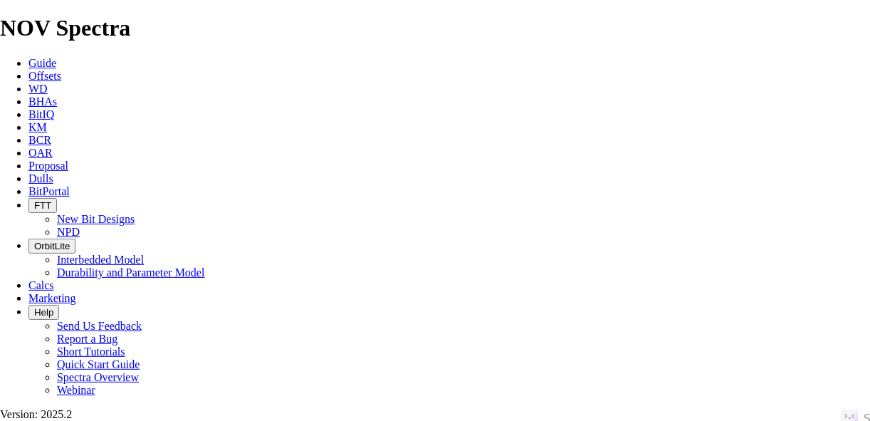
click at [61, 70] on link "Offsets" at bounding box center [44, 76] width 33 height 12
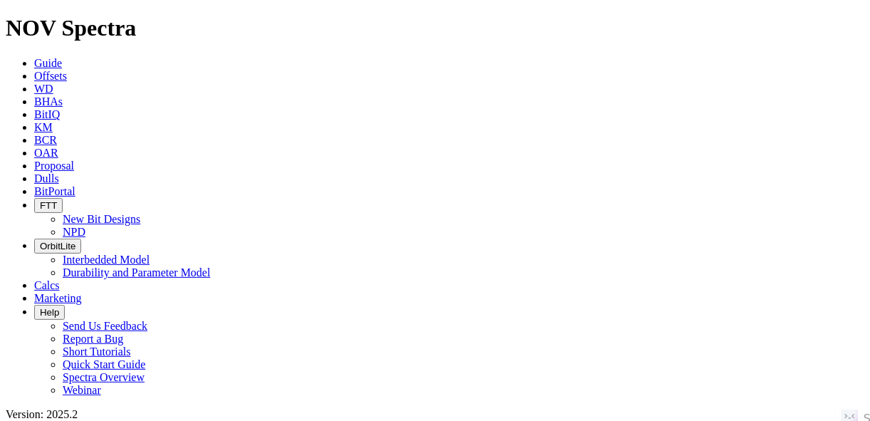
paste input "POKER LAKE UNIT 22 DTD 121H"
type input "POKER LAKE UNIT 22 DTD 121H"
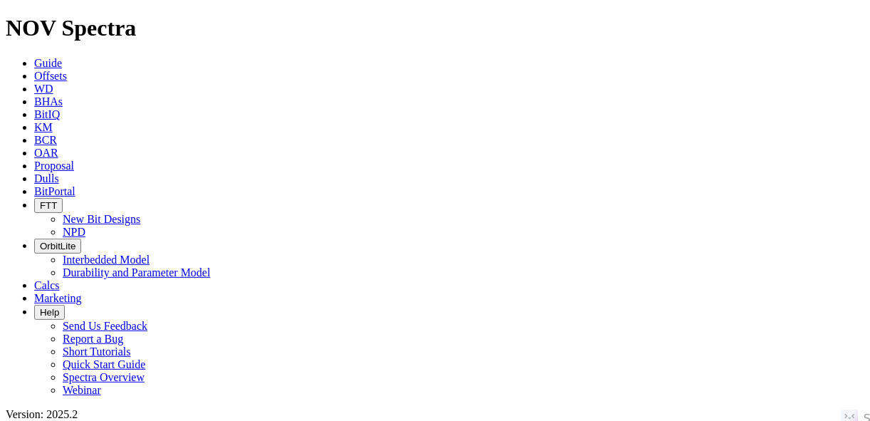
radio input "true"
radio input "false"
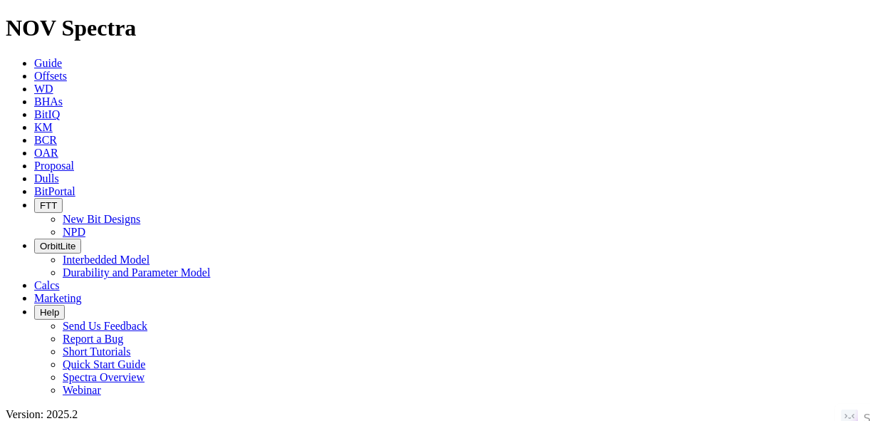
radio input "false"
radio input "true"
paste input "FOWLER 4-09X16H"
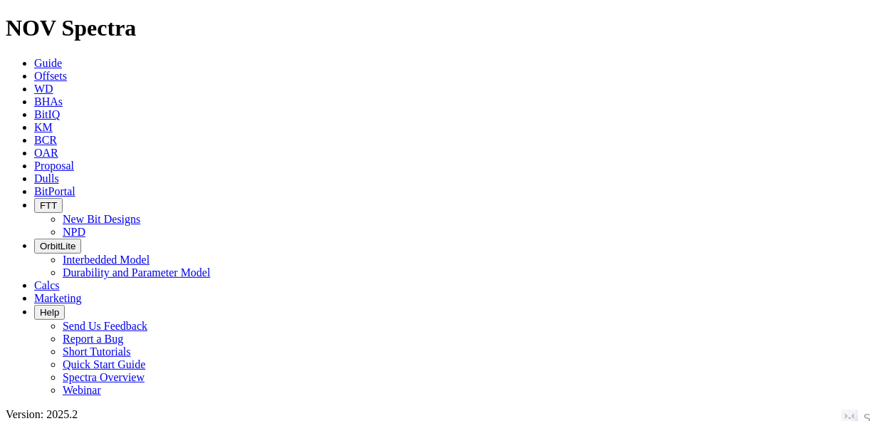
type input "FOWLER 4-09X16H"
radio input "true"
radio input "false"
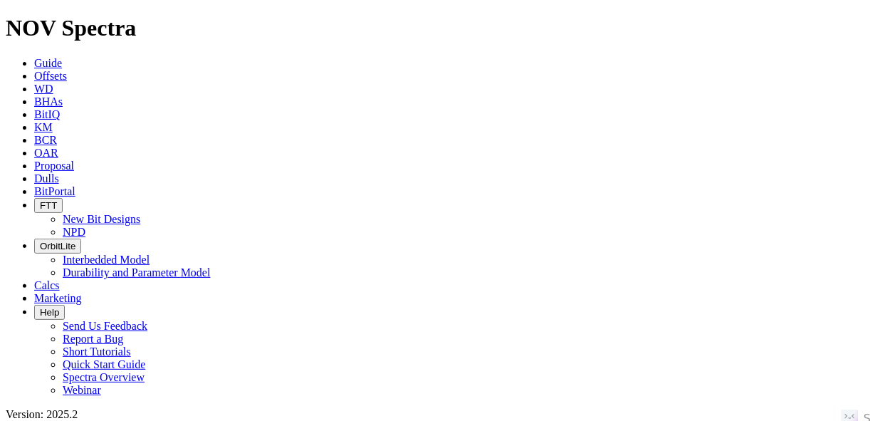
scroll to position [1, 0]
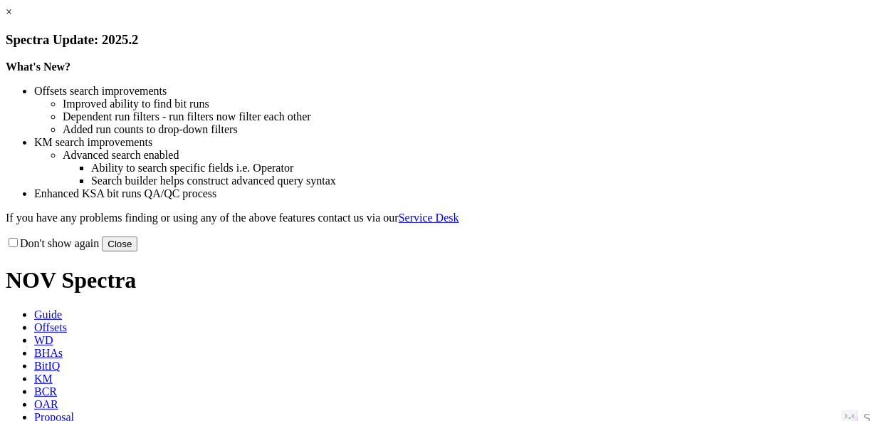
click at [137, 251] on button "Close" at bounding box center [120, 243] width 36 height 15
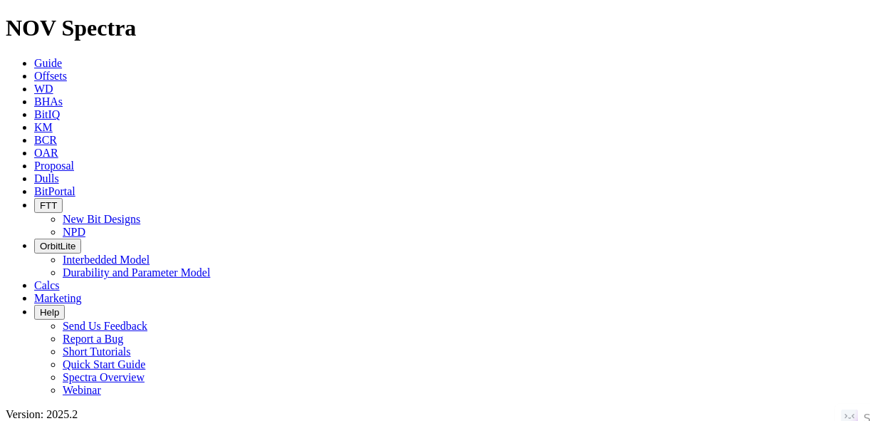
scroll to position [342, 0]
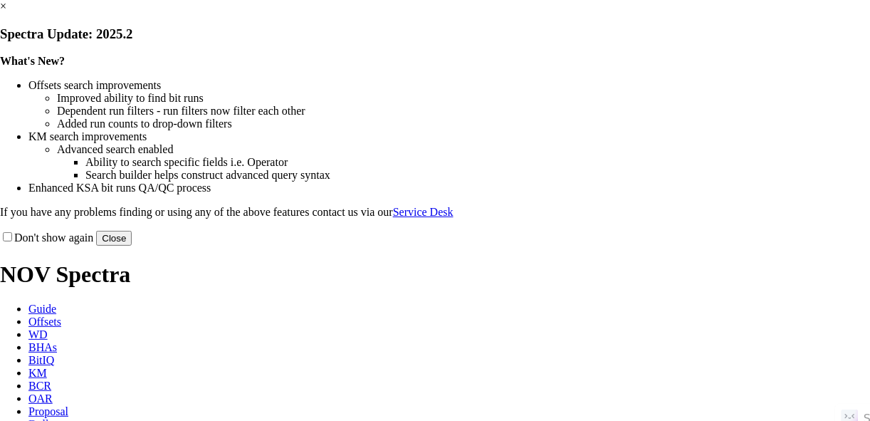
click at [132, 246] on button "Close" at bounding box center [114, 238] width 36 height 15
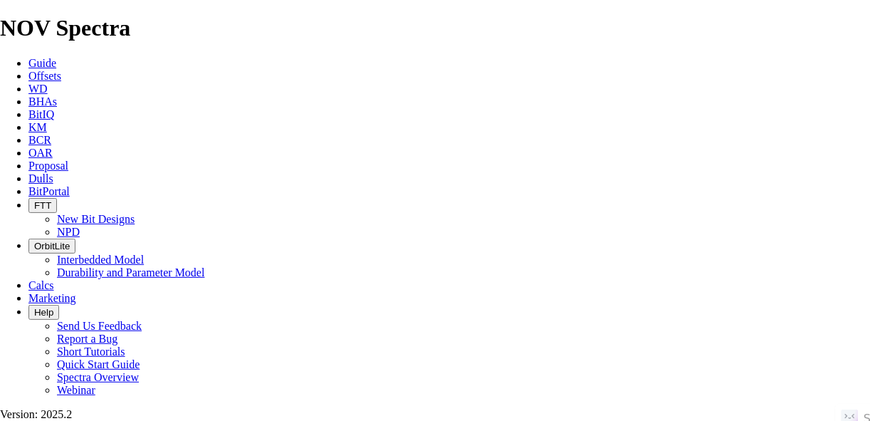
click at [61, 70] on link "Offsets" at bounding box center [44, 76] width 33 height 12
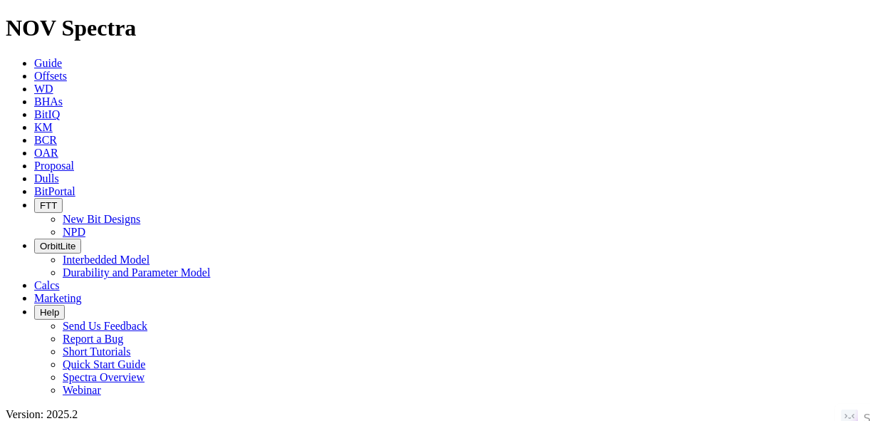
type input "ALETHA 19 38WC"
radio input "true"
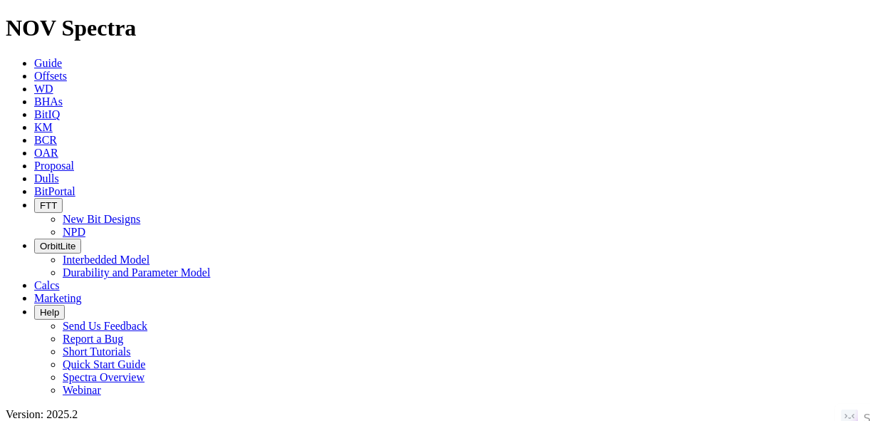
radio input "false"
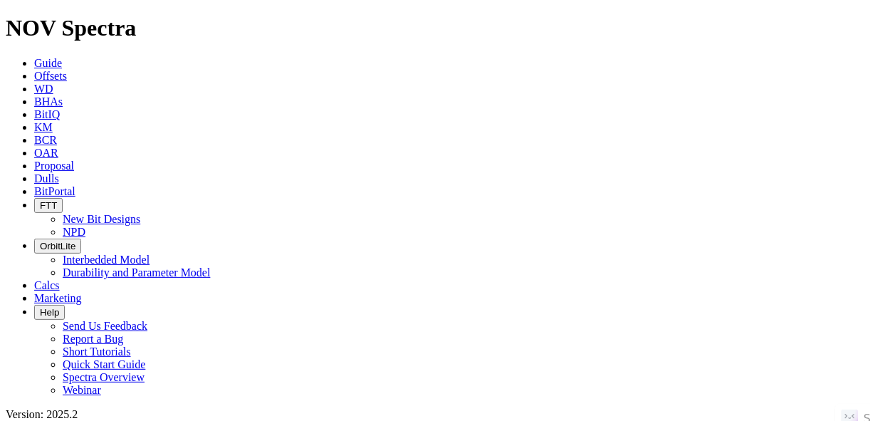
scroll to position [0, 0]
radio input "false"
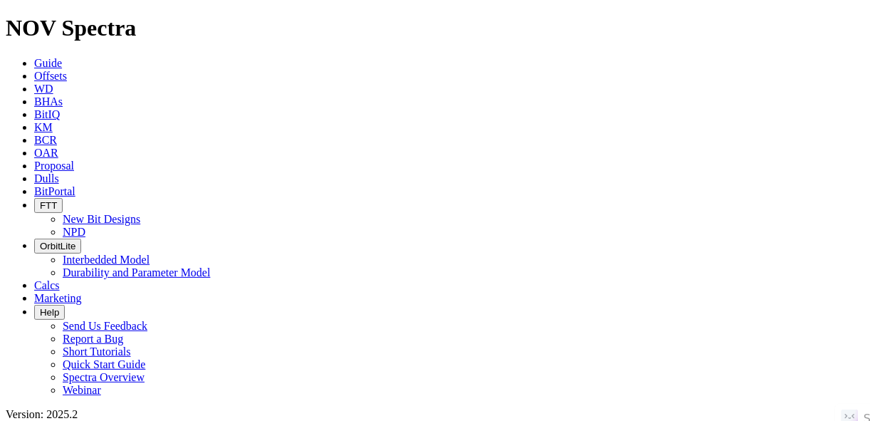
radio input "true"
paste input "ALETHA 26 52LS"
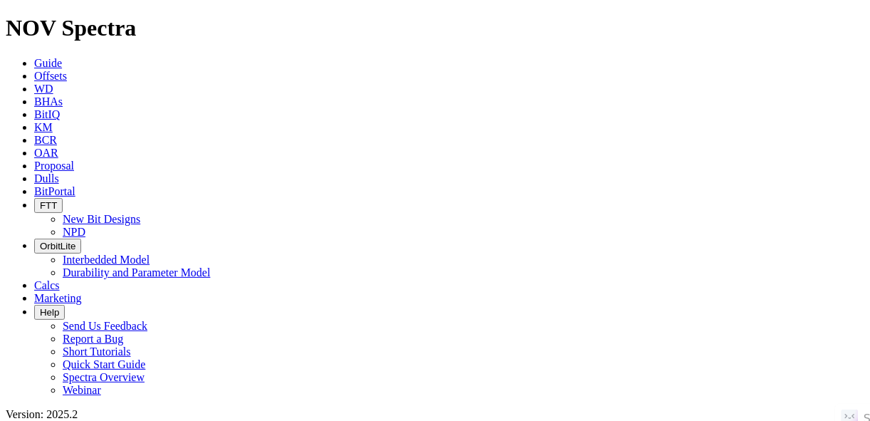
type input "ALETHA 26 52LS"
radio input "true"
radio input "false"
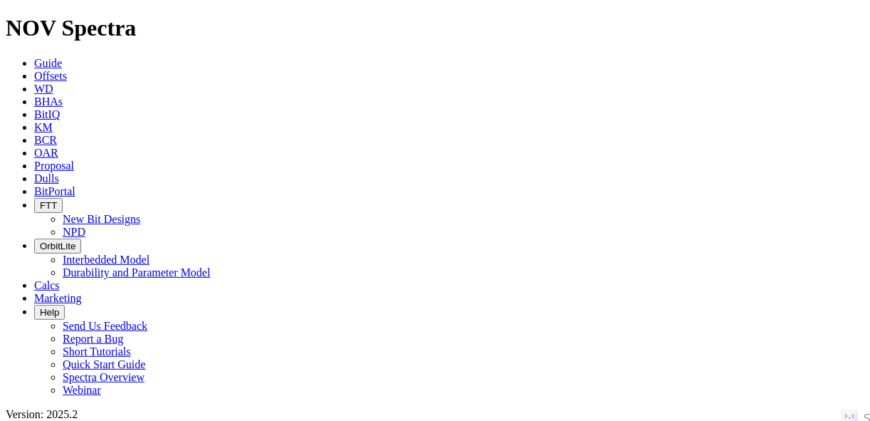
drag, startPoint x: 173, startPoint y: 65, endPoint x: 160, endPoint y: 61, distance: 13.3
radio input "false"
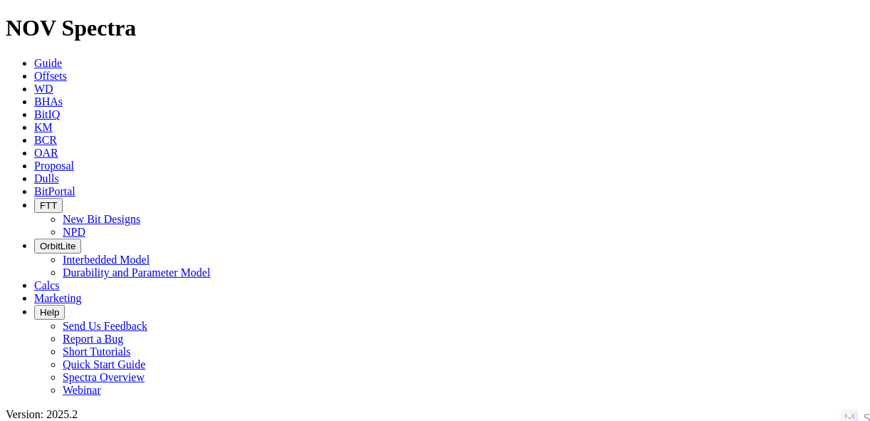
radio input "true"
paste input "PAVO MACHO 31-33 FED COM 613H"
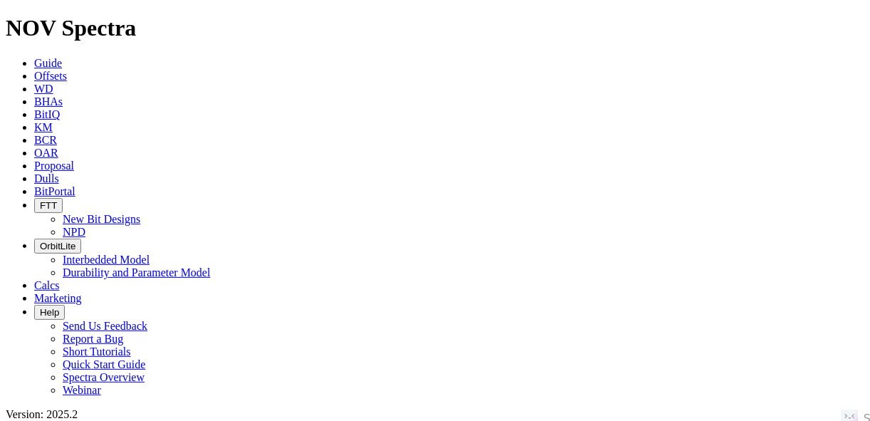
type input "PAVO MACHO 31-33 FED COM 613H"
radio input "true"
radio input "false"
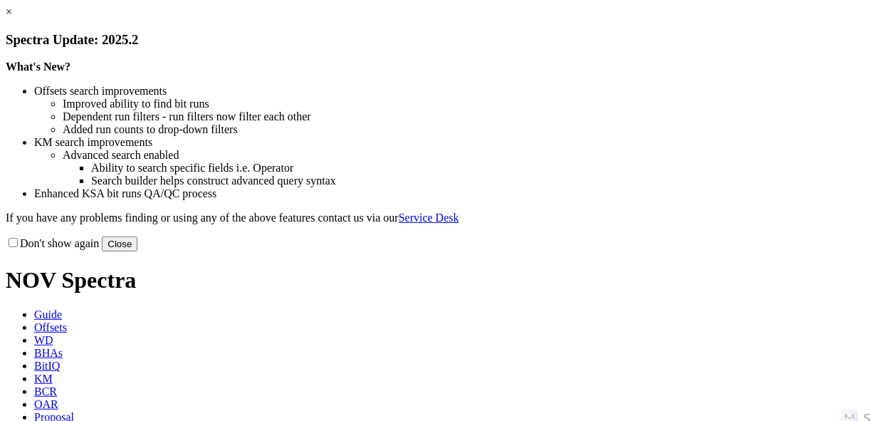
click at [137, 251] on button "Close" at bounding box center [120, 243] width 36 height 15
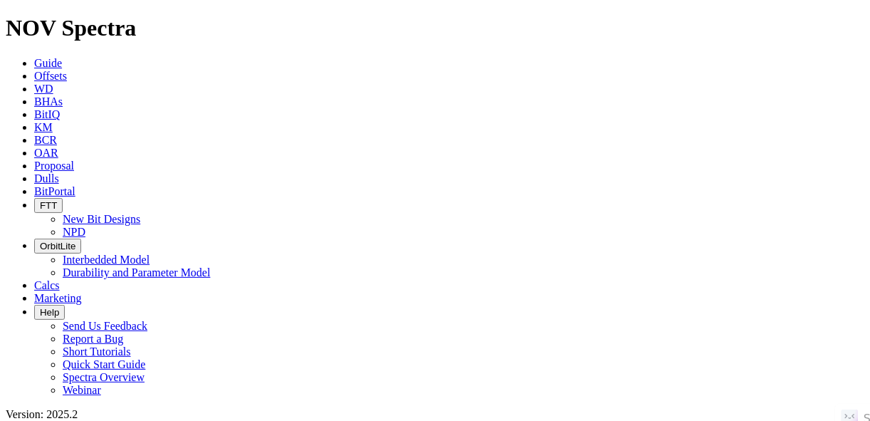
scroll to position [147, 0]
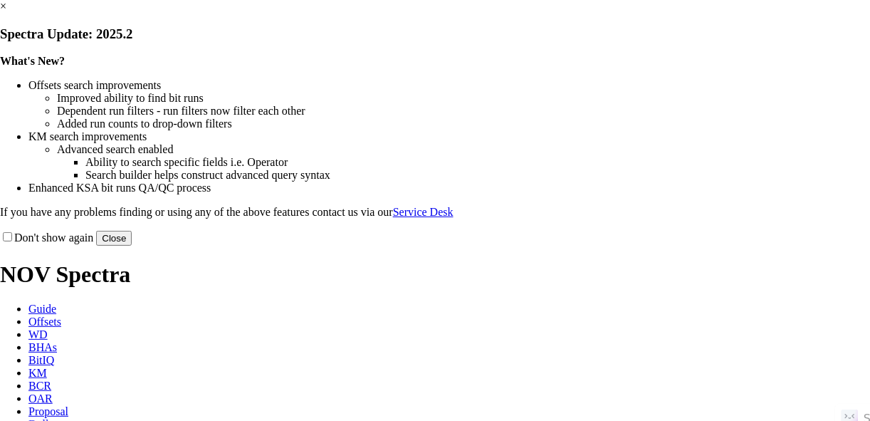
click at [132, 246] on button "Close" at bounding box center [114, 238] width 36 height 15
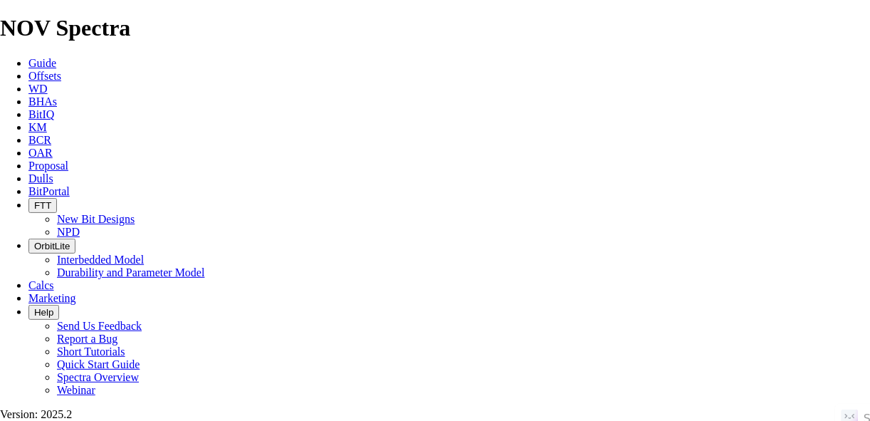
scroll to position [401, 0]
